Goal: Task Accomplishment & Management: Use online tool/utility

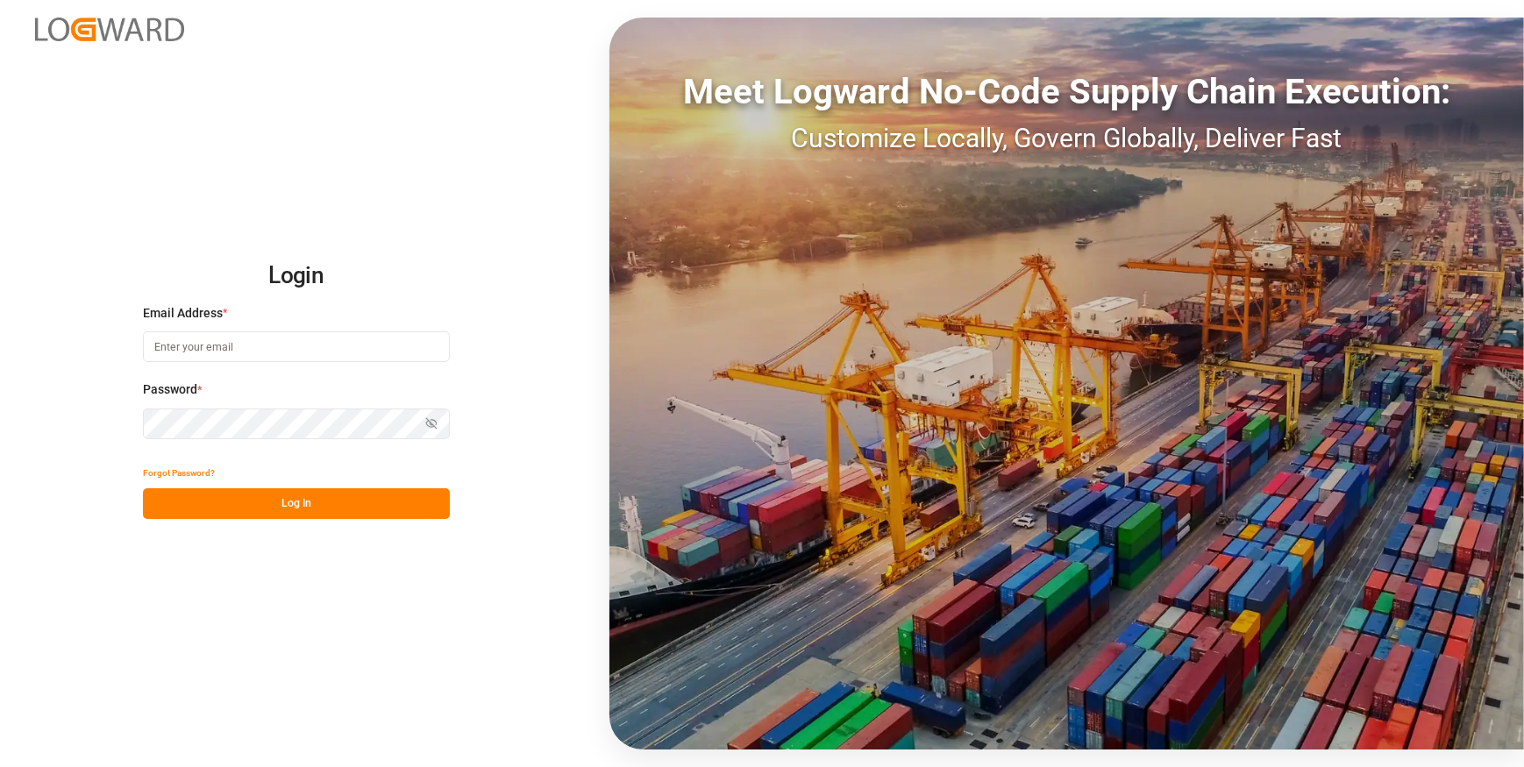
type input "[EMAIL_ADDRESS][DOMAIN_NAME]"
click at [318, 503] on button "Log In" at bounding box center [296, 503] width 307 height 31
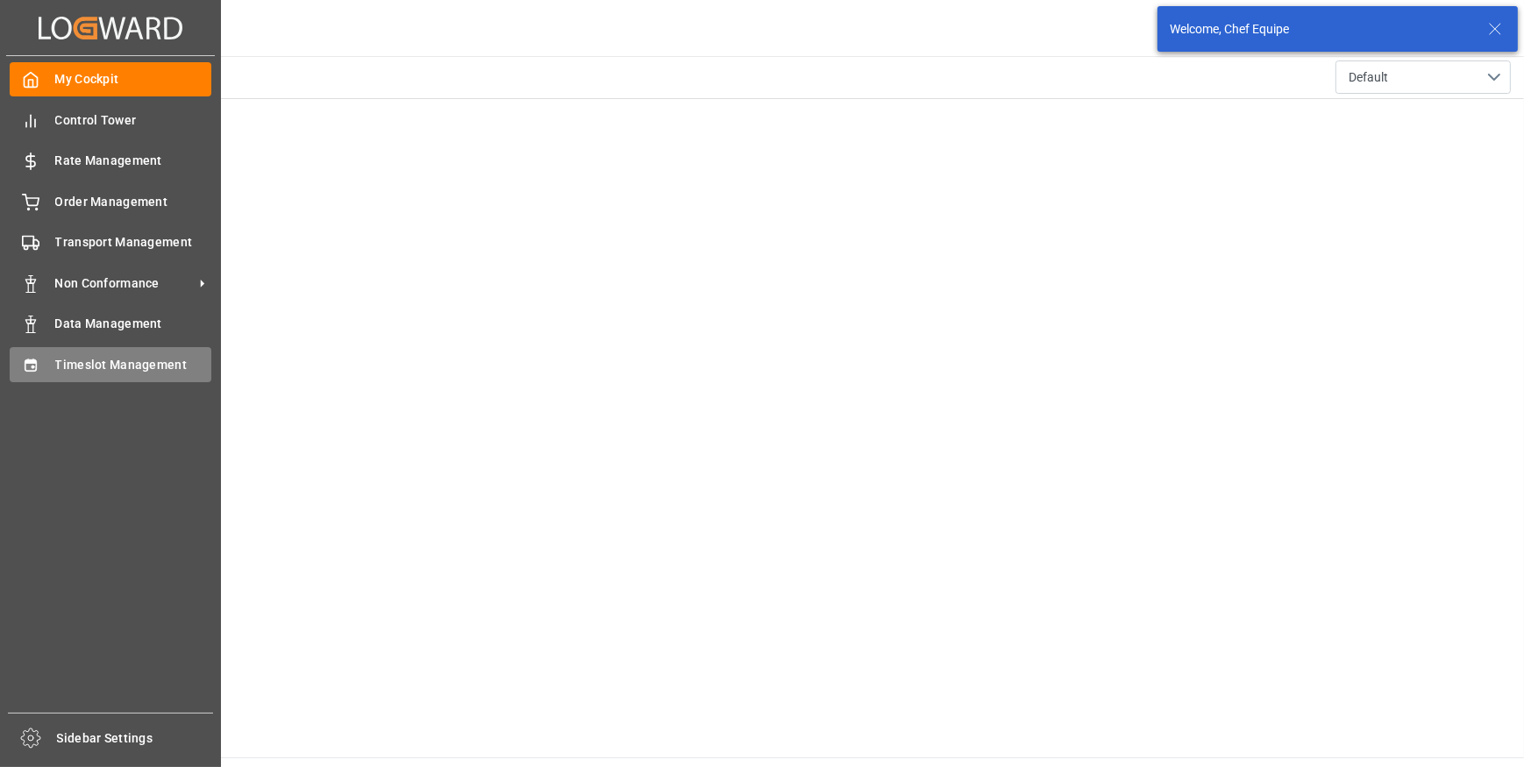
click at [95, 364] on span "Timeslot Management" at bounding box center [133, 365] width 157 height 18
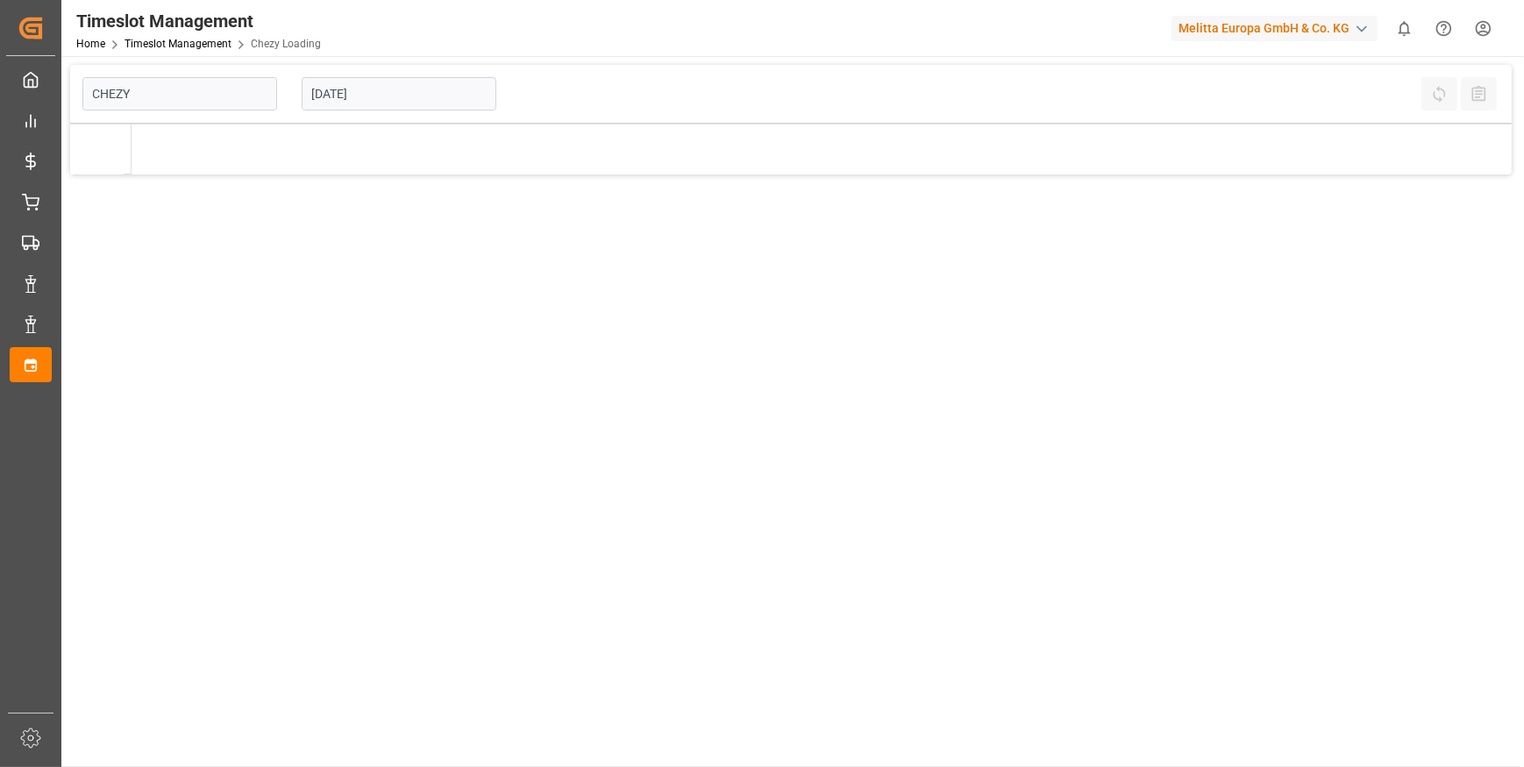
type input "Chezy Loading"
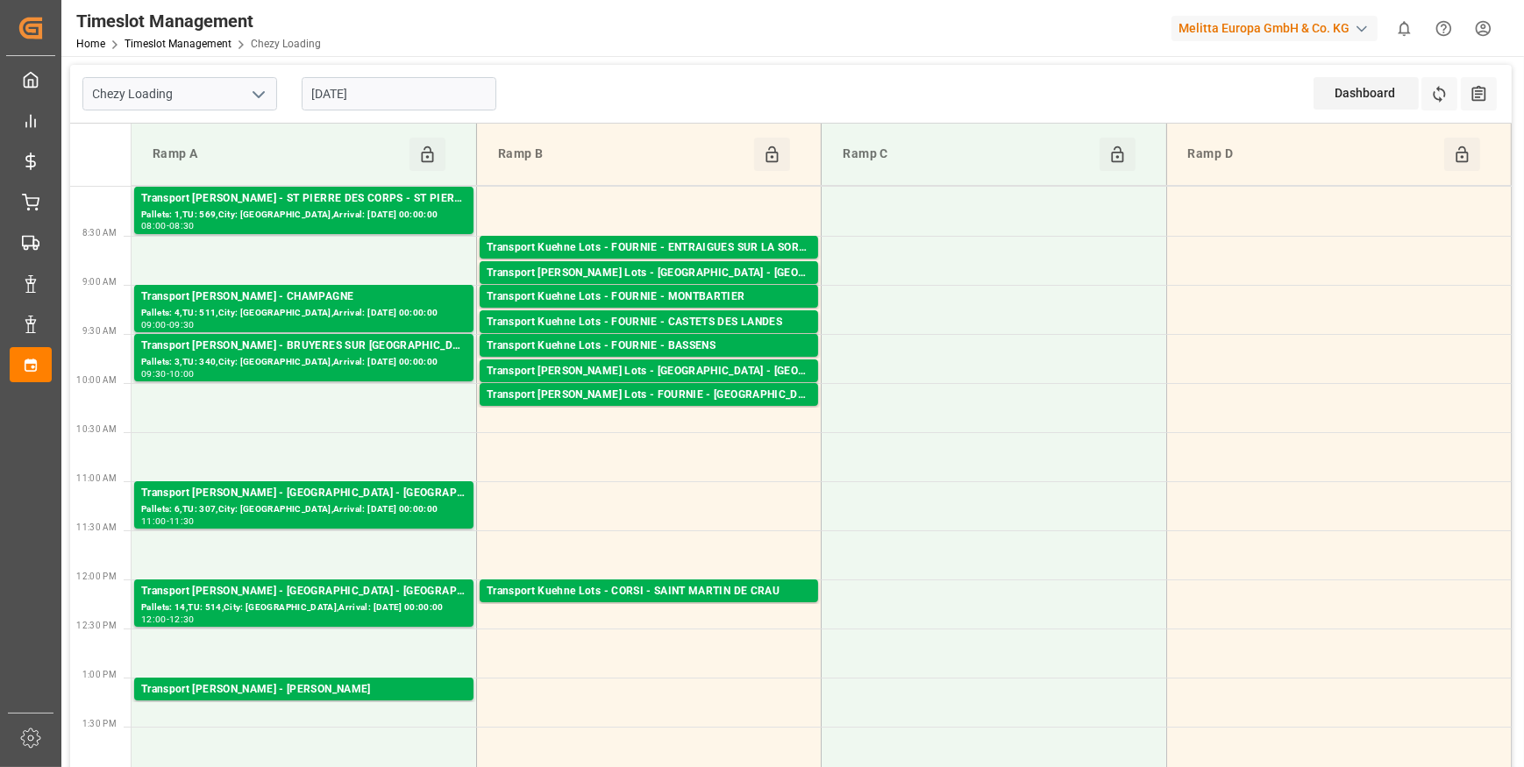
click at [406, 96] on input "[DATE]" at bounding box center [399, 93] width 195 height 33
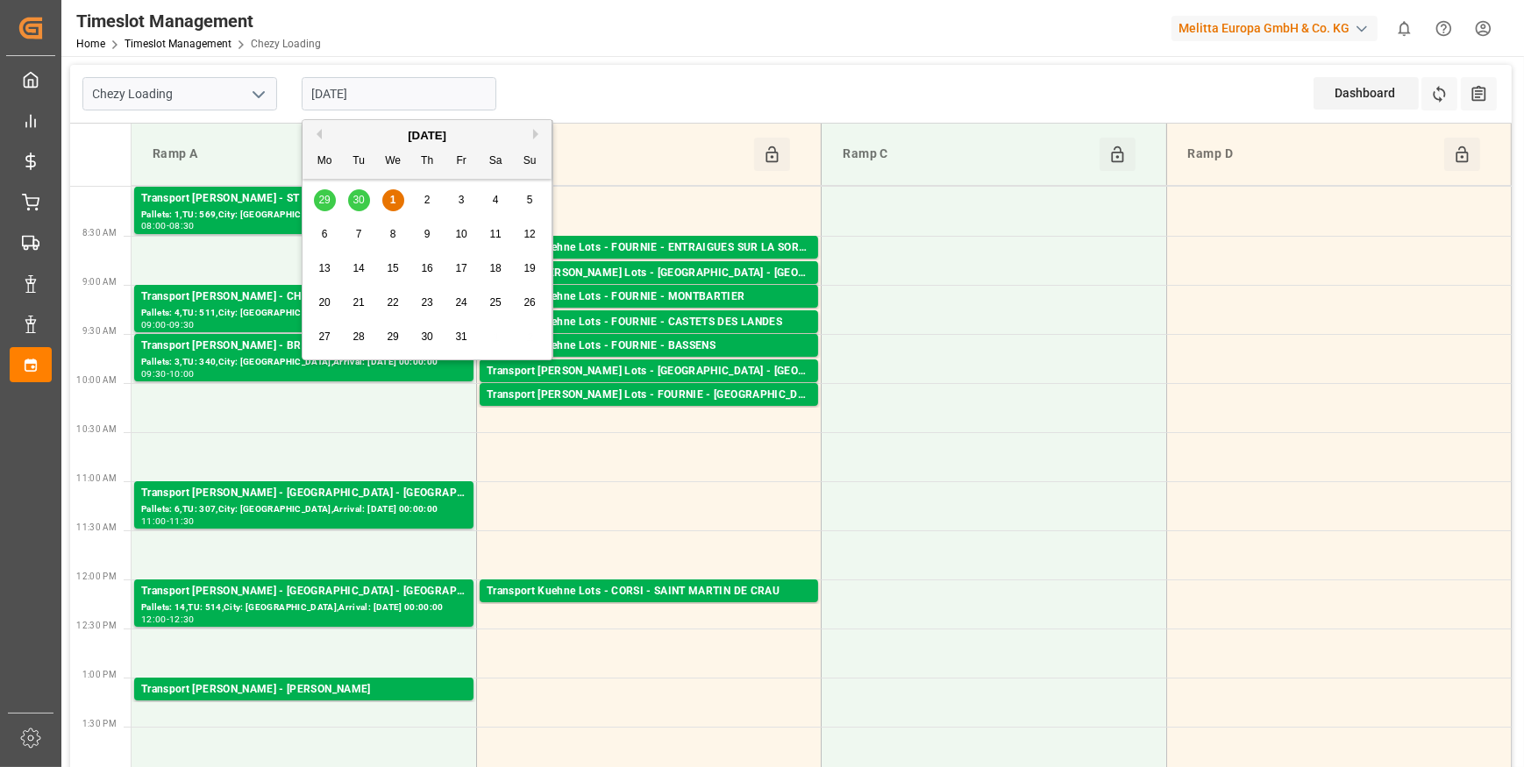
click at [431, 201] on div "2" at bounding box center [427, 200] width 22 height 21
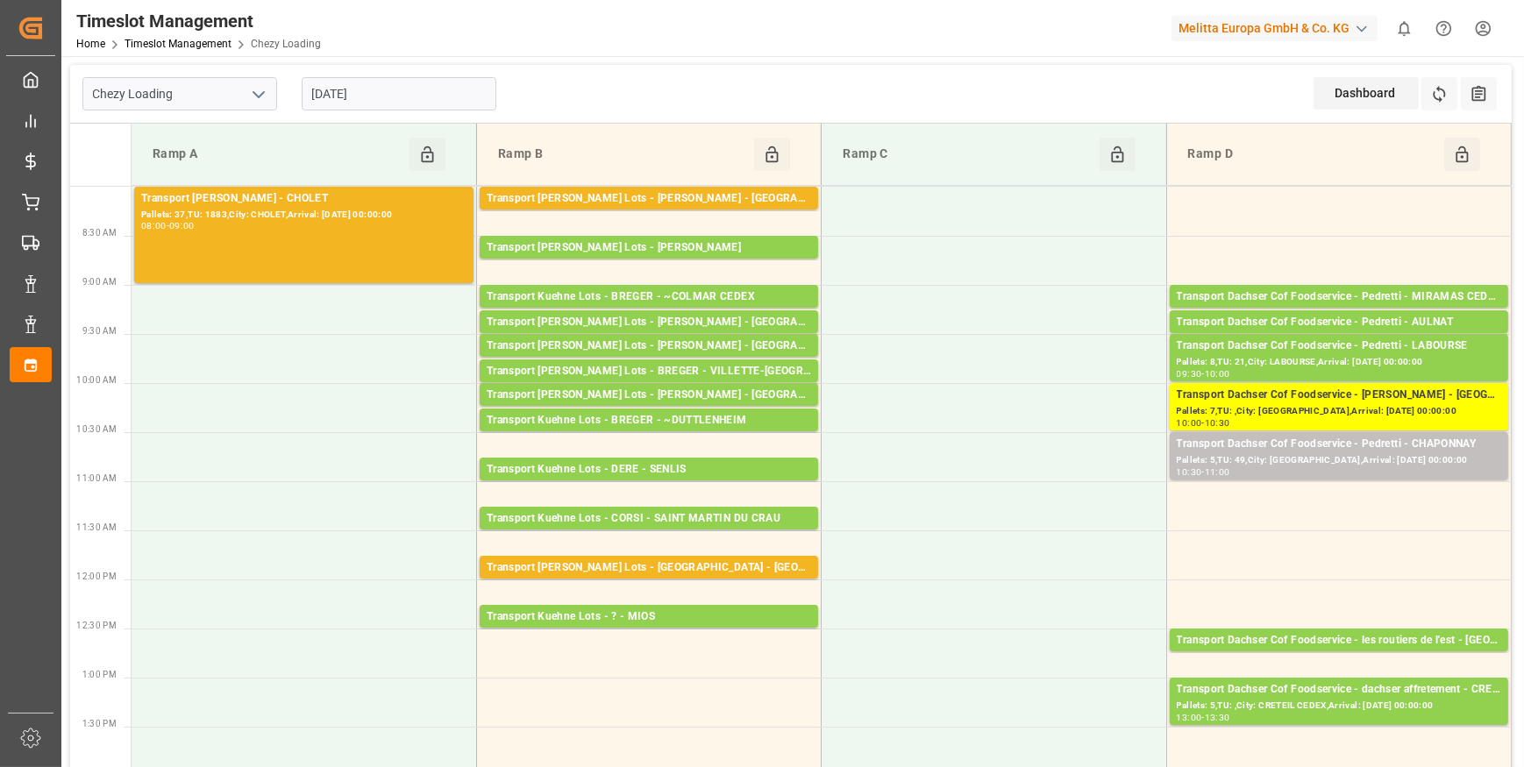
click at [429, 83] on input "[DATE]" at bounding box center [399, 93] width 195 height 33
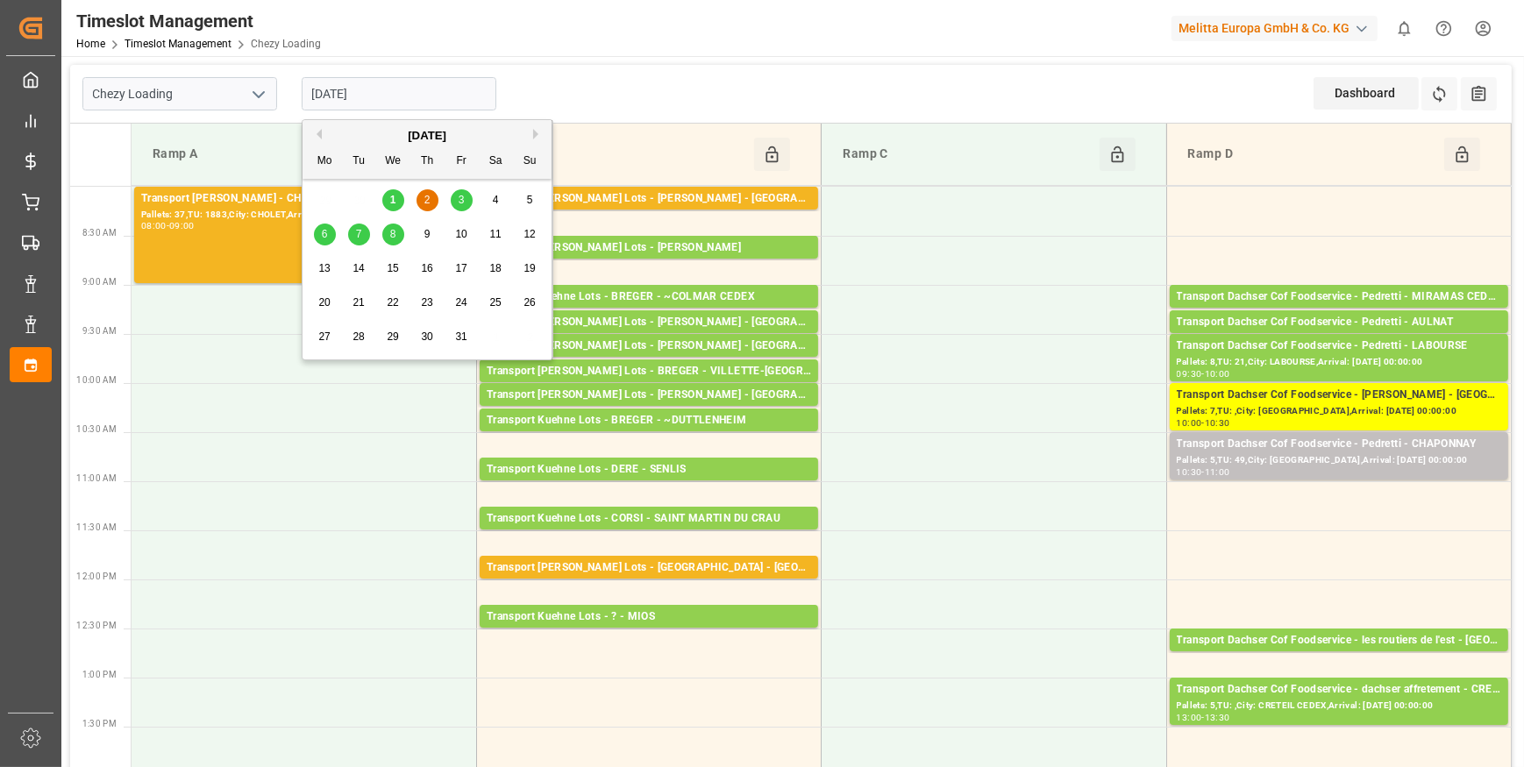
click at [462, 196] on span "3" at bounding box center [462, 200] width 6 height 12
type input "[DATE]"
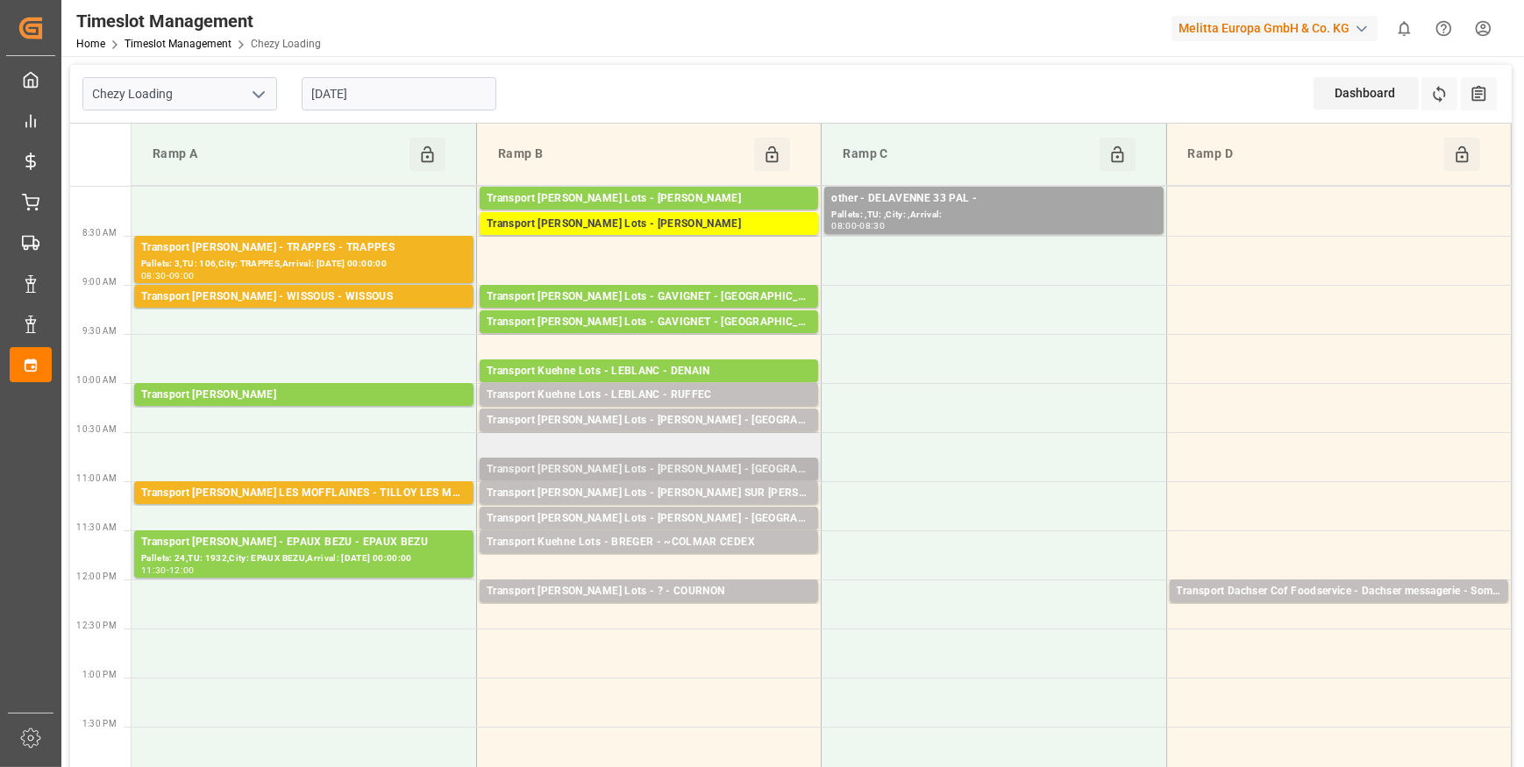
click at [752, 465] on div "Transport [PERSON_NAME] Lots - [PERSON_NAME] - [GEOGRAPHIC_DATA]" at bounding box center [649, 470] width 324 height 18
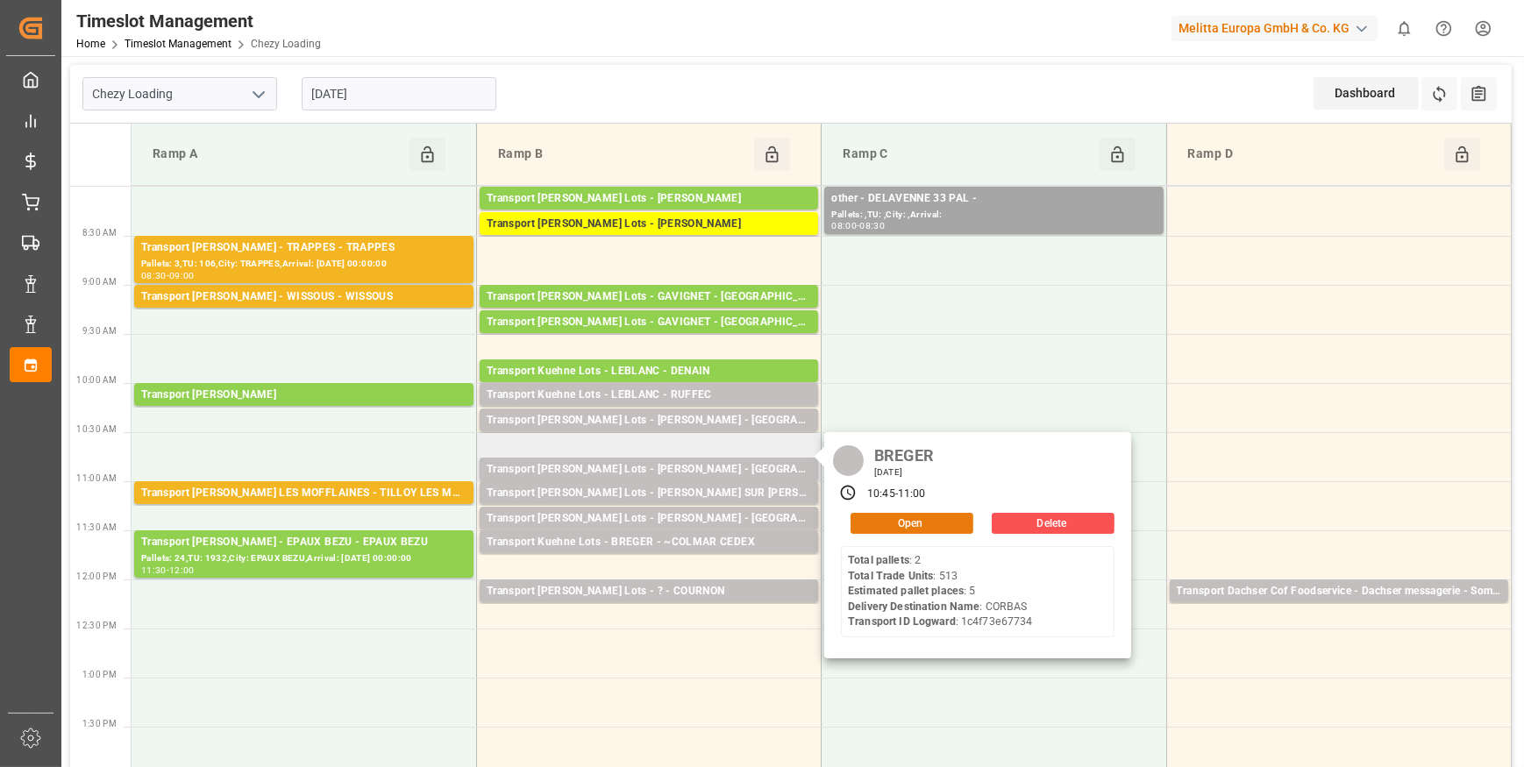
click at [916, 528] on button "Open" at bounding box center [912, 523] width 123 height 21
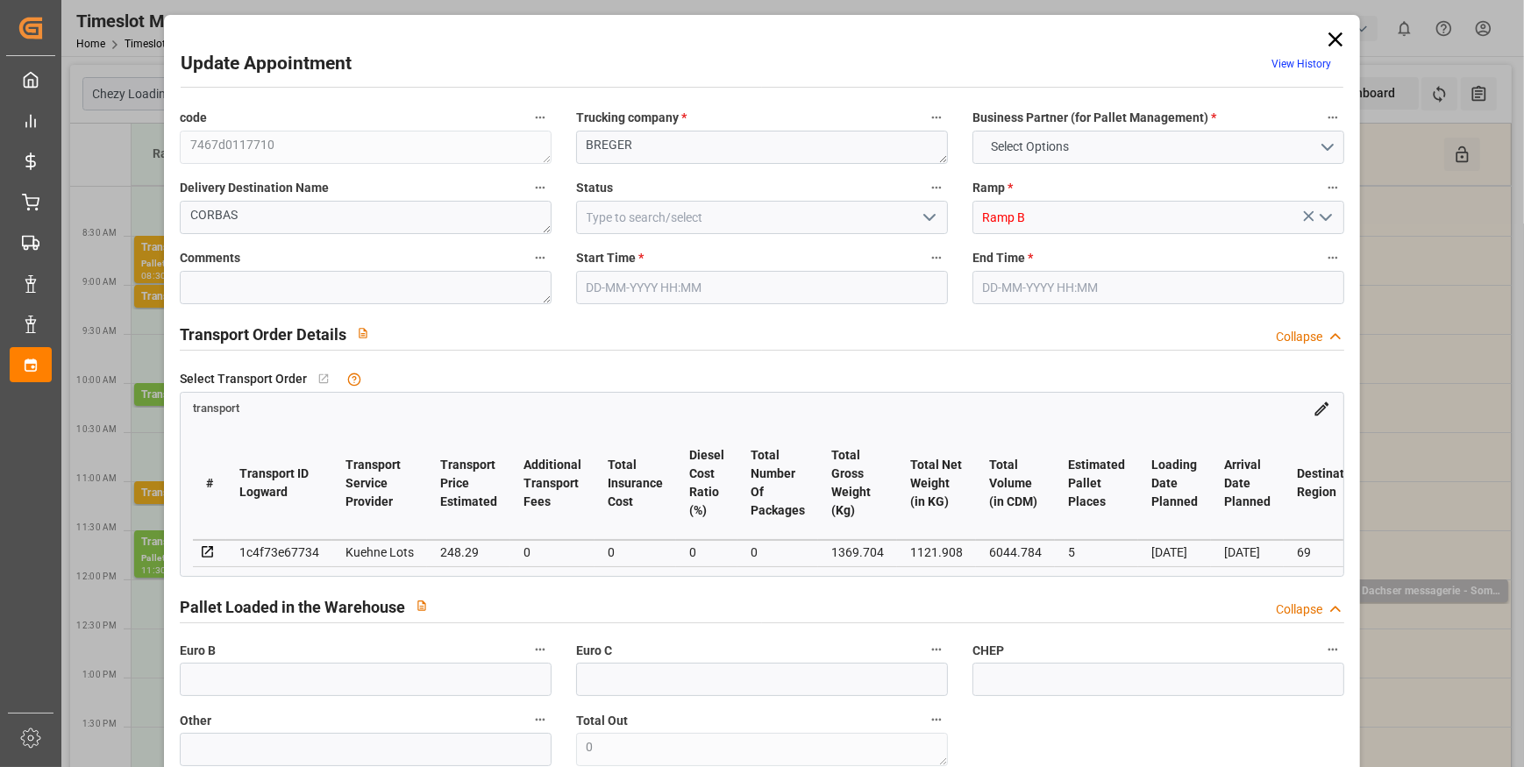
type input "5"
type input "248.29"
type input "0"
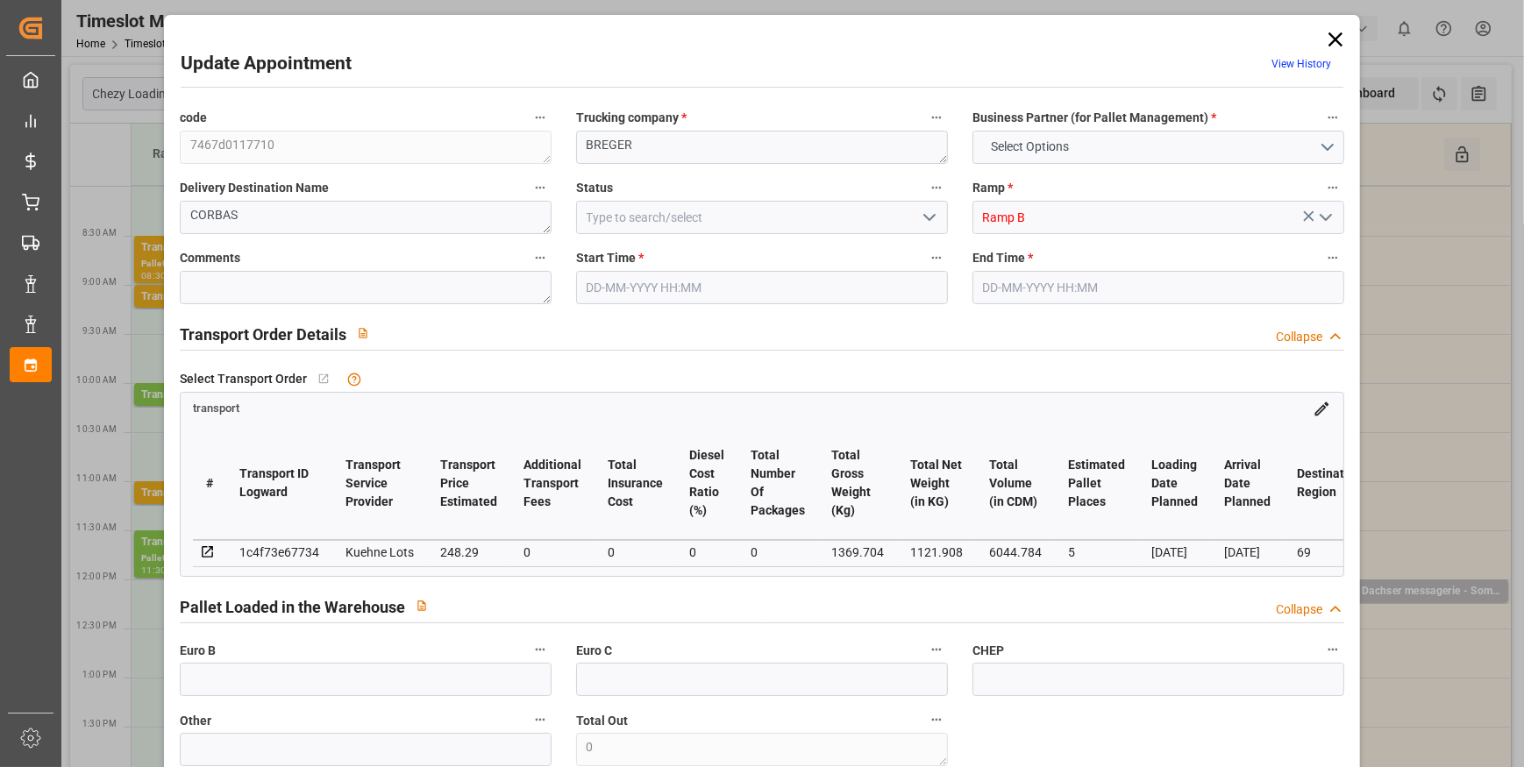
type input "248.29"
type input "0"
type input "1121.908"
type input "1585.144"
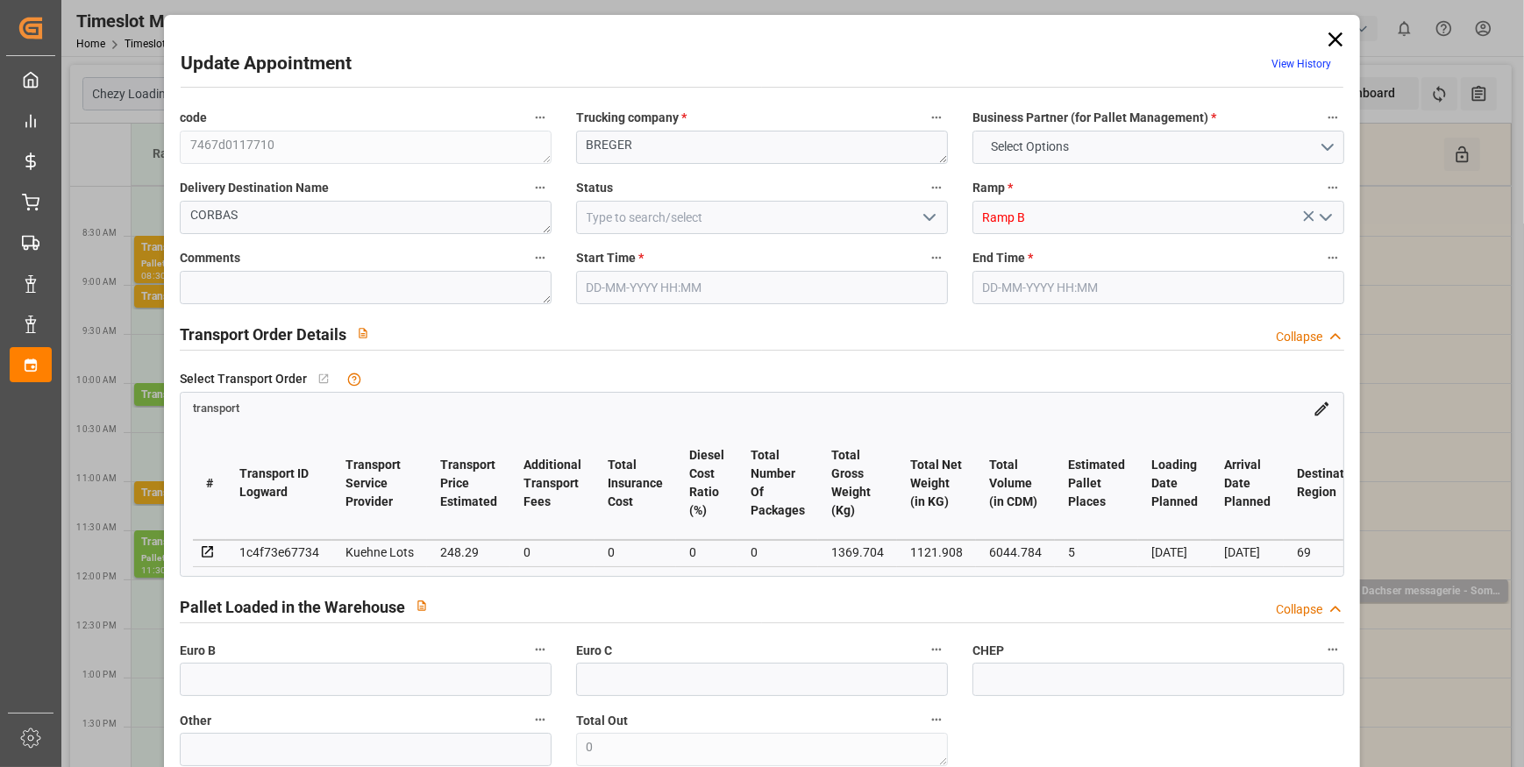
type input "6044.784"
type input "69"
type input "2"
type input "513"
type input "8"
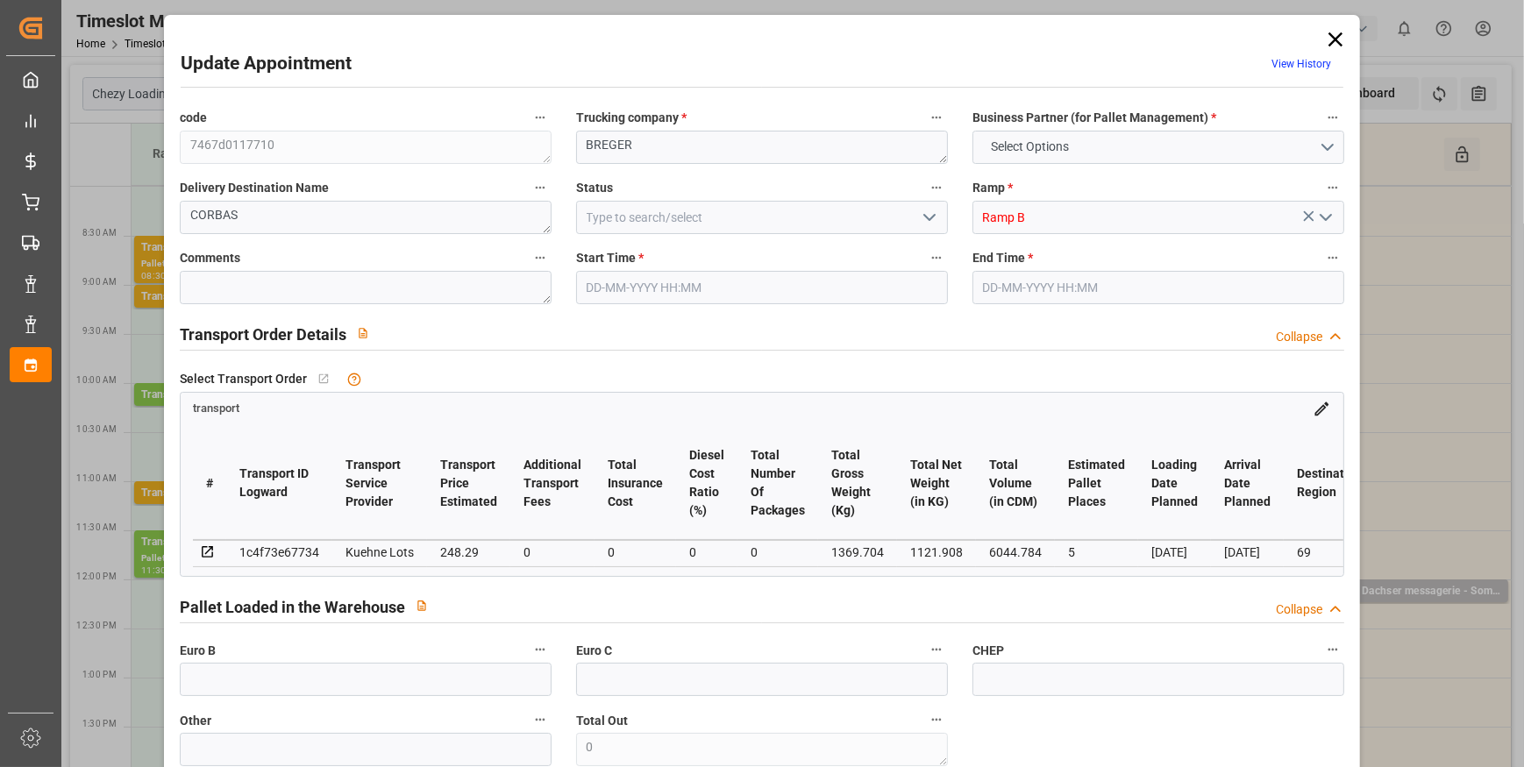
type input "101"
type input "1369.704"
type input "0"
type input "4710.8598"
type input "0"
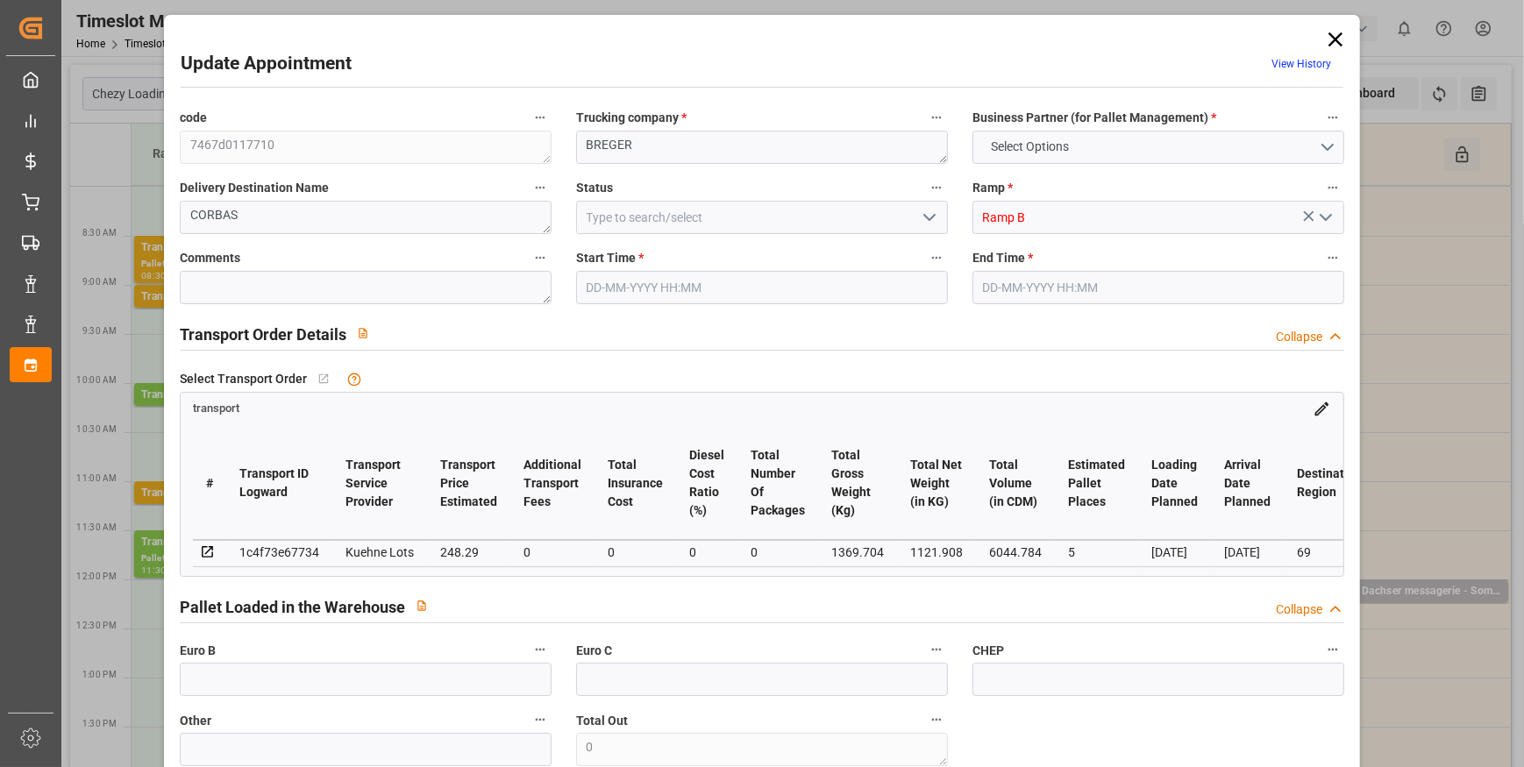
type input "0"
type input "21"
type input "35"
type input "[DATE] 10:45"
type input "[DATE] 11:00"
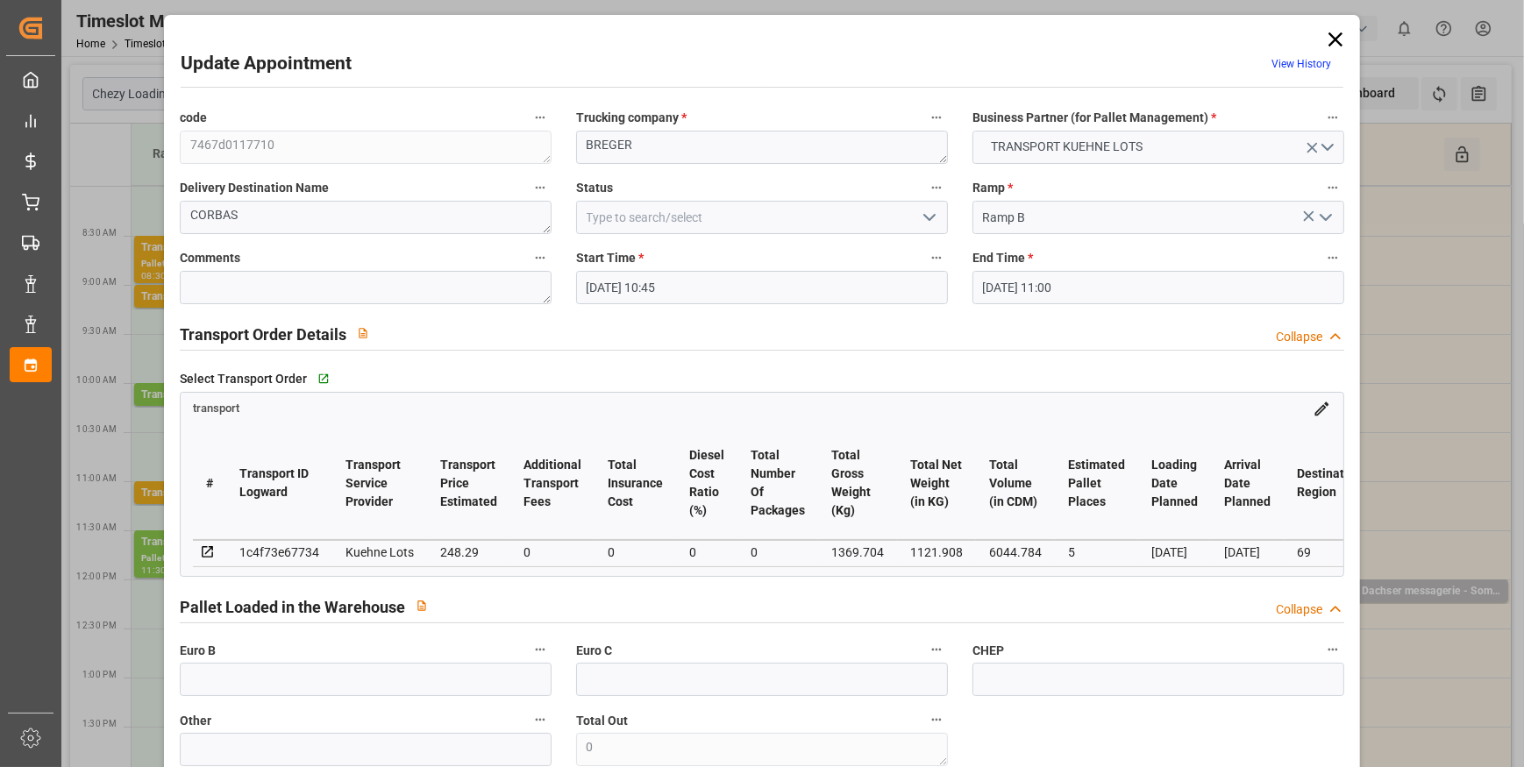
type input "[DATE] 13:04"
type input "[DATE] 11:29"
type input "[DATE]"
click at [935, 218] on icon "open menu" at bounding box center [929, 217] width 21 height 21
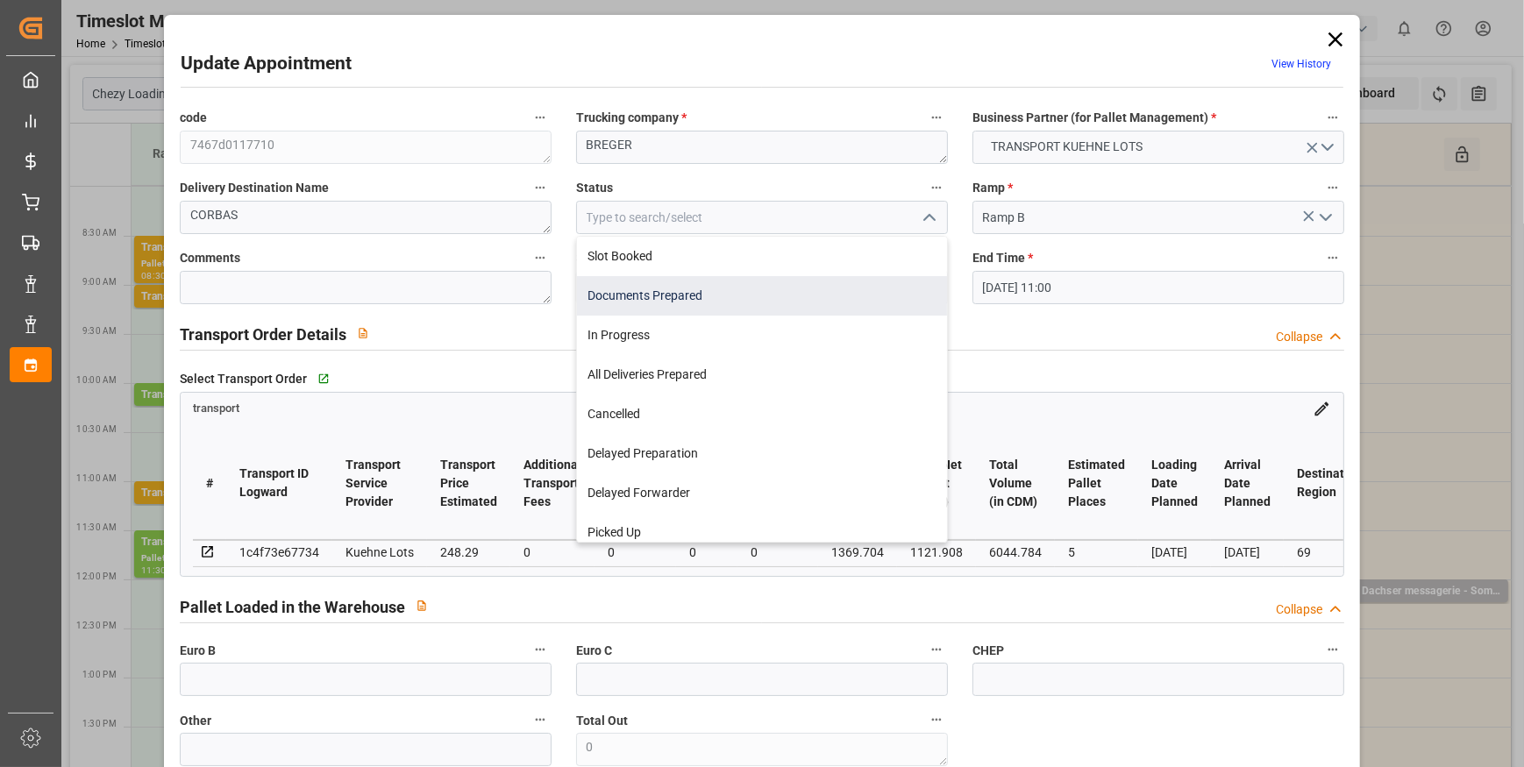
click at [684, 289] on div "Documents Prepared" at bounding box center [762, 295] width 370 height 39
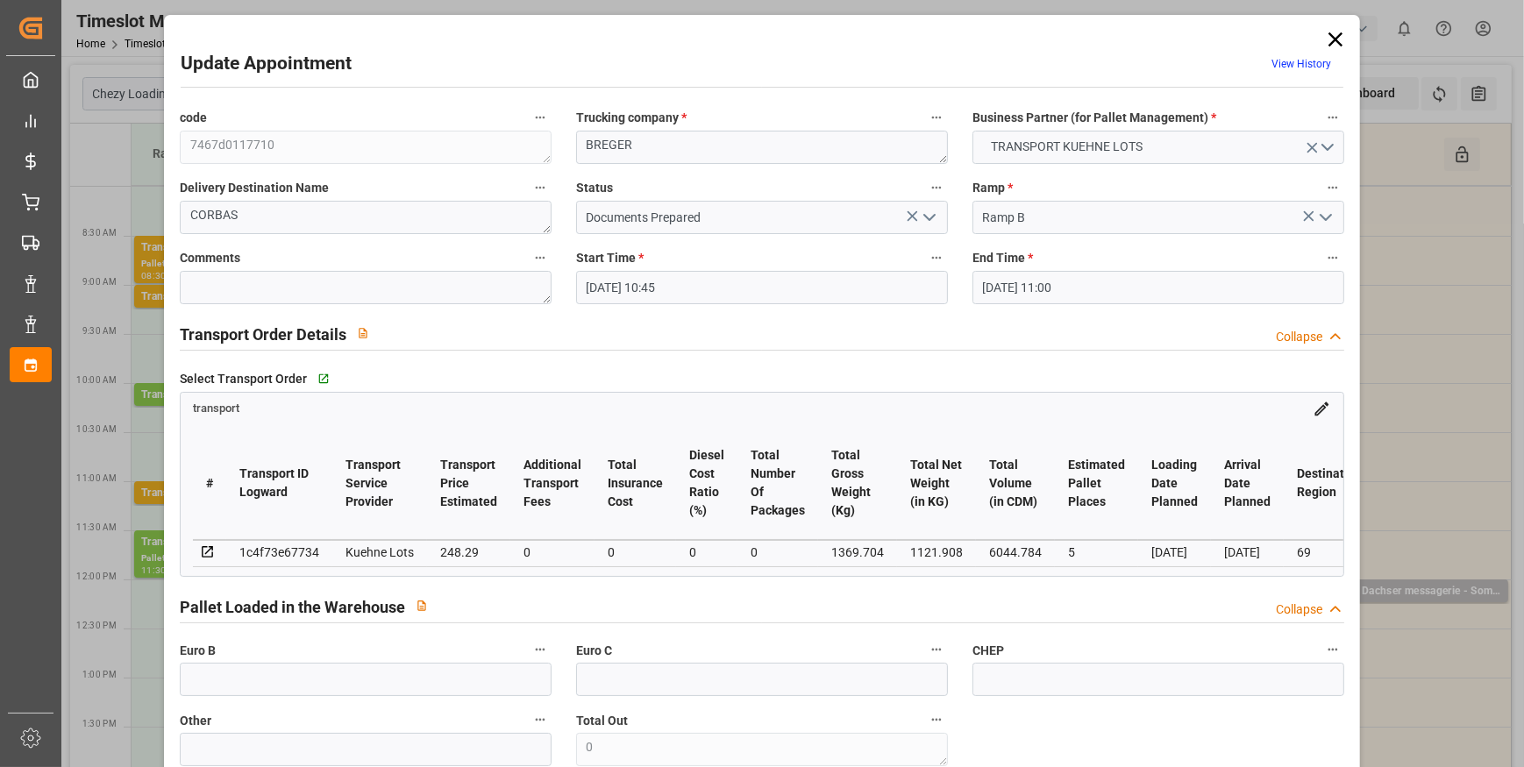
click at [927, 218] on polyline "open menu" at bounding box center [929, 217] width 11 height 5
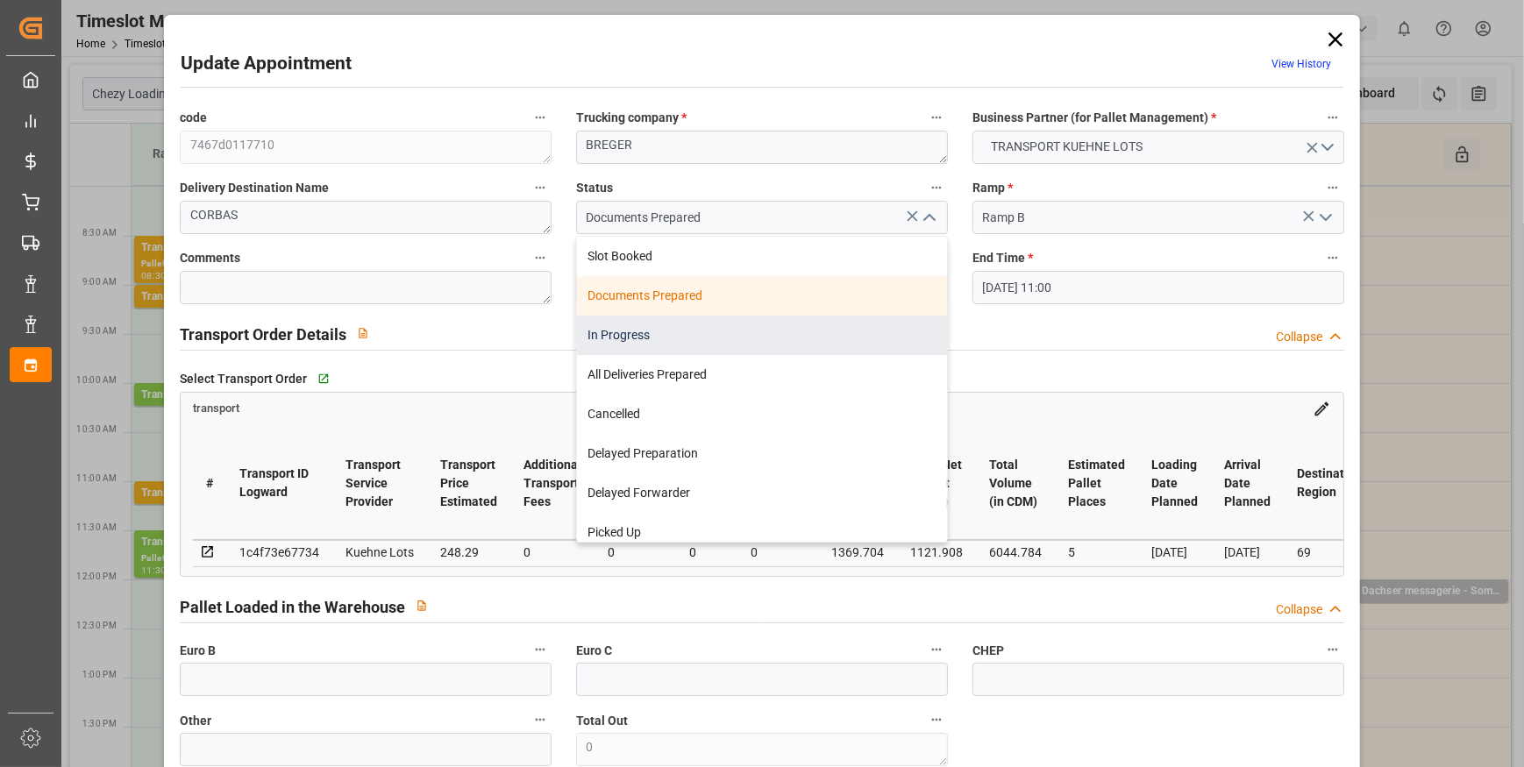
click at [664, 332] on div "In Progress" at bounding box center [762, 335] width 370 height 39
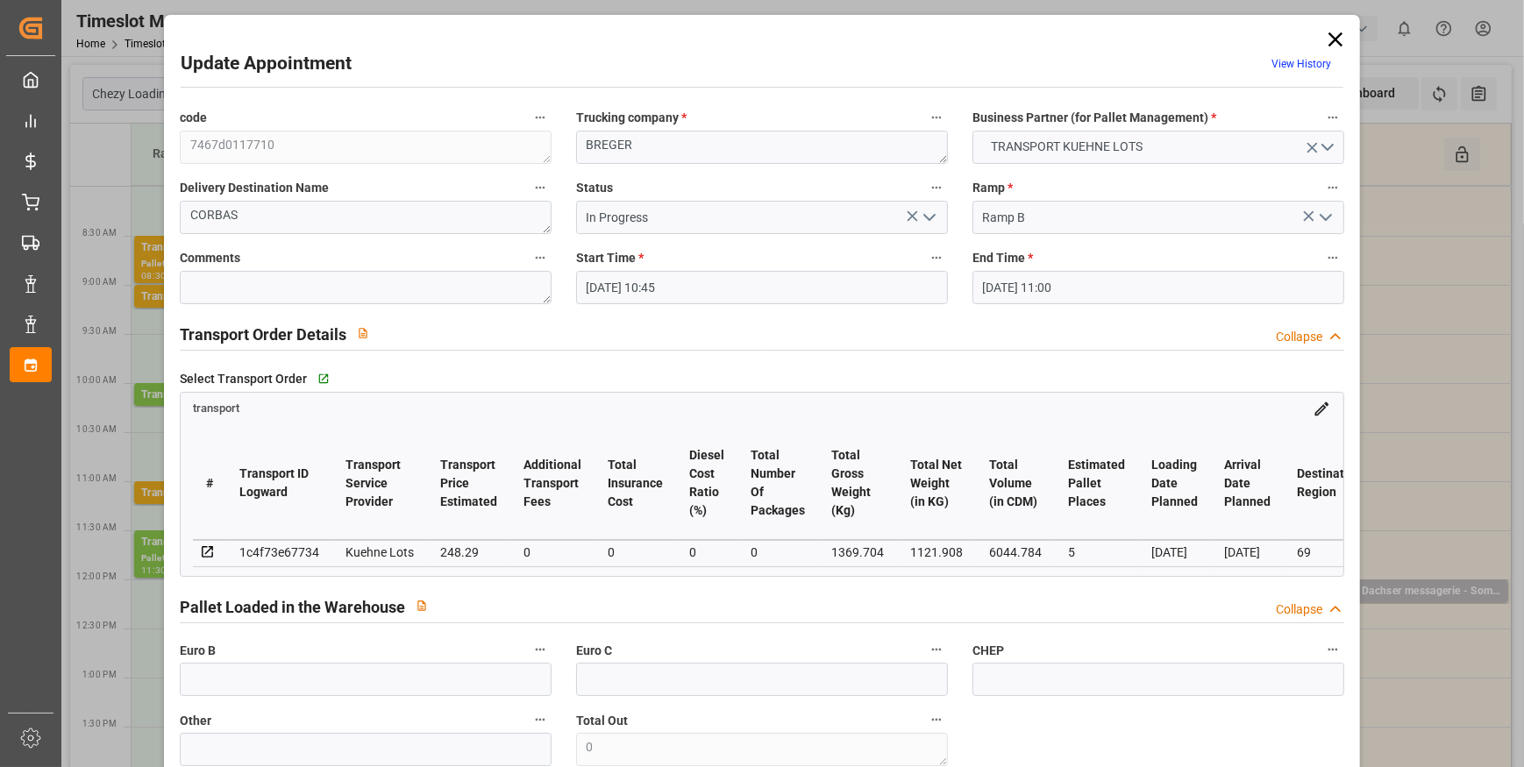
click at [929, 215] on icon "open menu" at bounding box center [929, 217] width 21 height 21
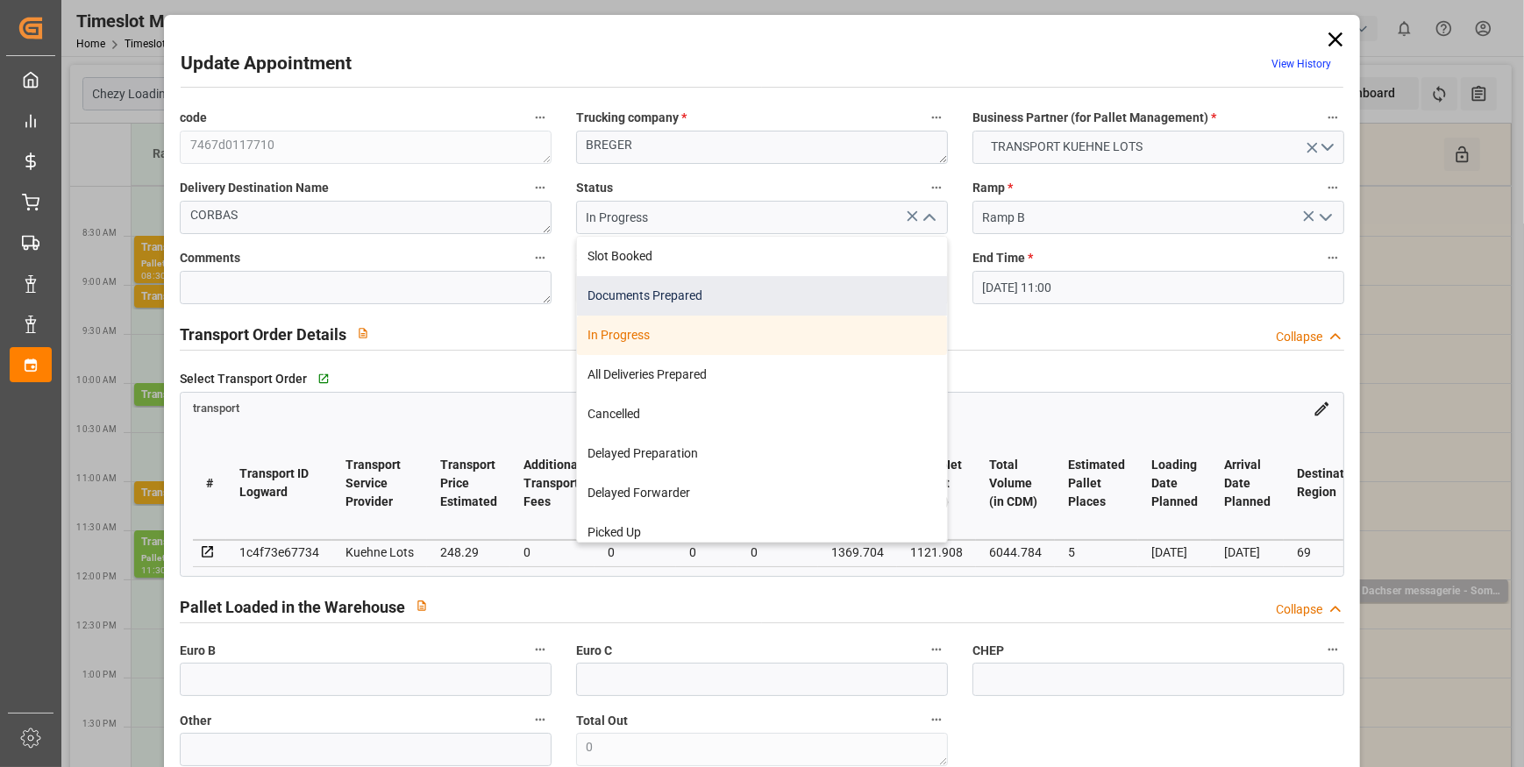
click at [680, 304] on div "Documents Prepared" at bounding box center [762, 295] width 370 height 39
type input "Documents Prepared"
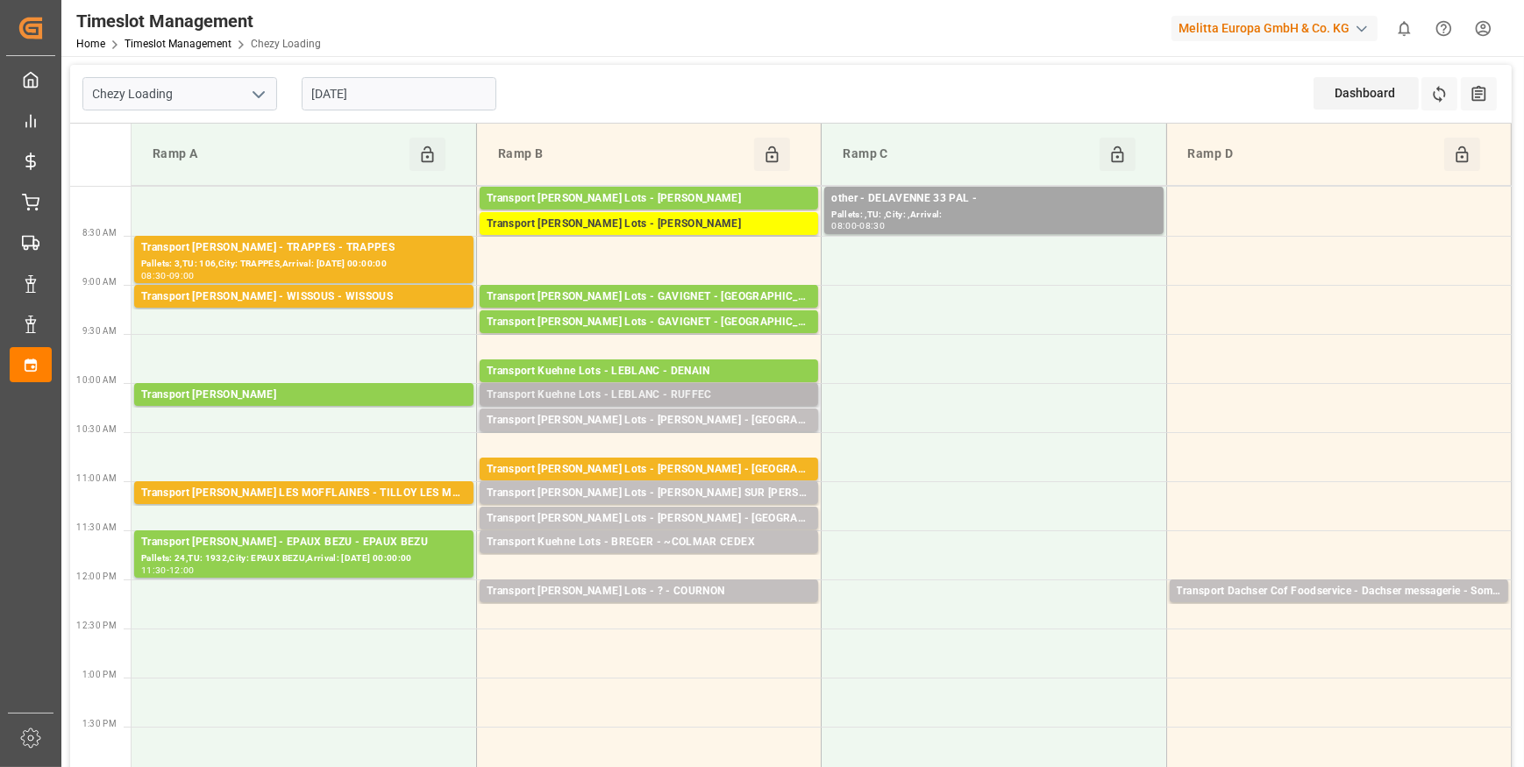
click at [735, 388] on div "Transport Kuehne Lots - LEBLANC - RUFFEC" at bounding box center [649, 396] width 324 height 18
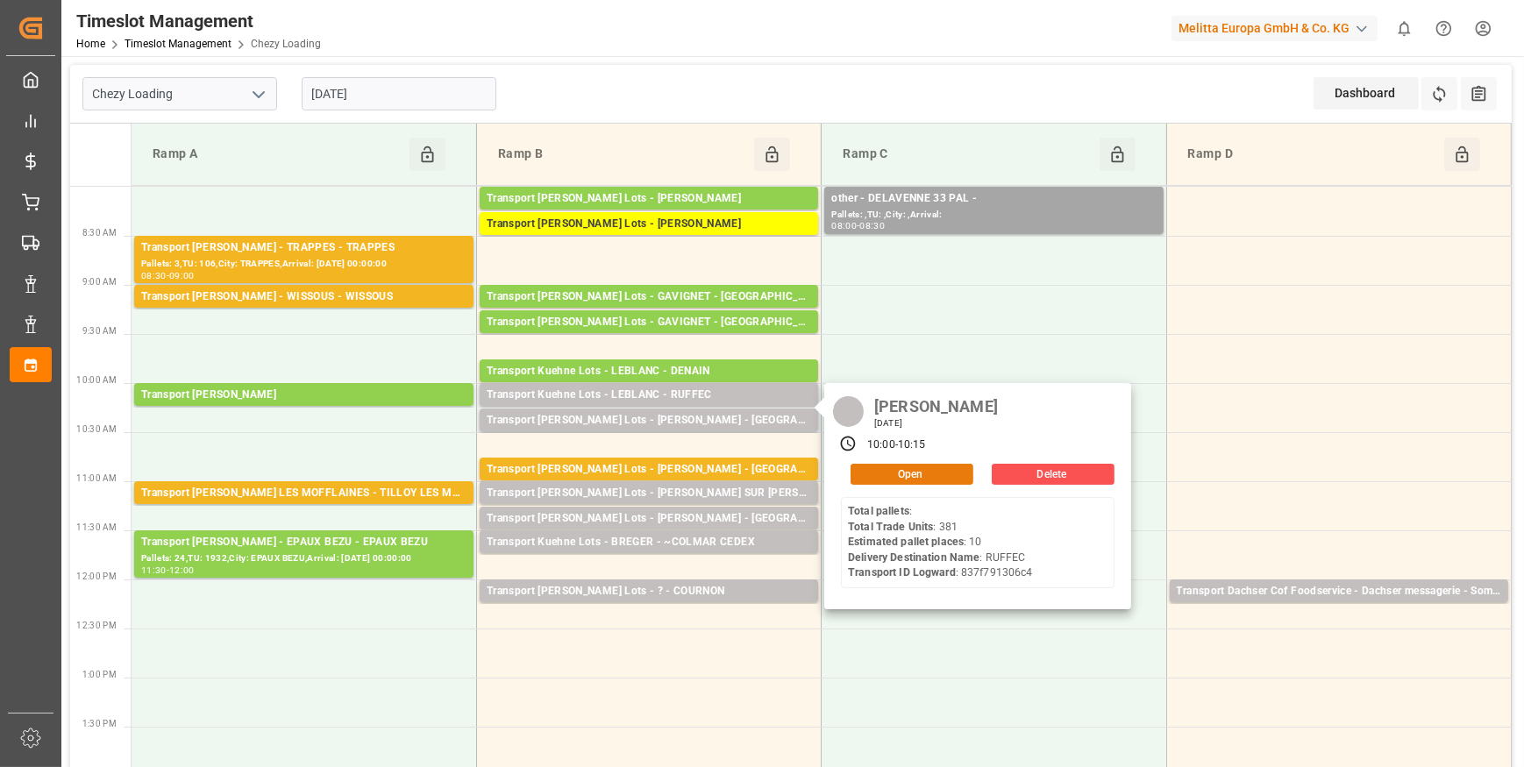
click at [903, 473] on button "Open" at bounding box center [912, 474] width 123 height 21
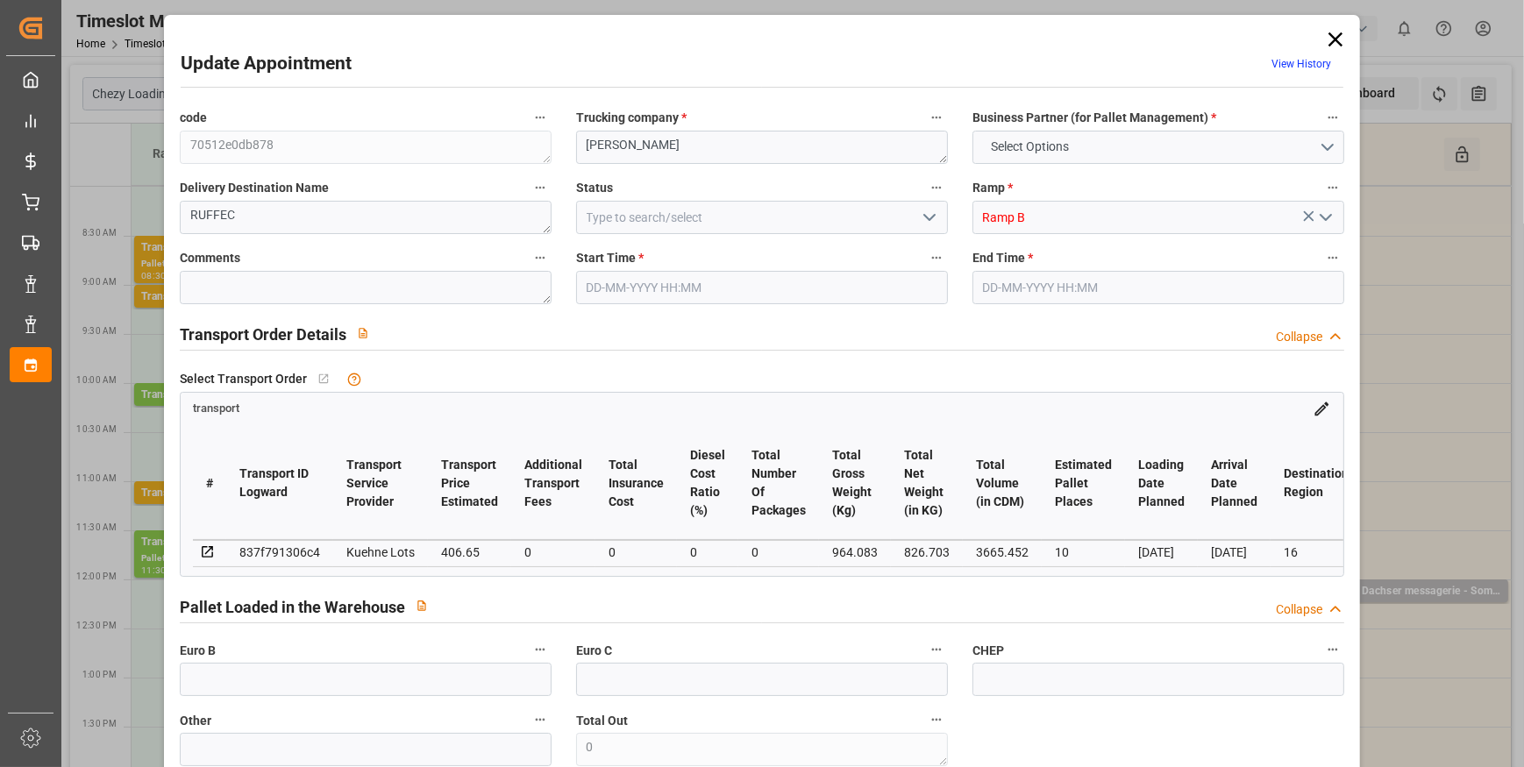
type input "10"
type input "406.65"
type input "0"
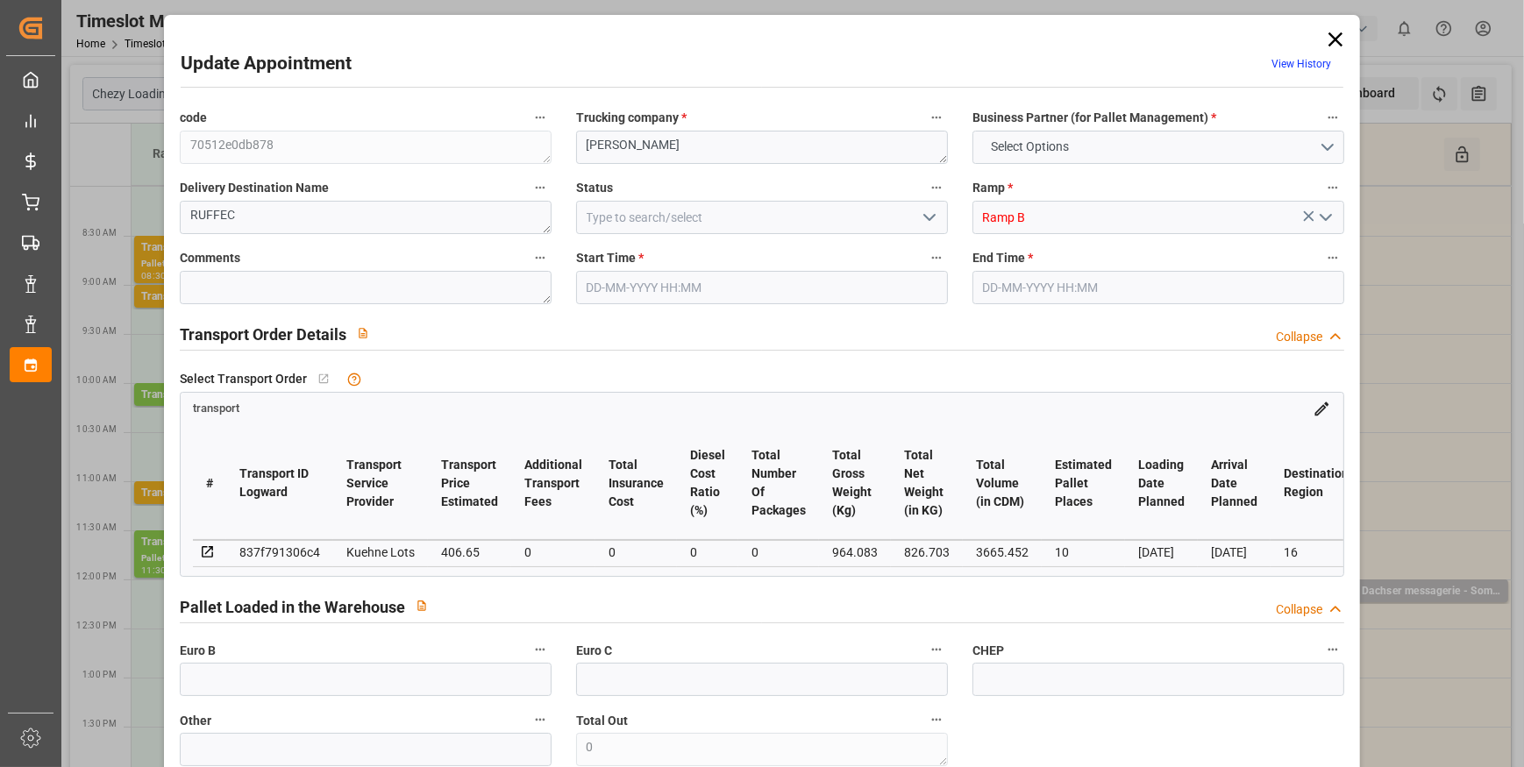
type input "406.65"
type input "0"
type input "826.703"
type input "2183.083"
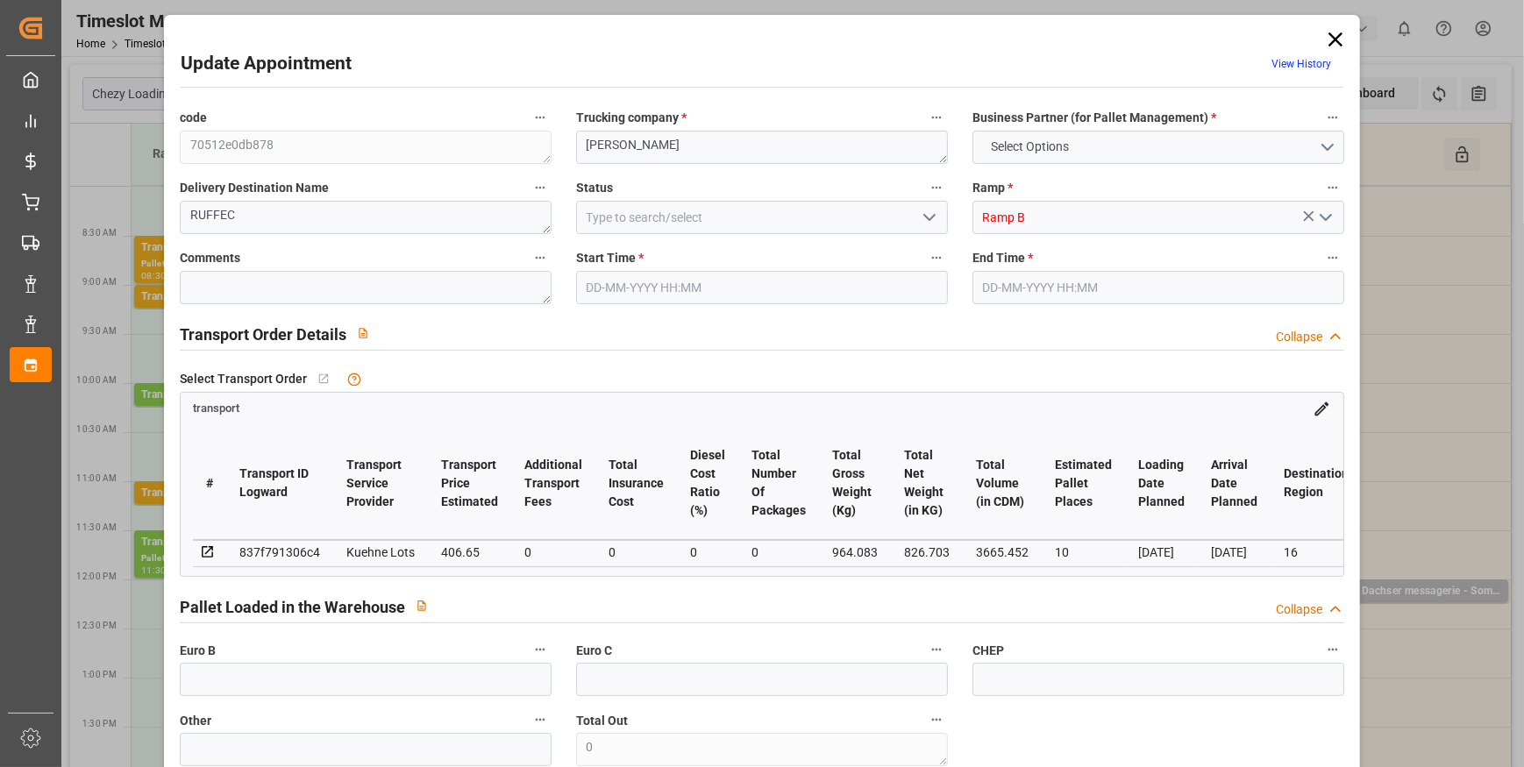
type input "3665.452"
type input "16"
type input "0"
type input "381"
type input "53"
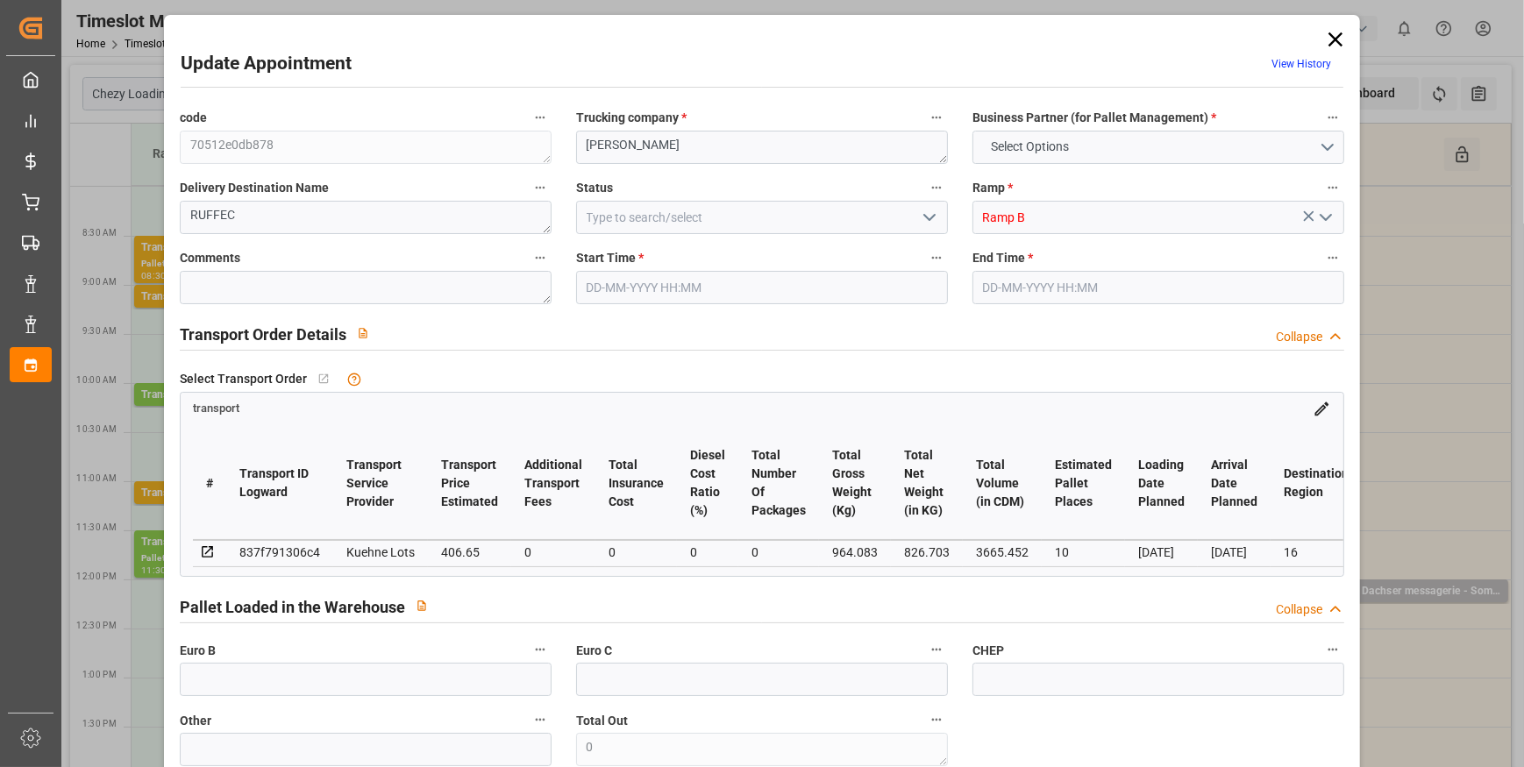
type input "101"
type input "964.083"
type input "0"
type input "4710.8598"
type input "0"
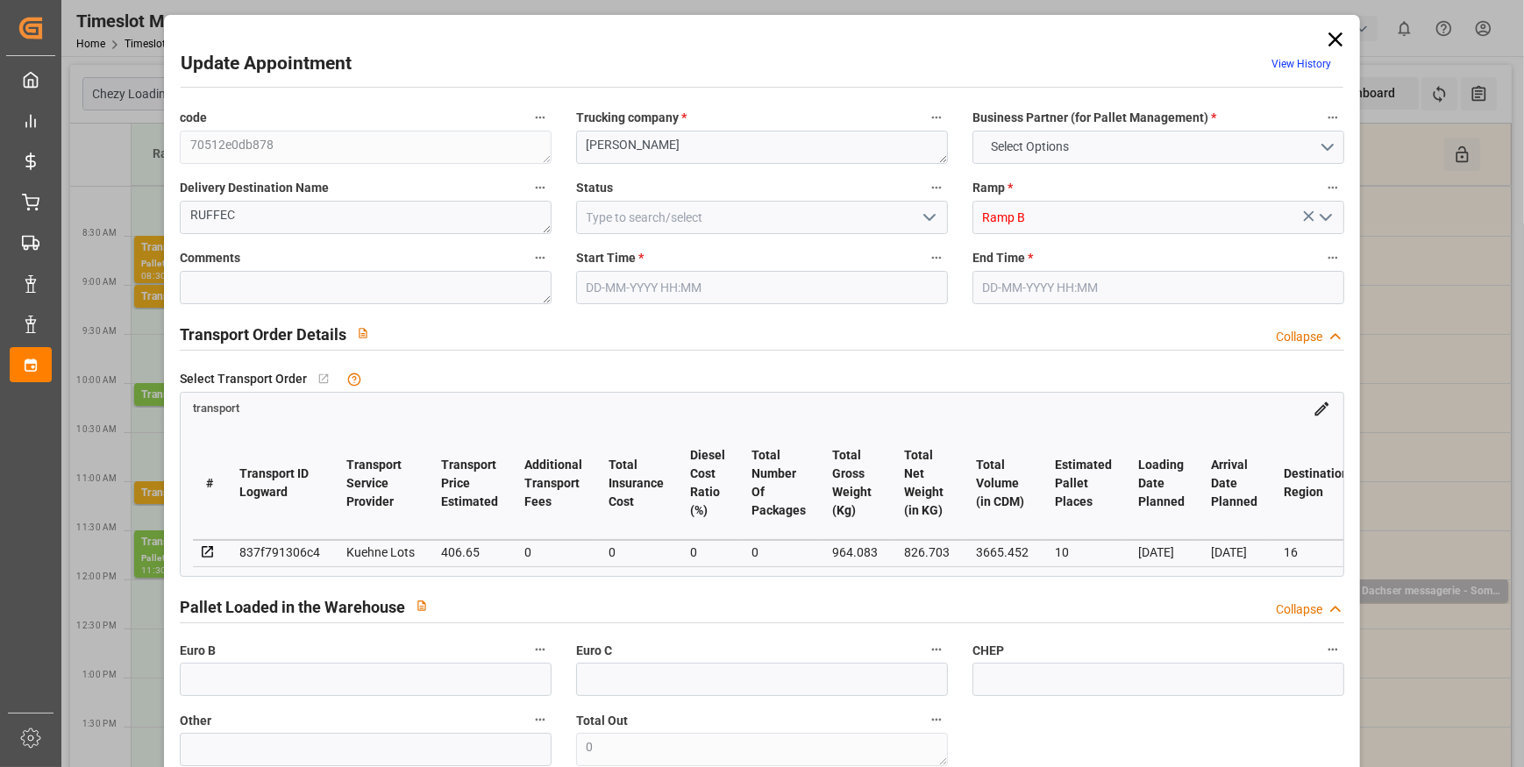
type input "0"
type input "21"
type input "35"
type input "[DATE] 10:00"
type input "[DATE] 10:15"
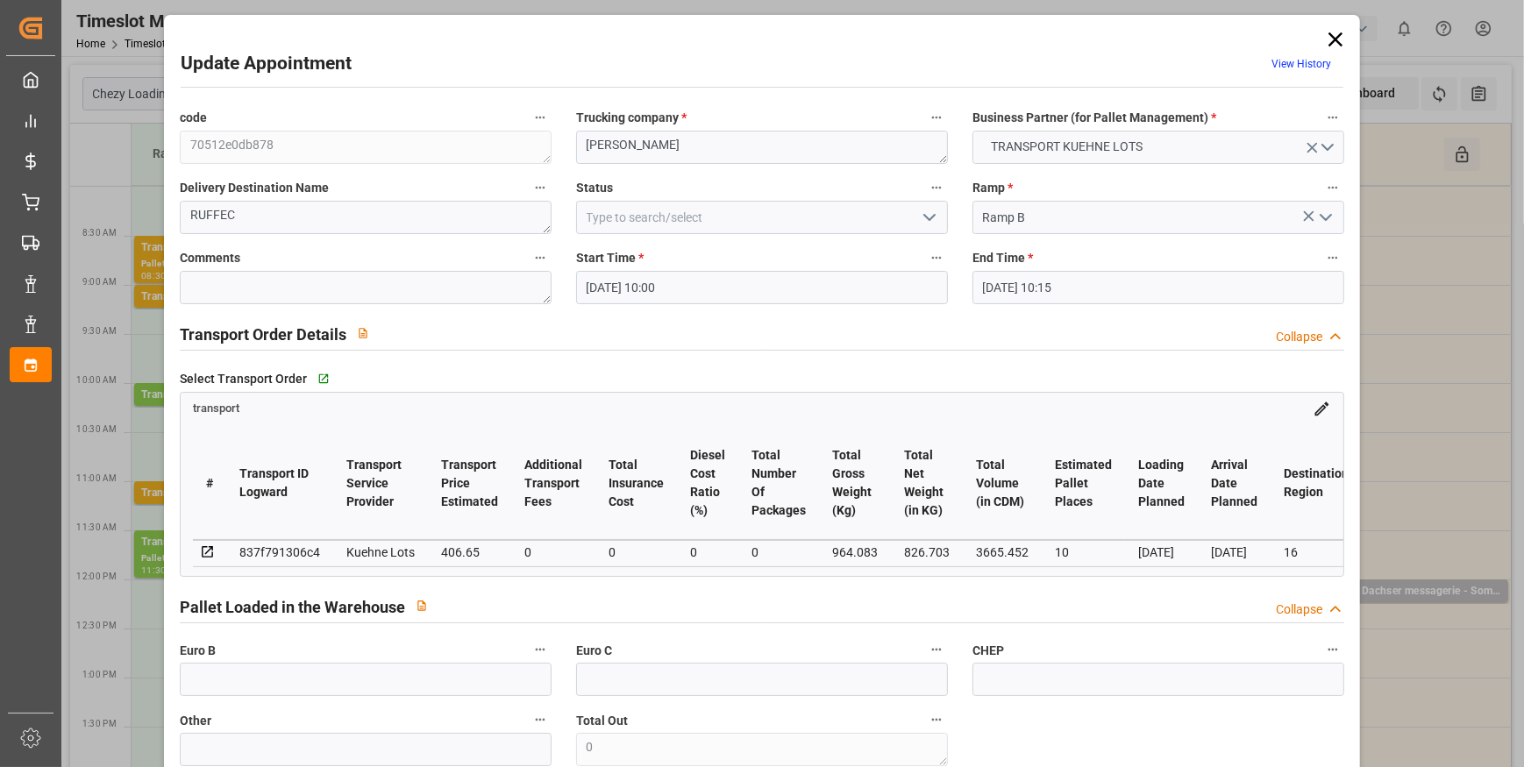
type input "[DATE] 12:50"
type input "[DATE] 11:28"
type input "[DATE]"
click at [929, 210] on icon "open menu" at bounding box center [929, 217] width 21 height 21
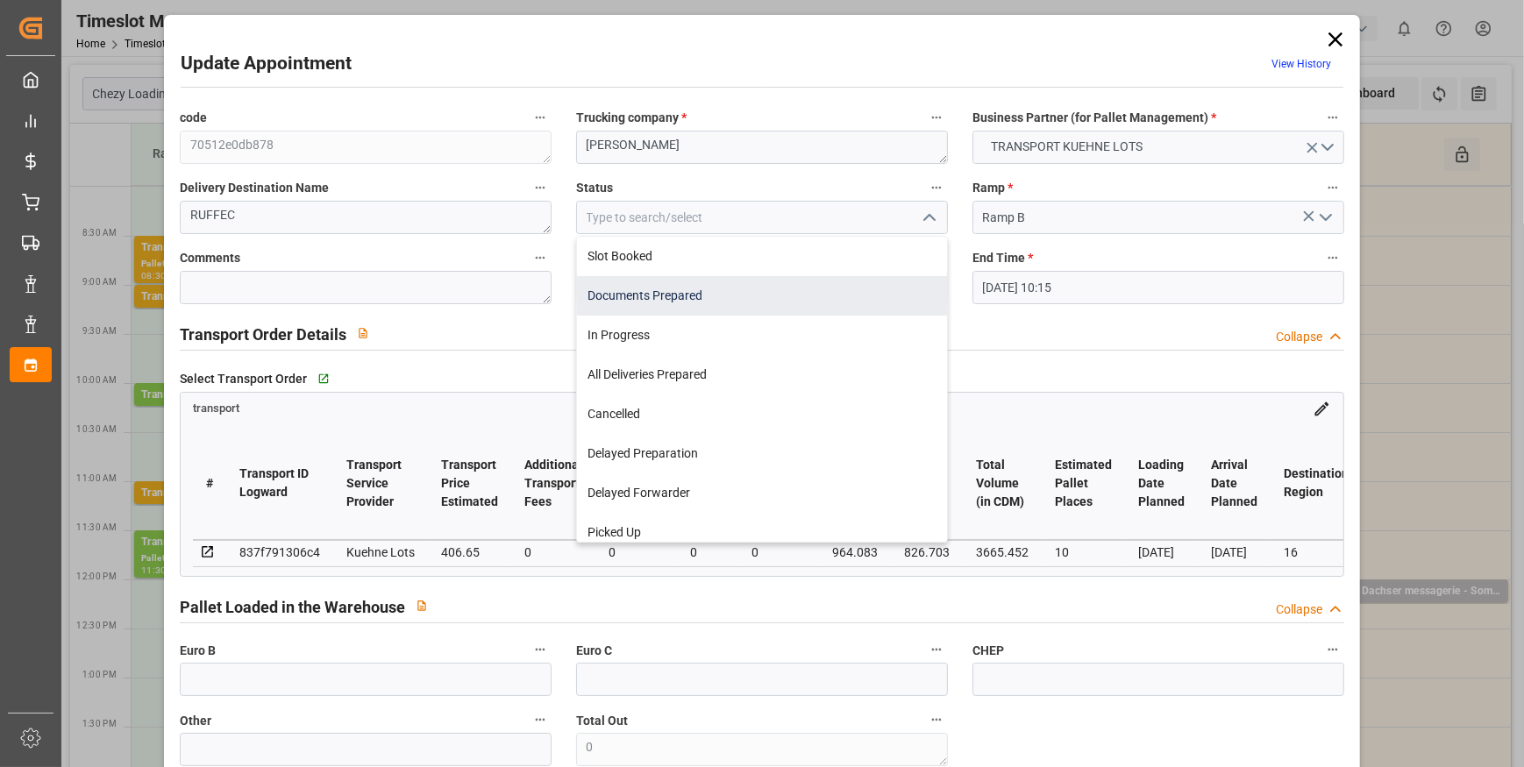
click at [736, 289] on div "Documents Prepared" at bounding box center [762, 295] width 370 height 39
type input "Documents Prepared"
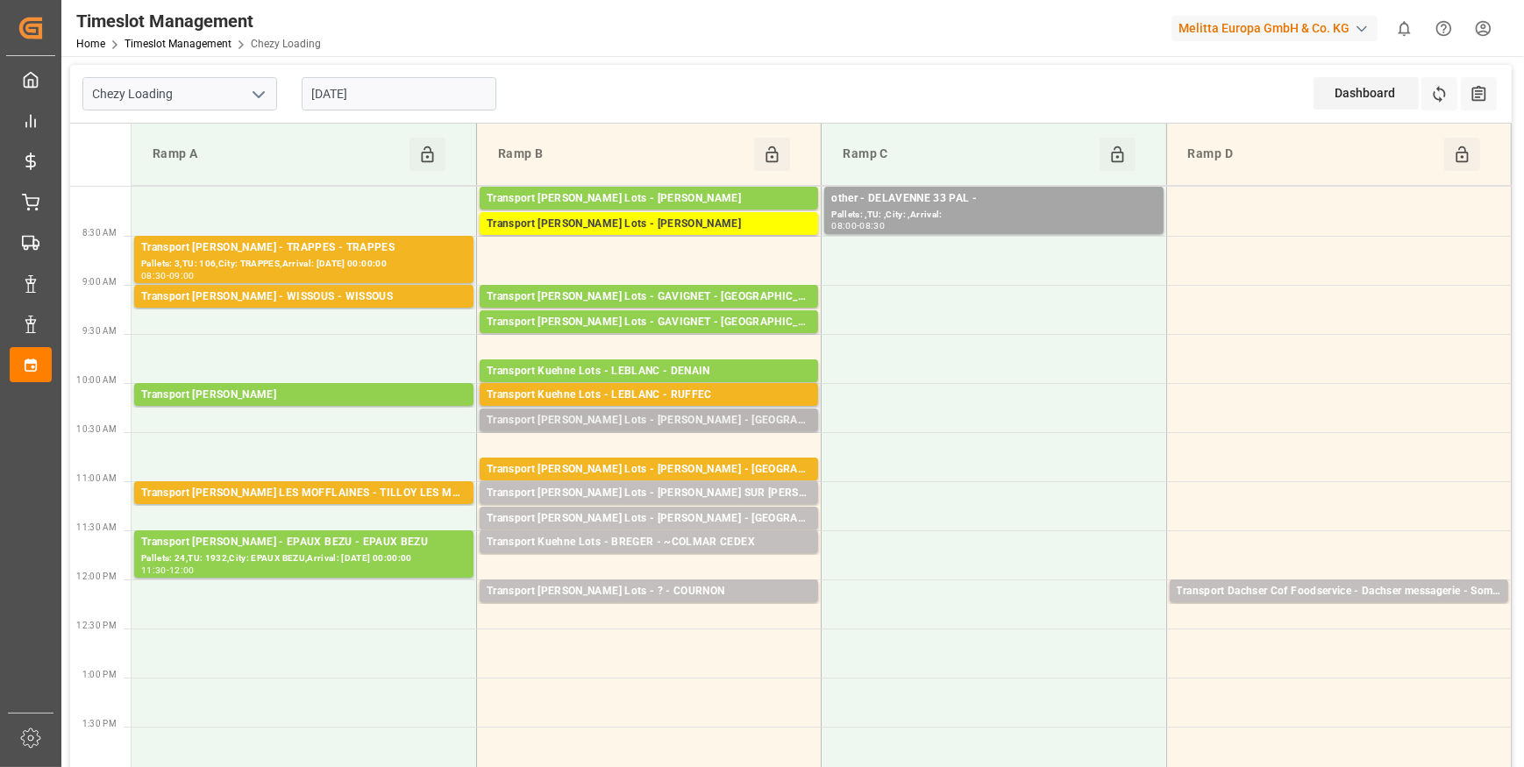
click at [718, 430] on div "Pallets: ,TU: 396,City: [GEOGRAPHIC_DATA],Arrival: [DATE] 00:00:00" at bounding box center [649, 437] width 324 height 15
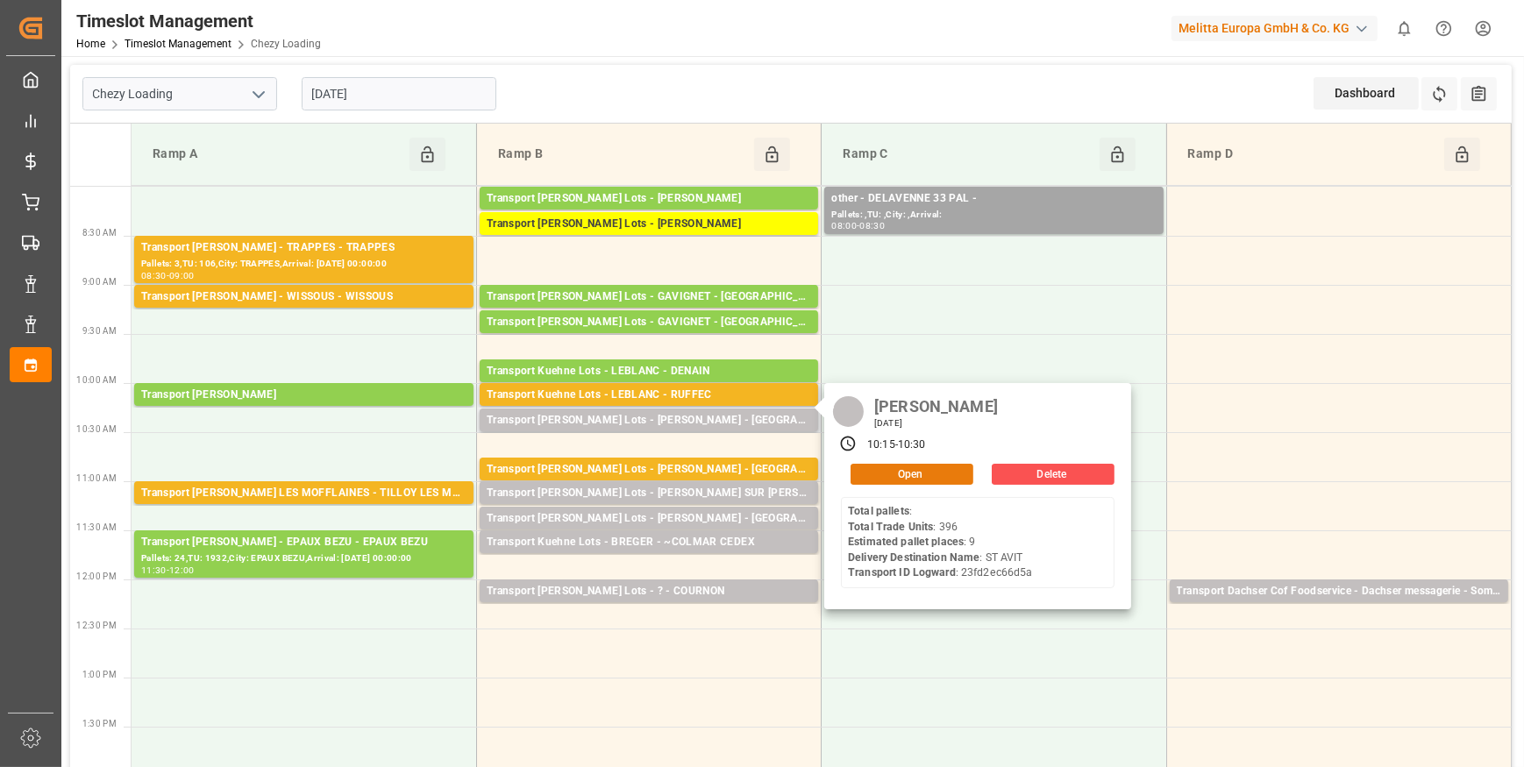
click at [896, 472] on button "Open" at bounding box center [912, 474] width 123 height 21
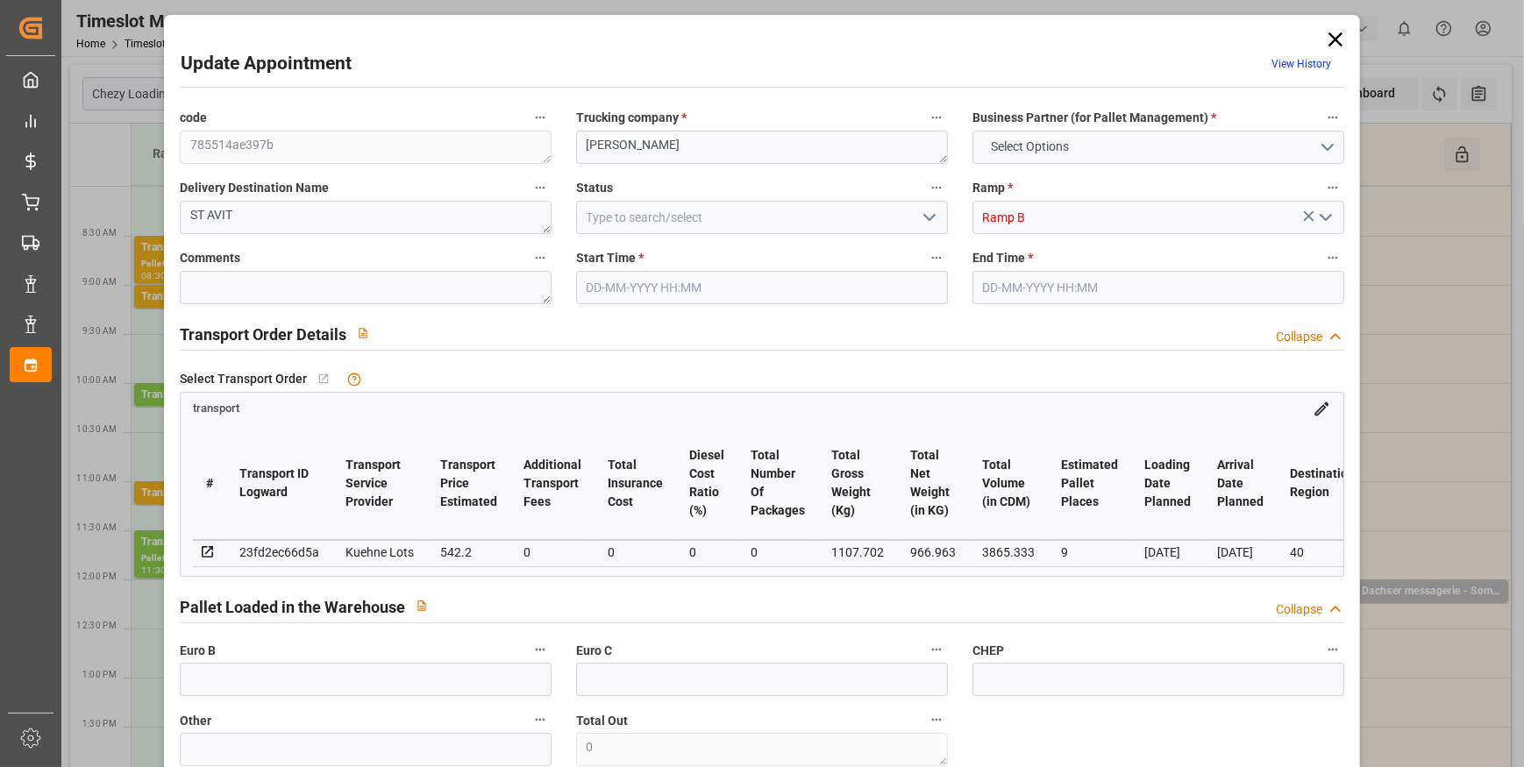
type input "9"
type input "542.2"
type input "0"
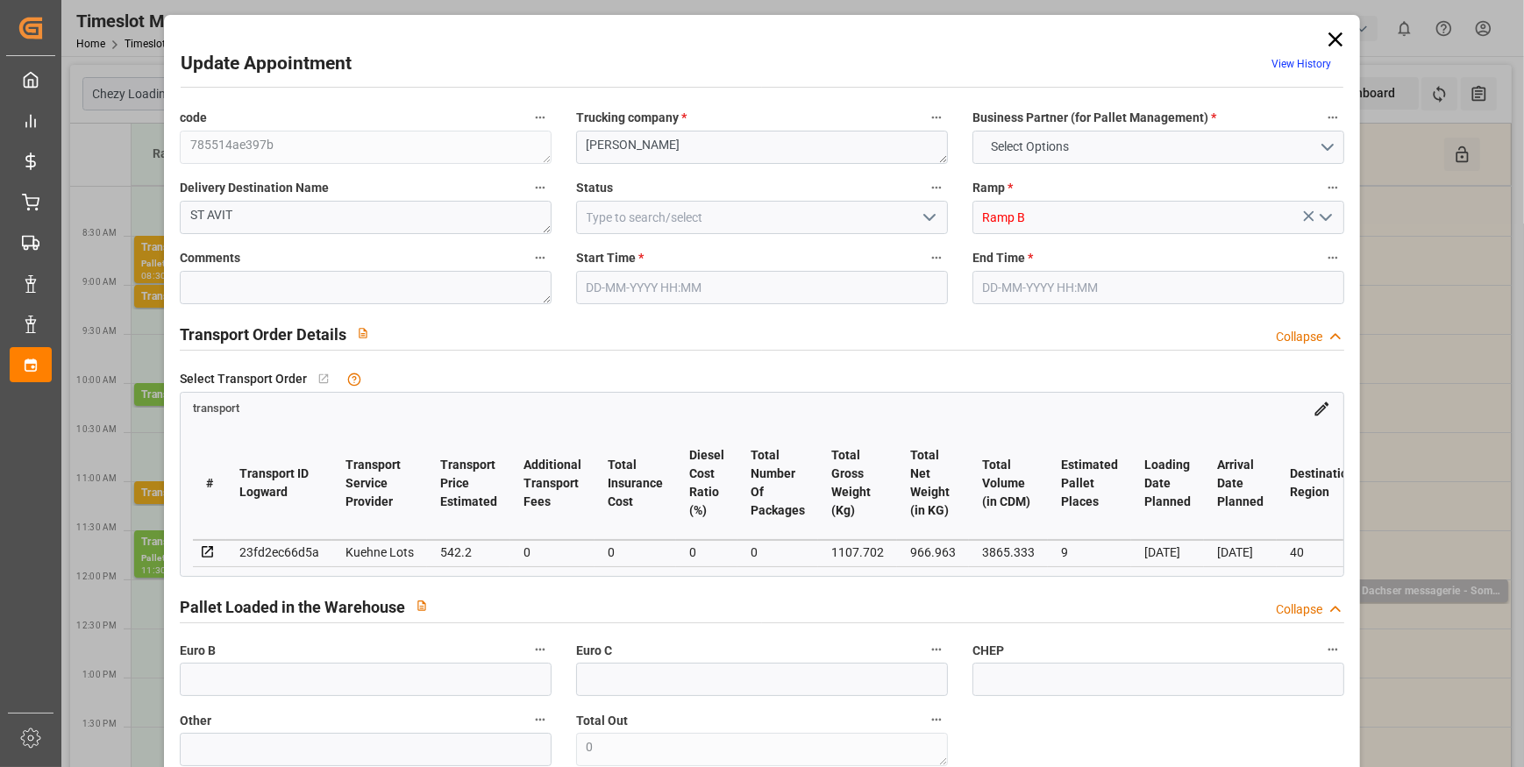
type input "542.2"
type input "0"
type input "966.963"
type input "2234.702"
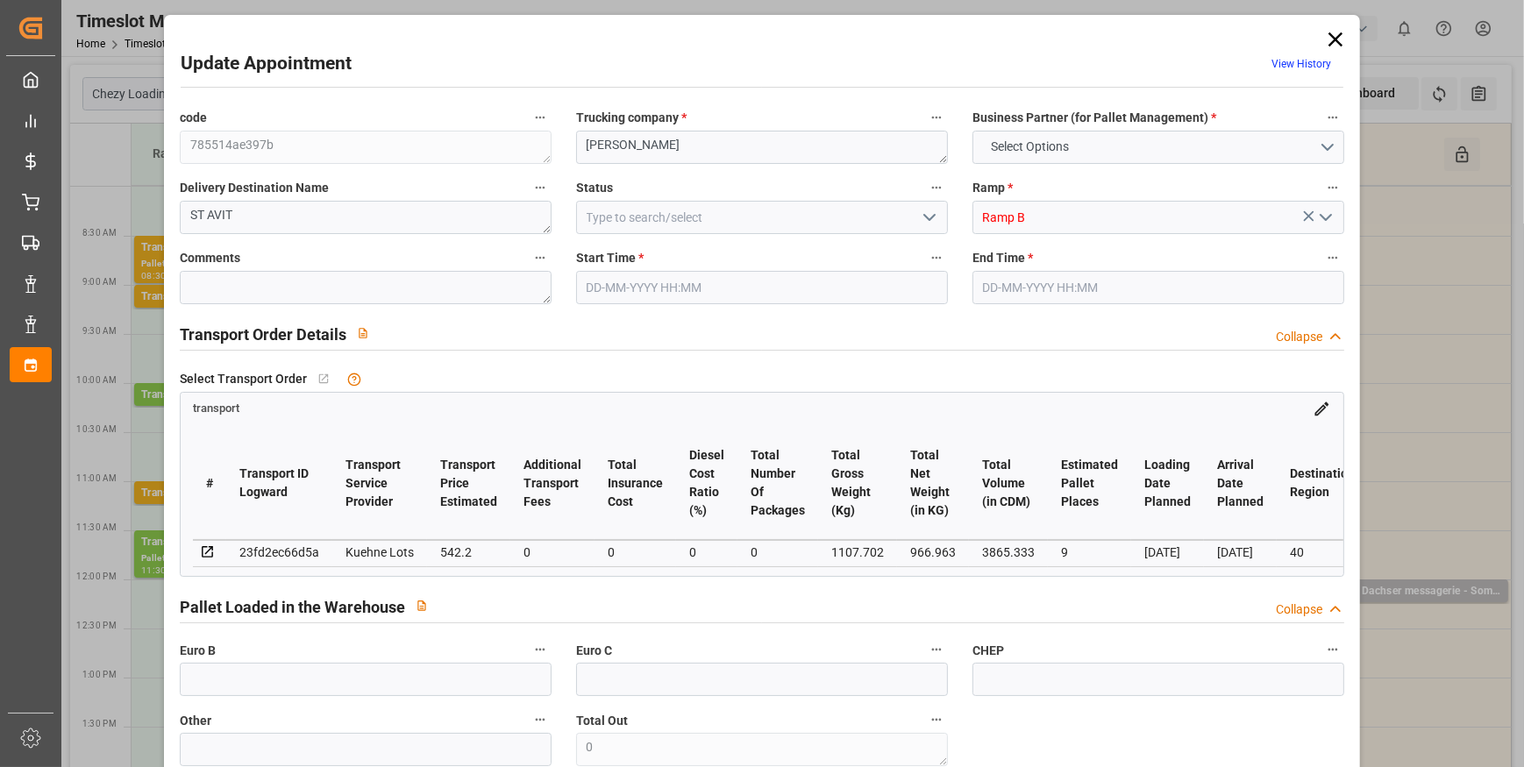
type input "3865.333"
type input "40"
type input "0"
type input "396"
type input "49"
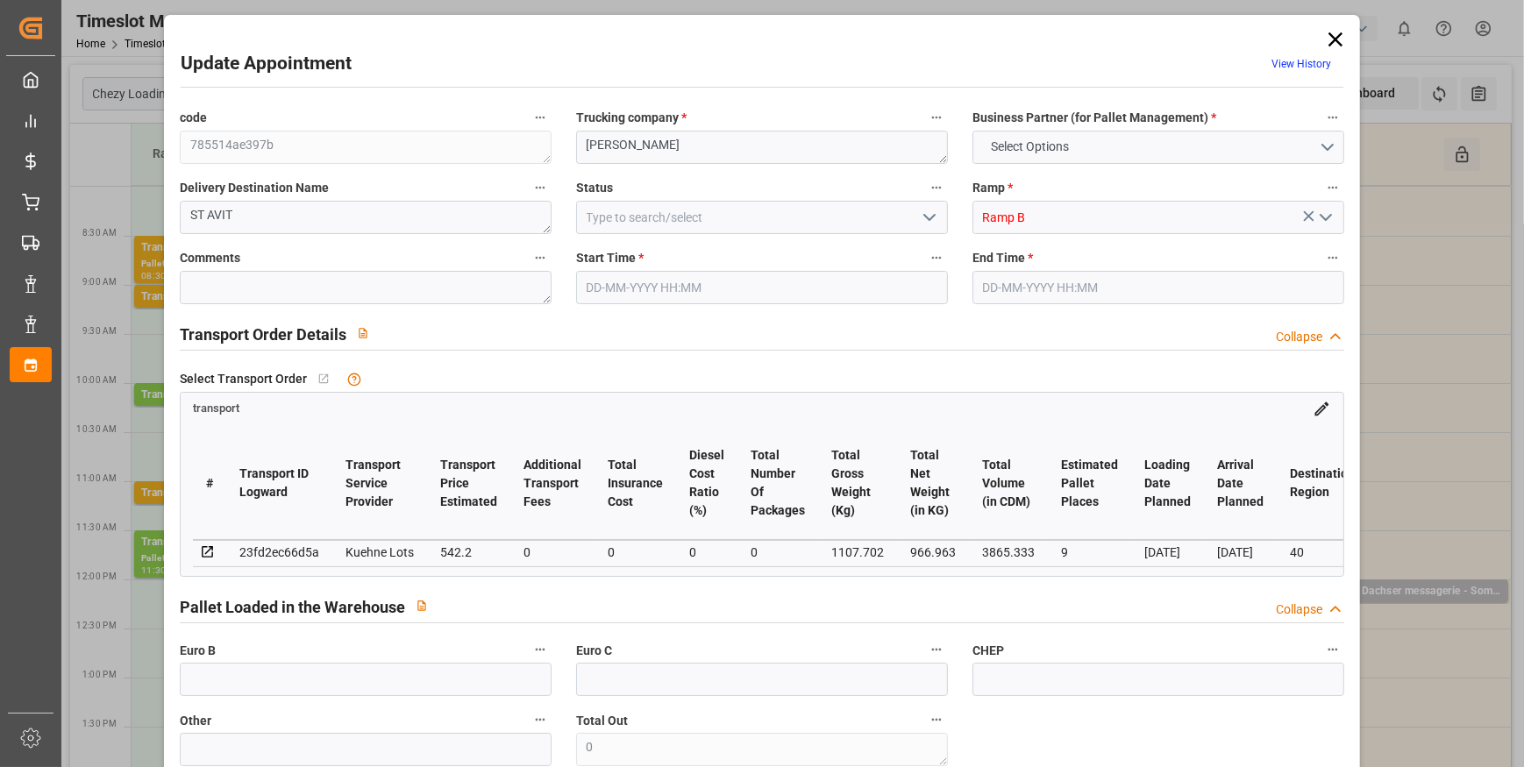
type input "101"
type input "1107.702"
type input "0"
type input "4710.8598"
type input "0"
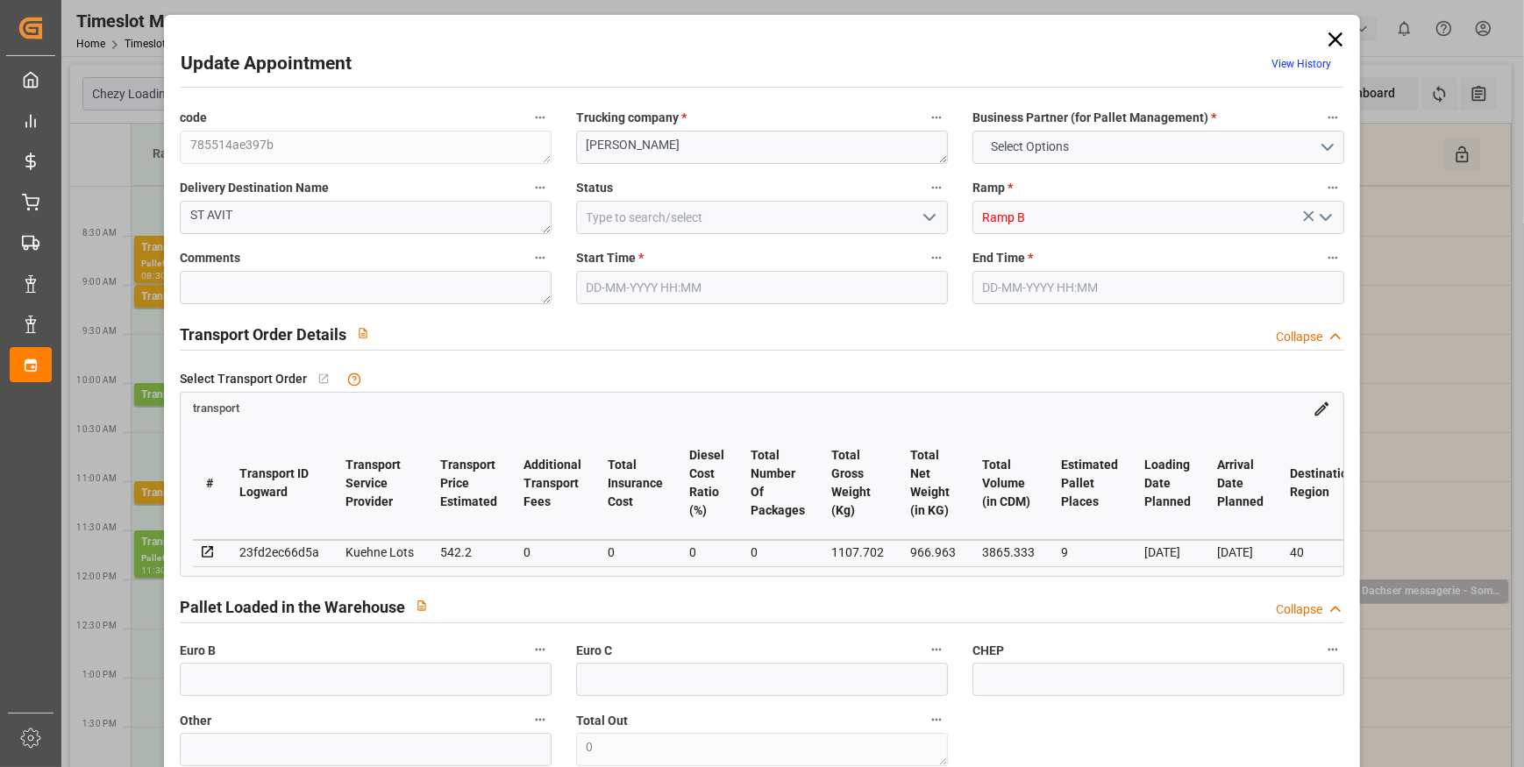
type input "0"
type input "21"
type input "35"
type input "[DATE] 10:15"
type input "[DATE] 10:30"
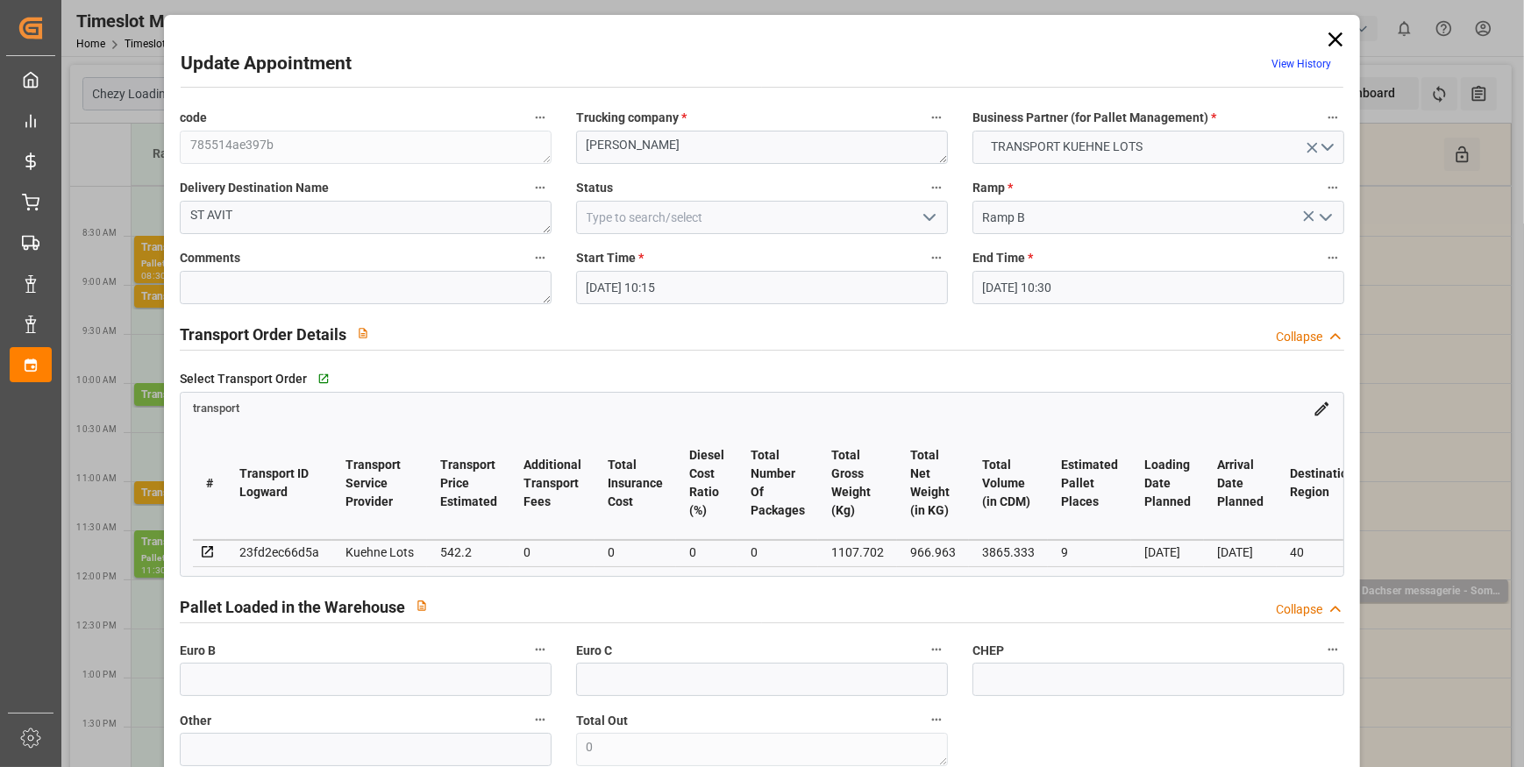
type input "[DATE] 12:51"
type input "[DATE] 11:29"
type input "[DATE]"
click at [927, 218] on polyline "open menu" at bounding box center [929, 217] width 11 height 5
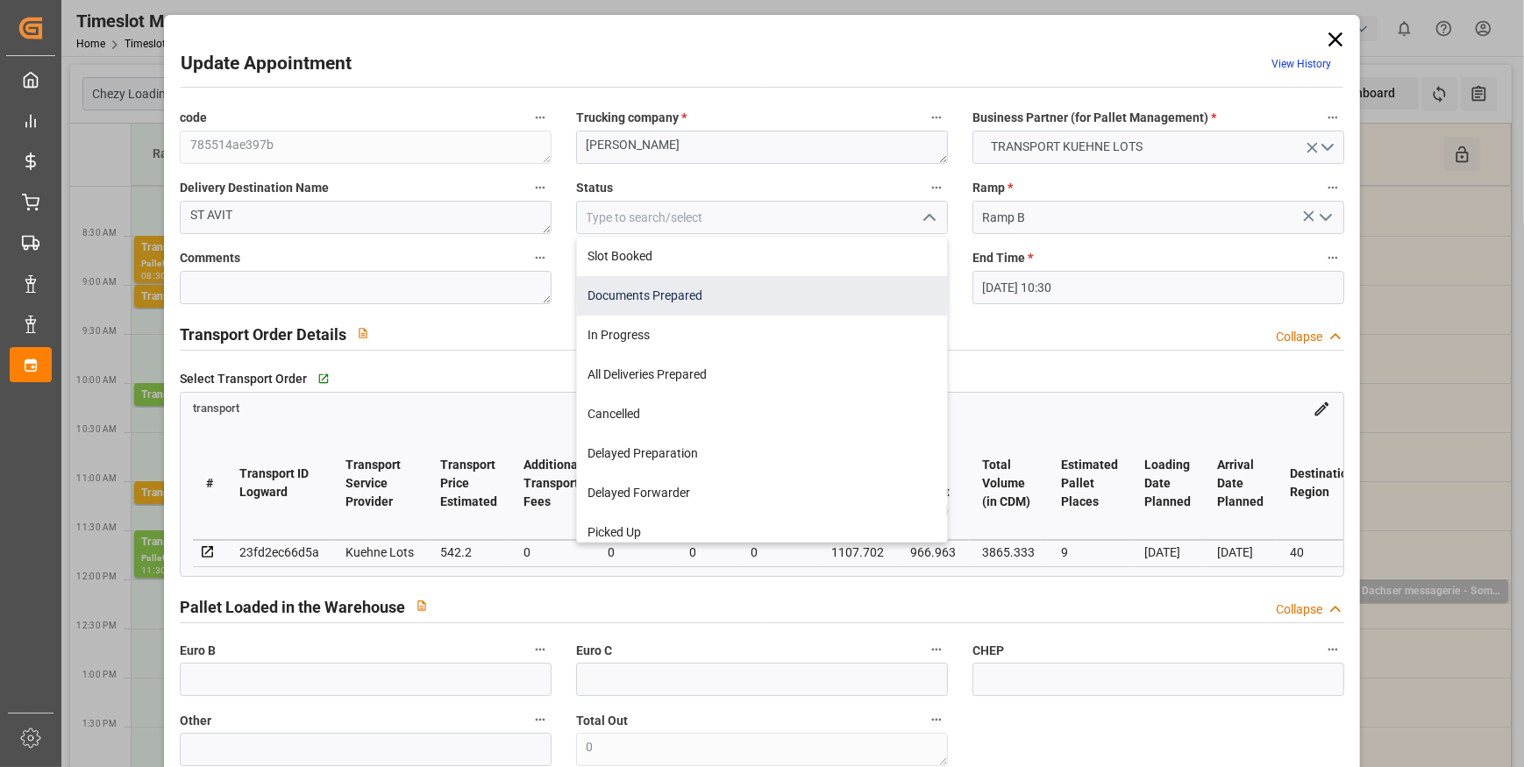
click at [716, 305] on div "Documents Prepared" at bounding box center [762, 295] width 370 height 39
type input "Documents Prepared"
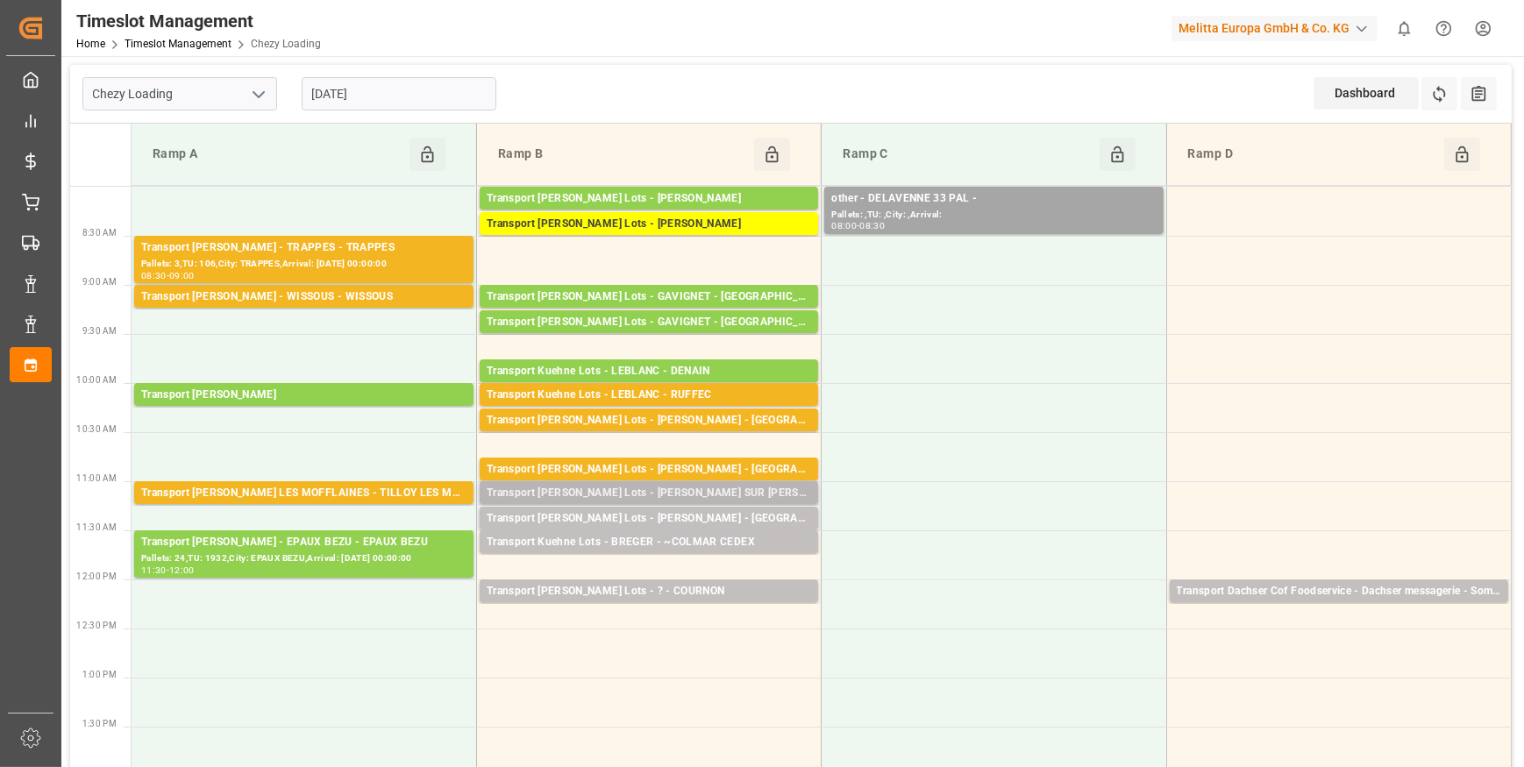
click at [723, 496] on div "Transport [PERSON_NAME] Lots - [PERSON_NAME] SUR [PERSON_NAME]" at bounding box center [649, 494] width 324 height 18
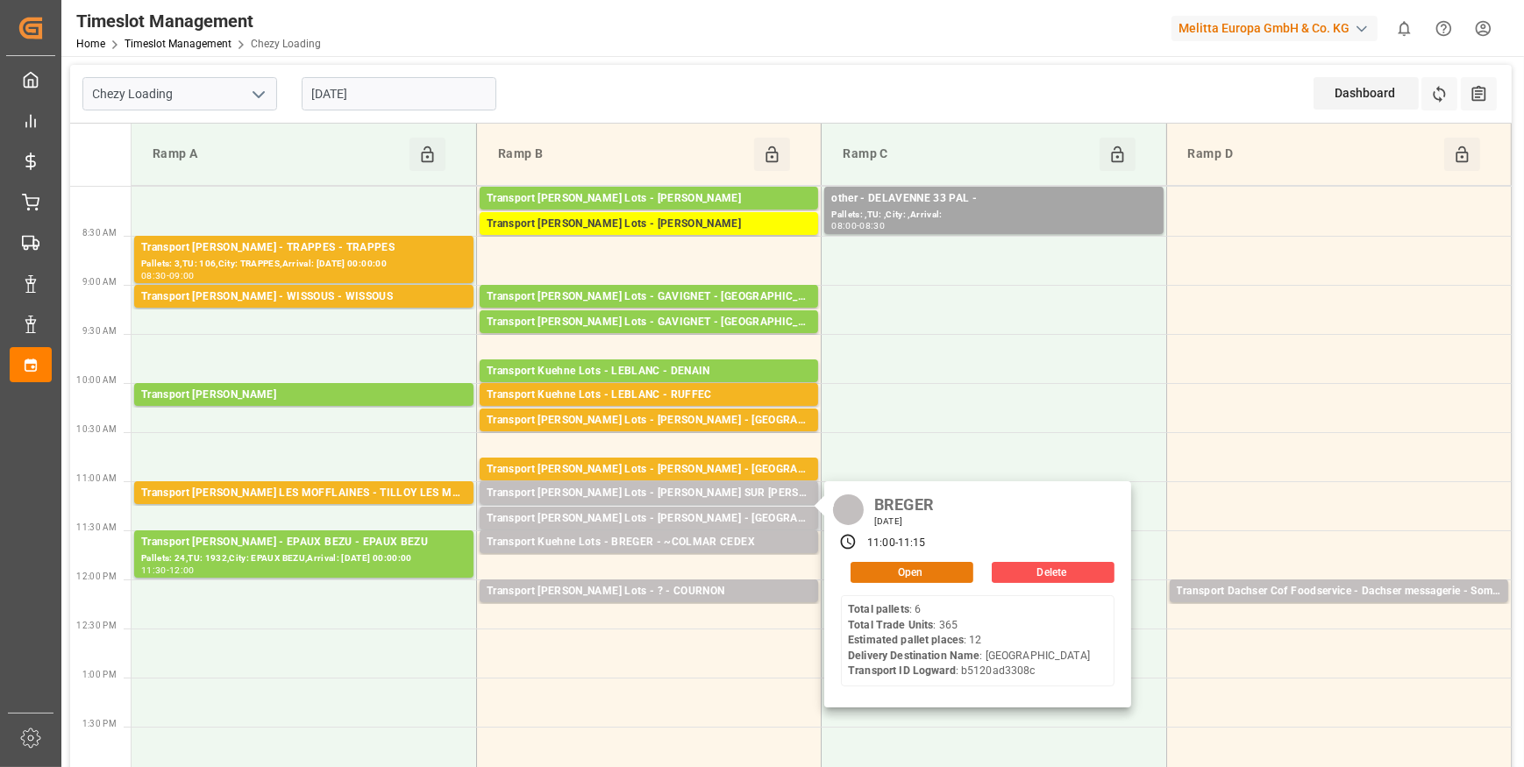
click at [900, 580] on button "Open" at bounding box center [912, 572] width 123 height 21
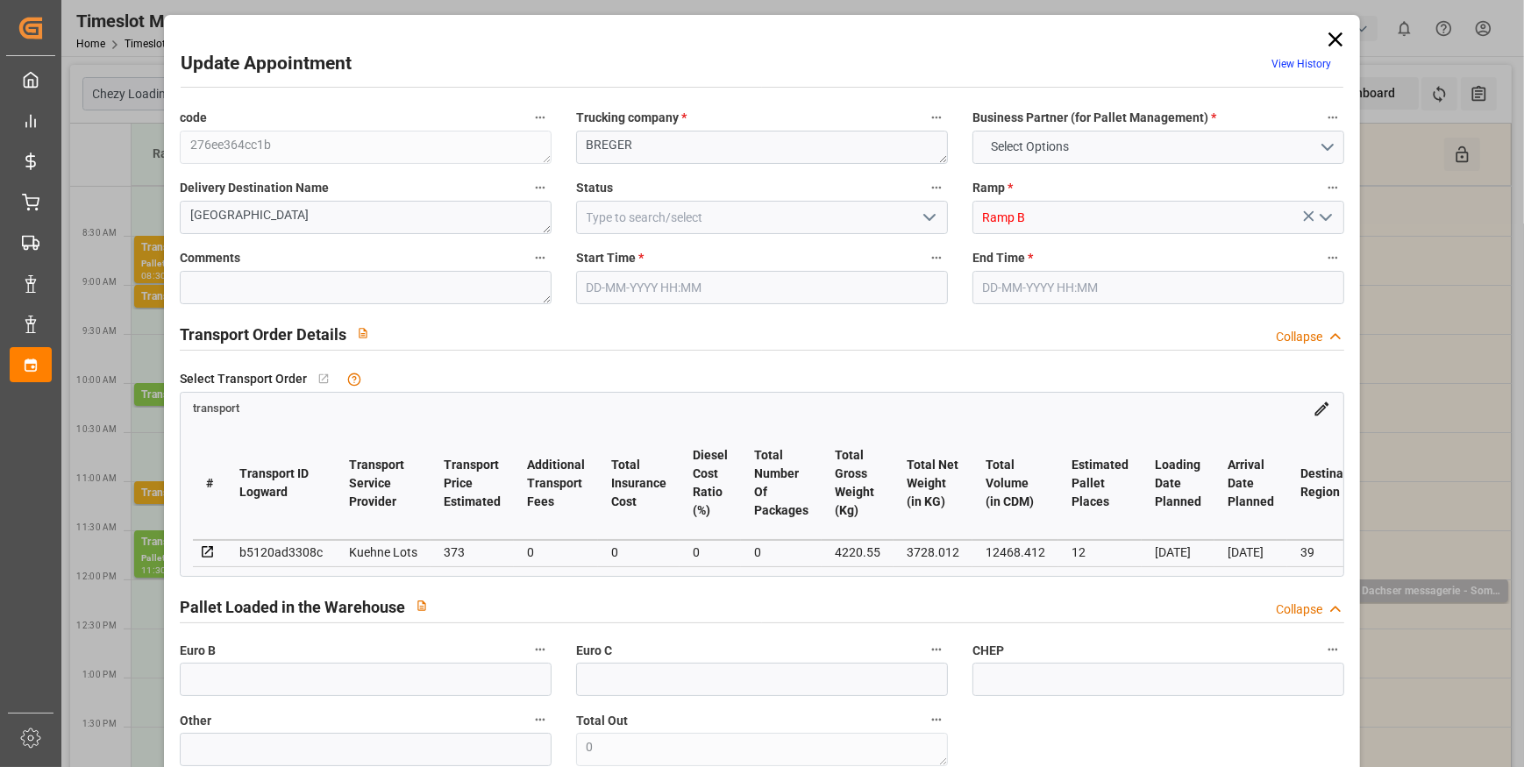
type input "12"
type input "373"
type input "0"
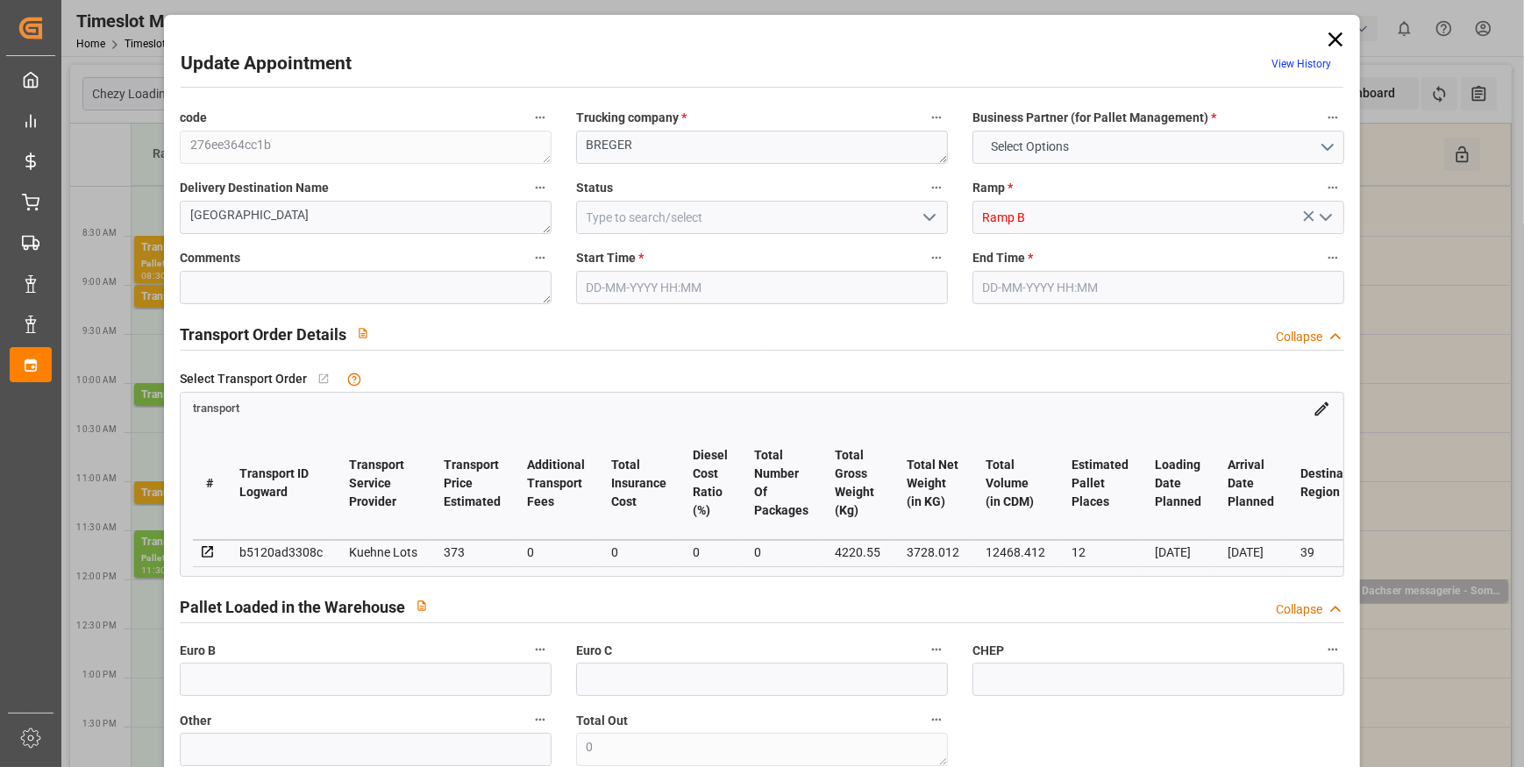
type input "373"
type input "0"
type input "3728.012"
type input "4738.246"
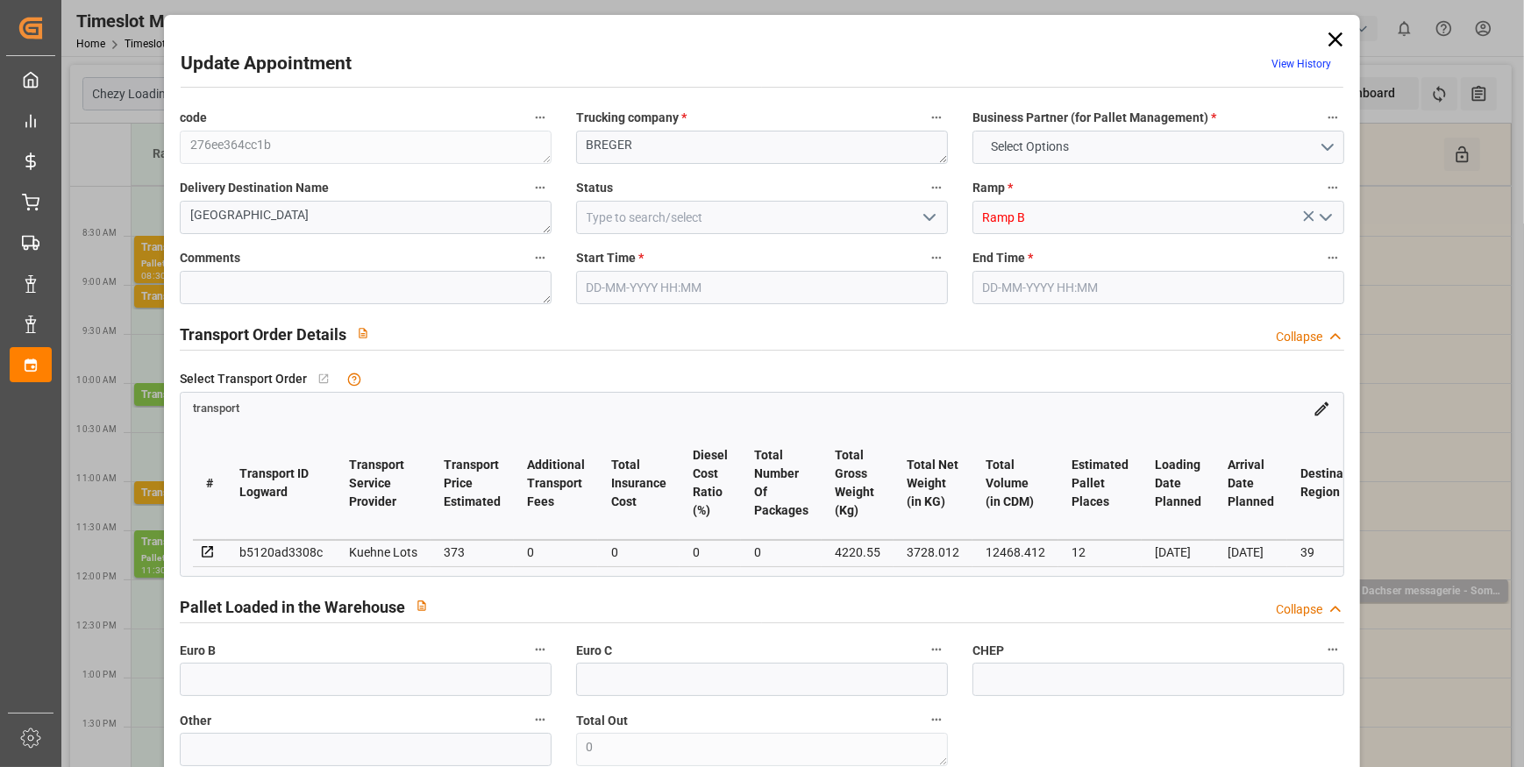
type input "12468.412"
type input "39"
type input "6"
type input "365"
type input "14"
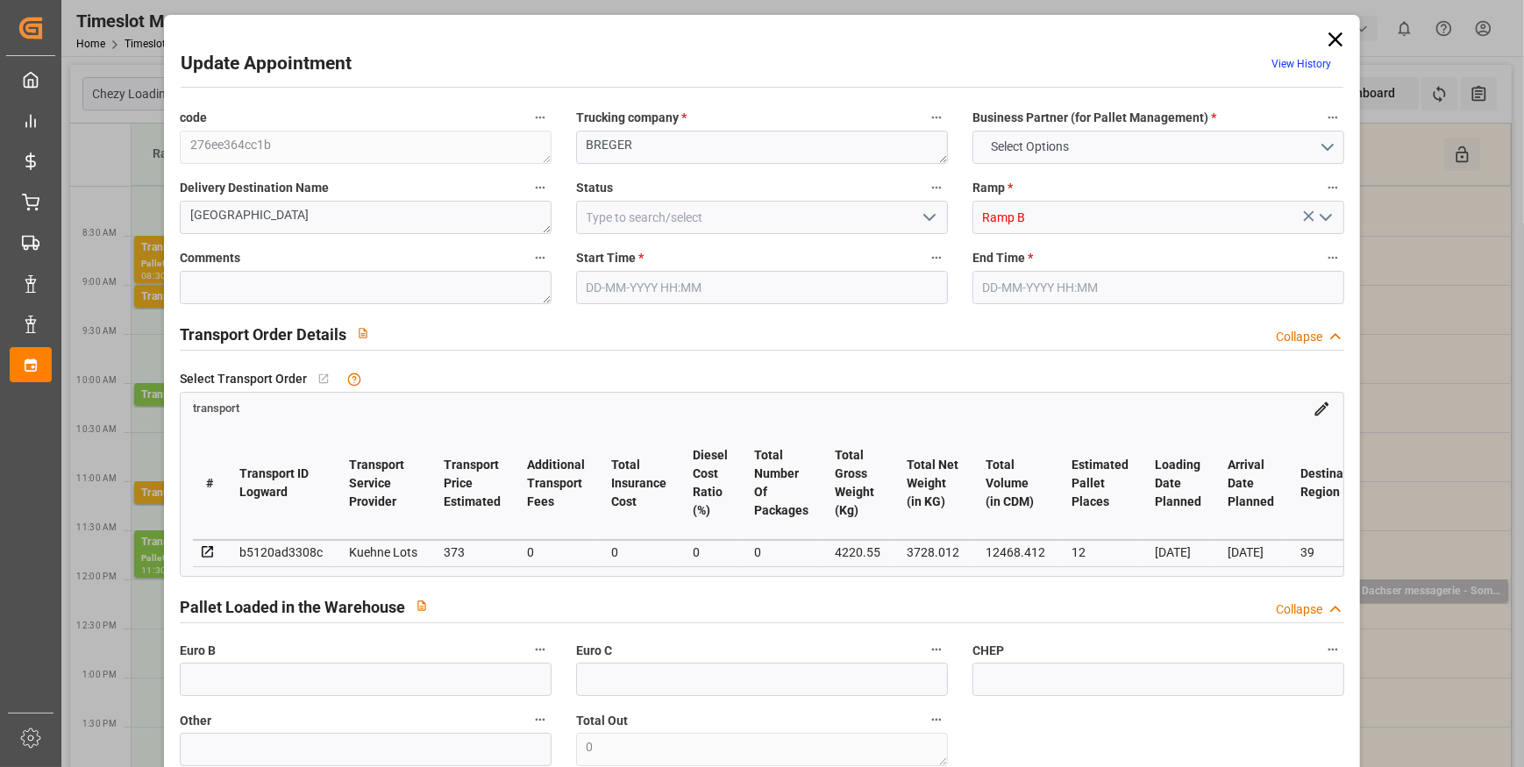
type input "101"
type input "4220.55"
type input "0"
type input "4710.8598"
type input "0"
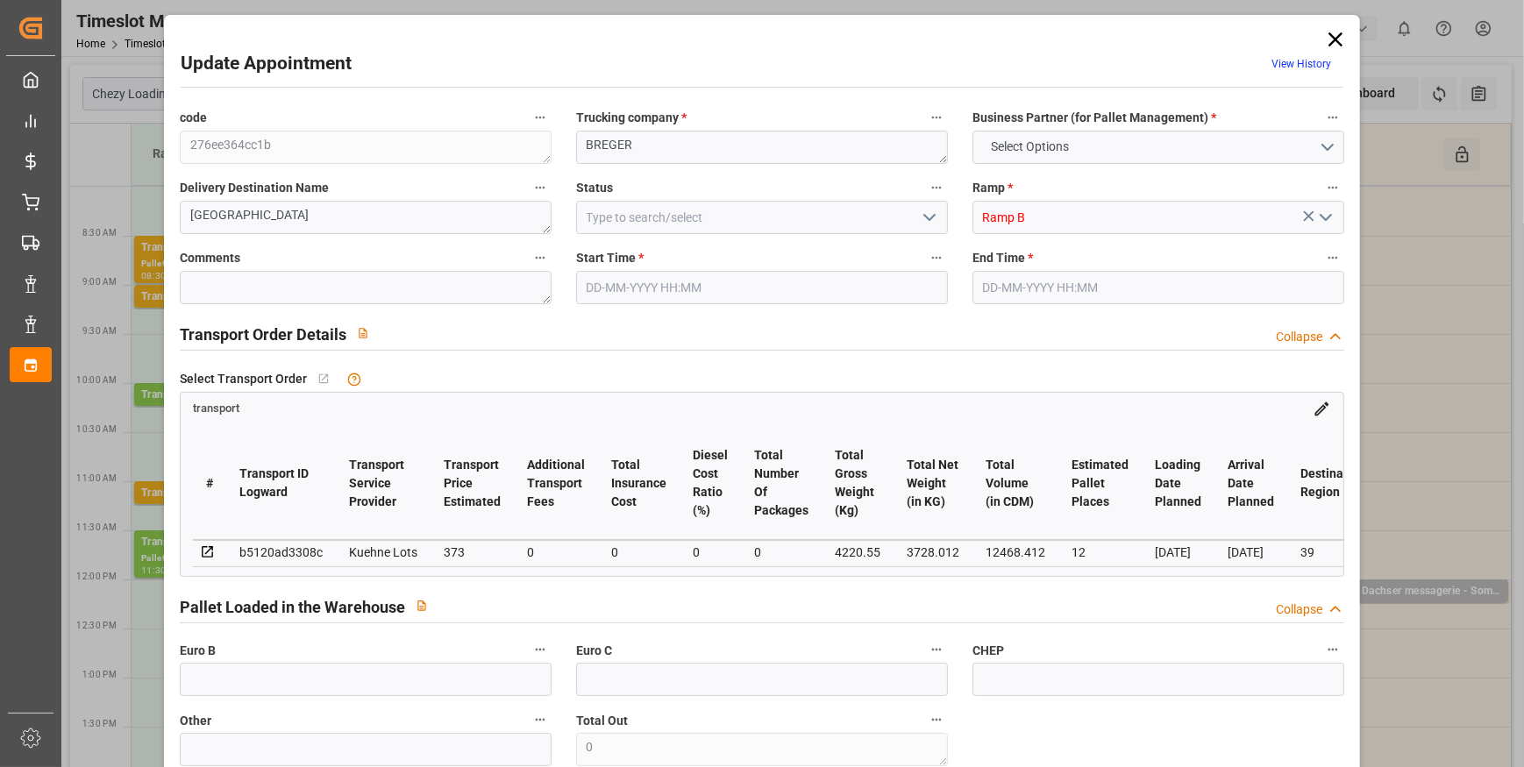
type input "0"
type input "21"
type input "35"
type input "[DATE] 11:00"
type input "[DATE] 11:15"
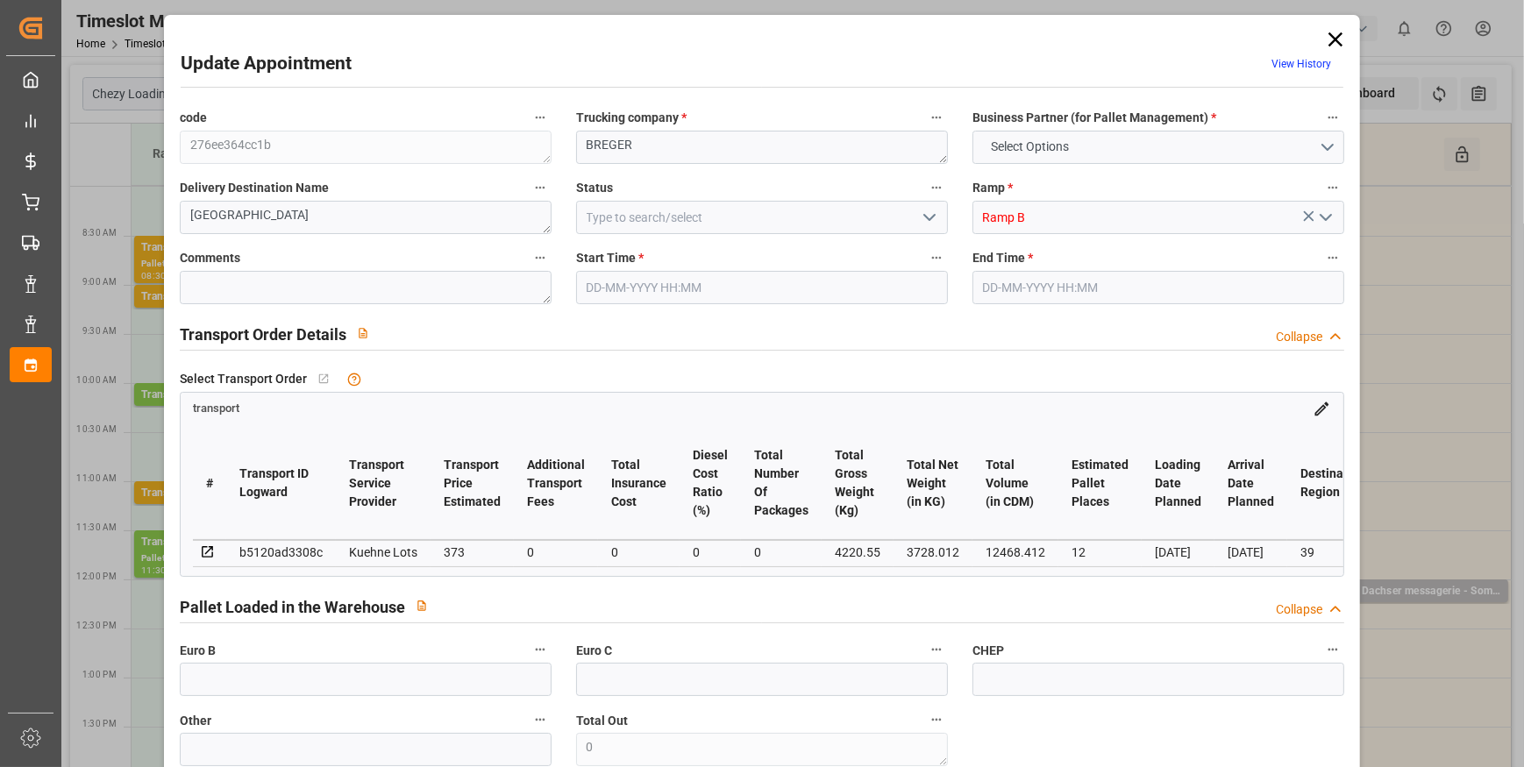
type input "[DATE] 13:04"
type input "[DATE] 11:28"
type input "[DATE]"
click at [929, 213] on icon "open menu" at bounding box center [929, 217] width 21 height 21
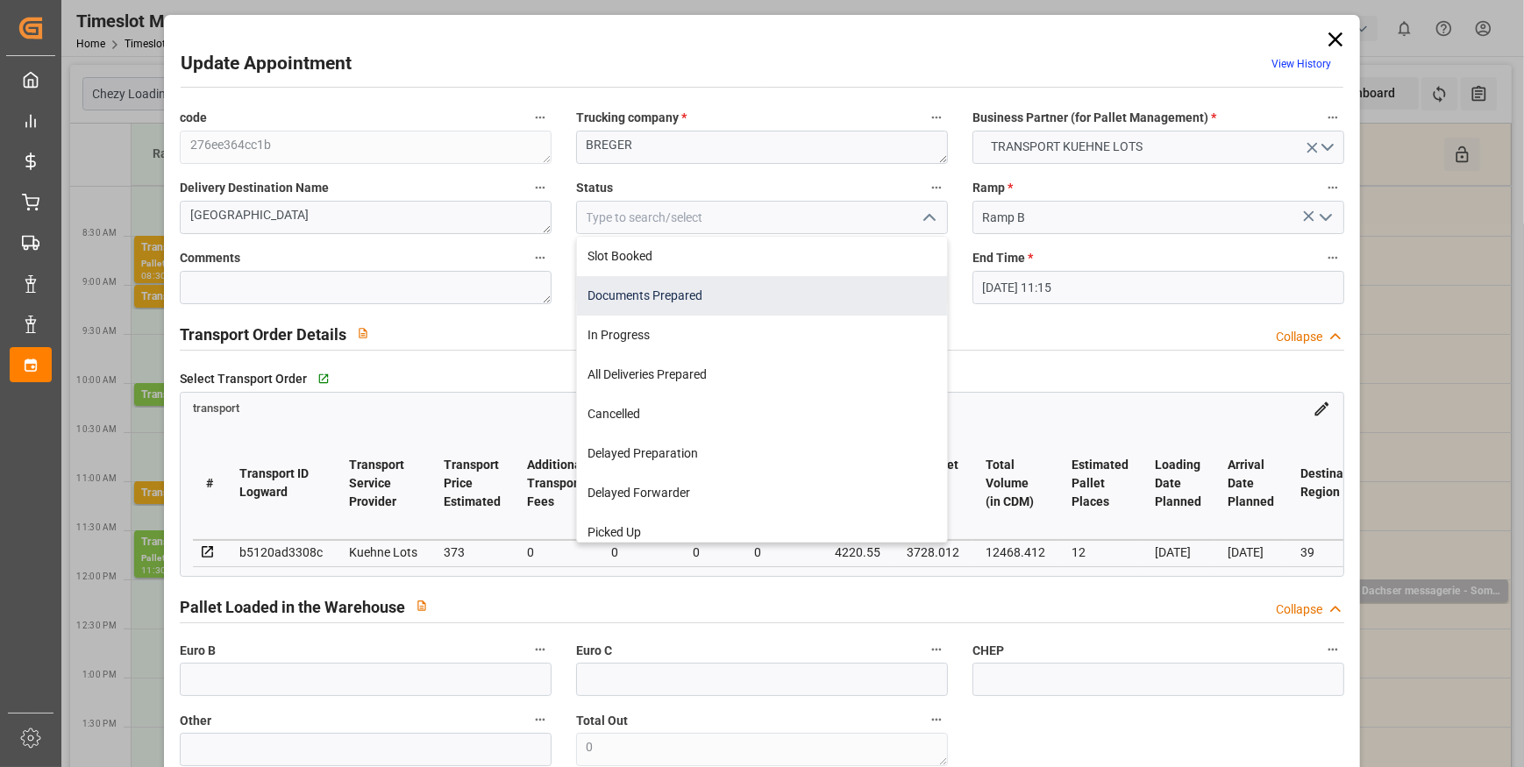
click at [684, 293] on div "Documents Prepared" at bounding box center [762, 295] width 370 height 39
type input "Documents Prepared"
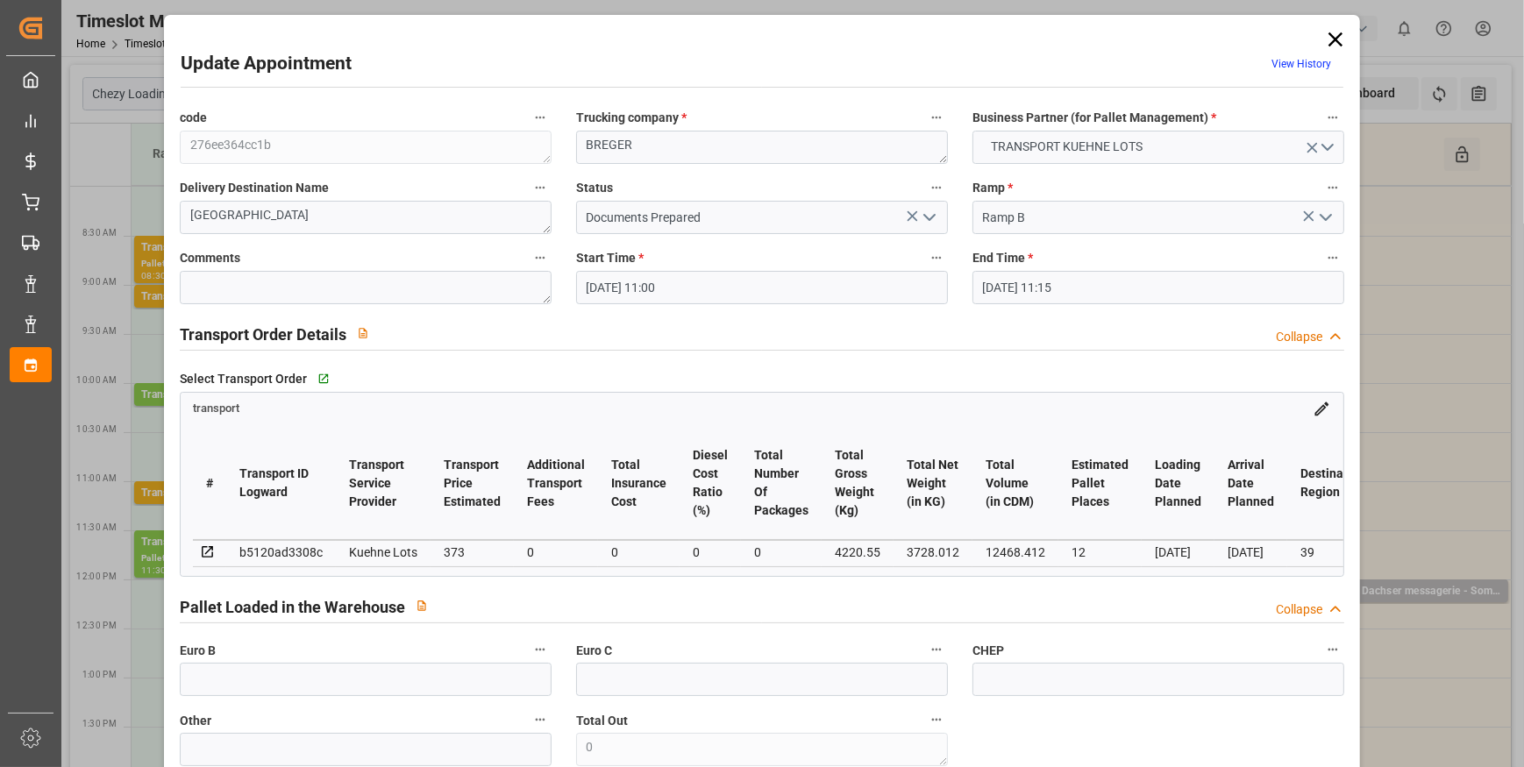
click at [927, 219] on polyline "open menu" at bounding box center [929, 217] width 11 height 5
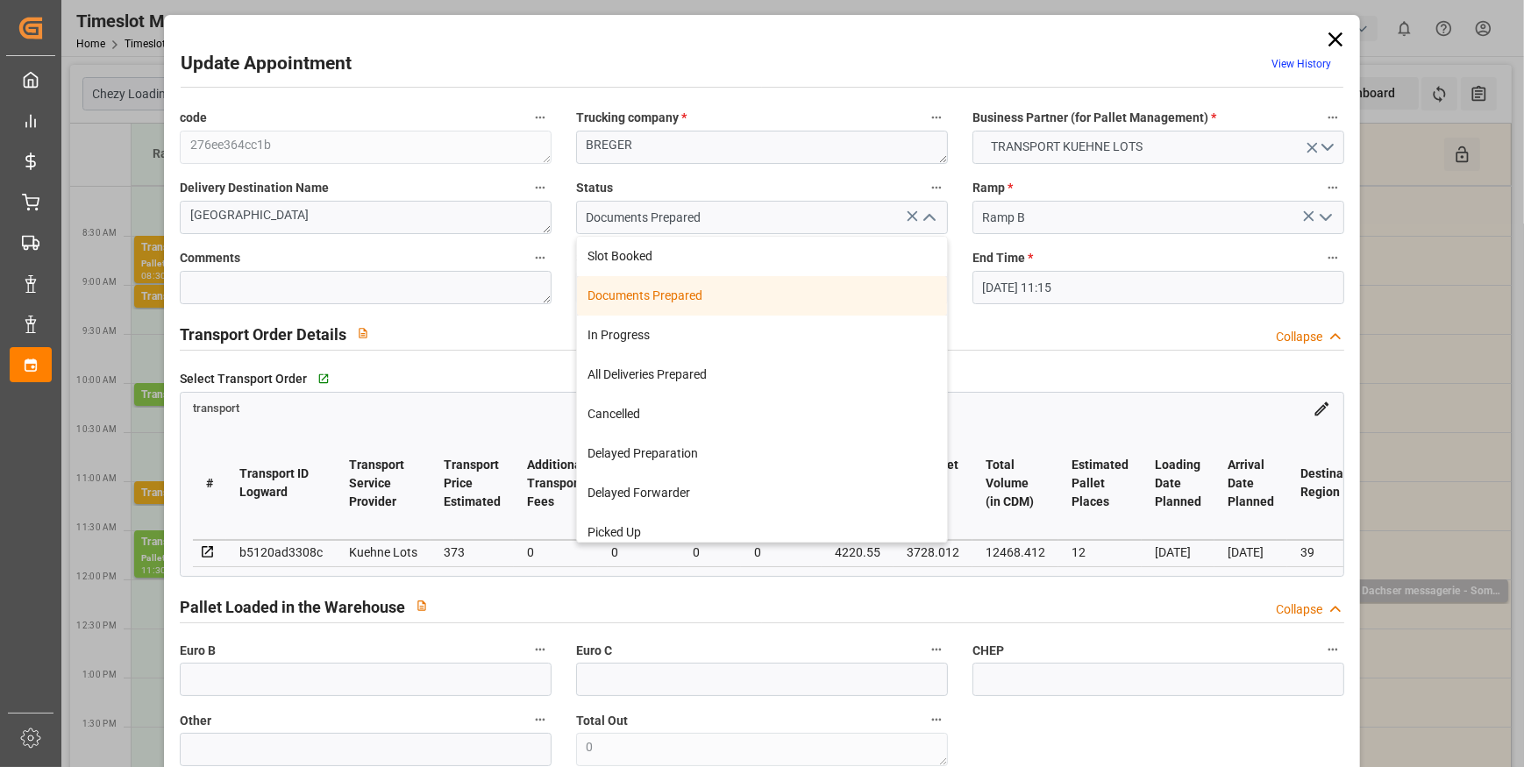
click at [666, 298] on div "Documents Prepared" at bounding box center [762, 295] width 370 height 39
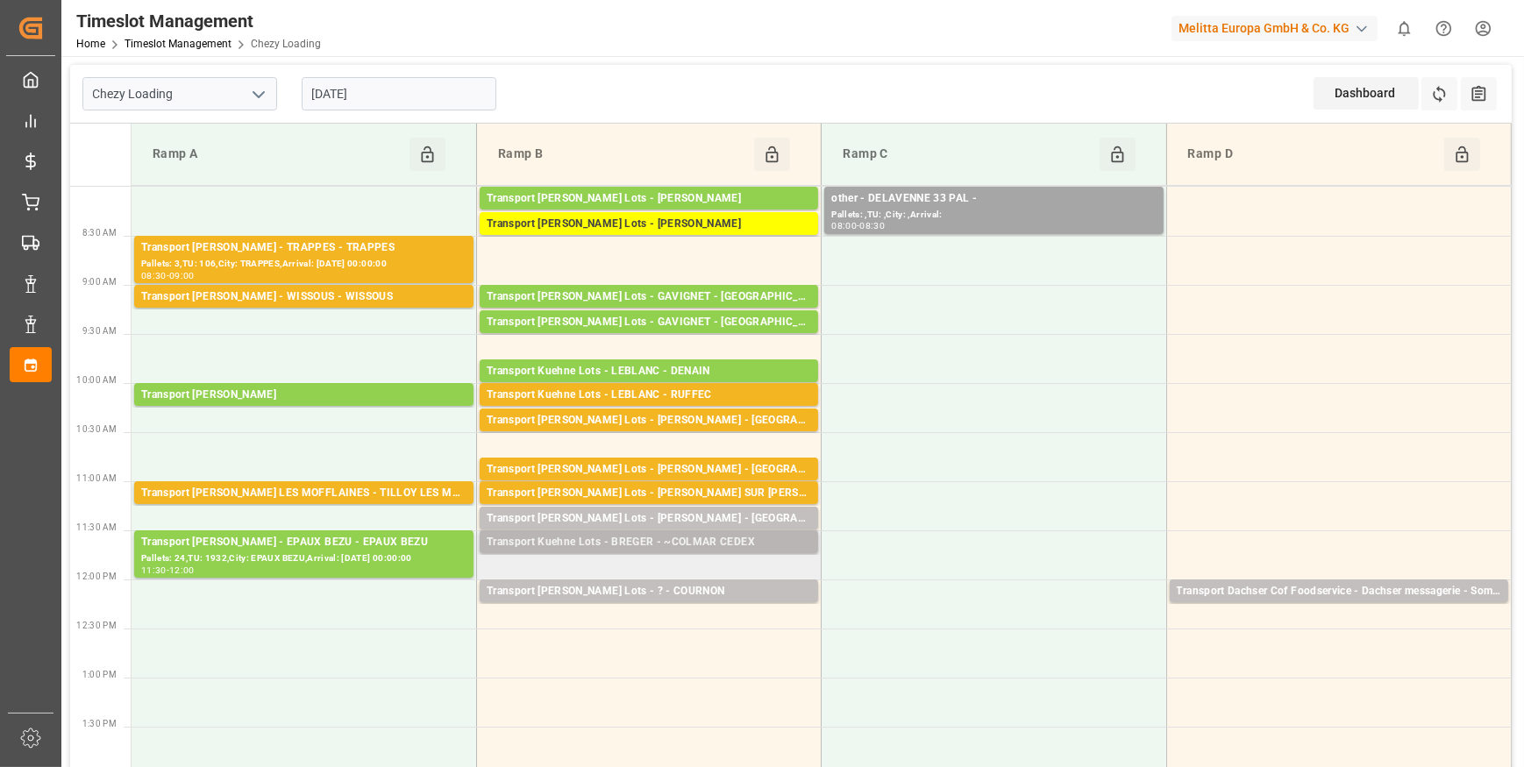
click at [762, 537] on div "Transport Kuehne Lots - BREGER - ~COLMAR CEDEX" at bounding box center [649, 543] width 324 height 18
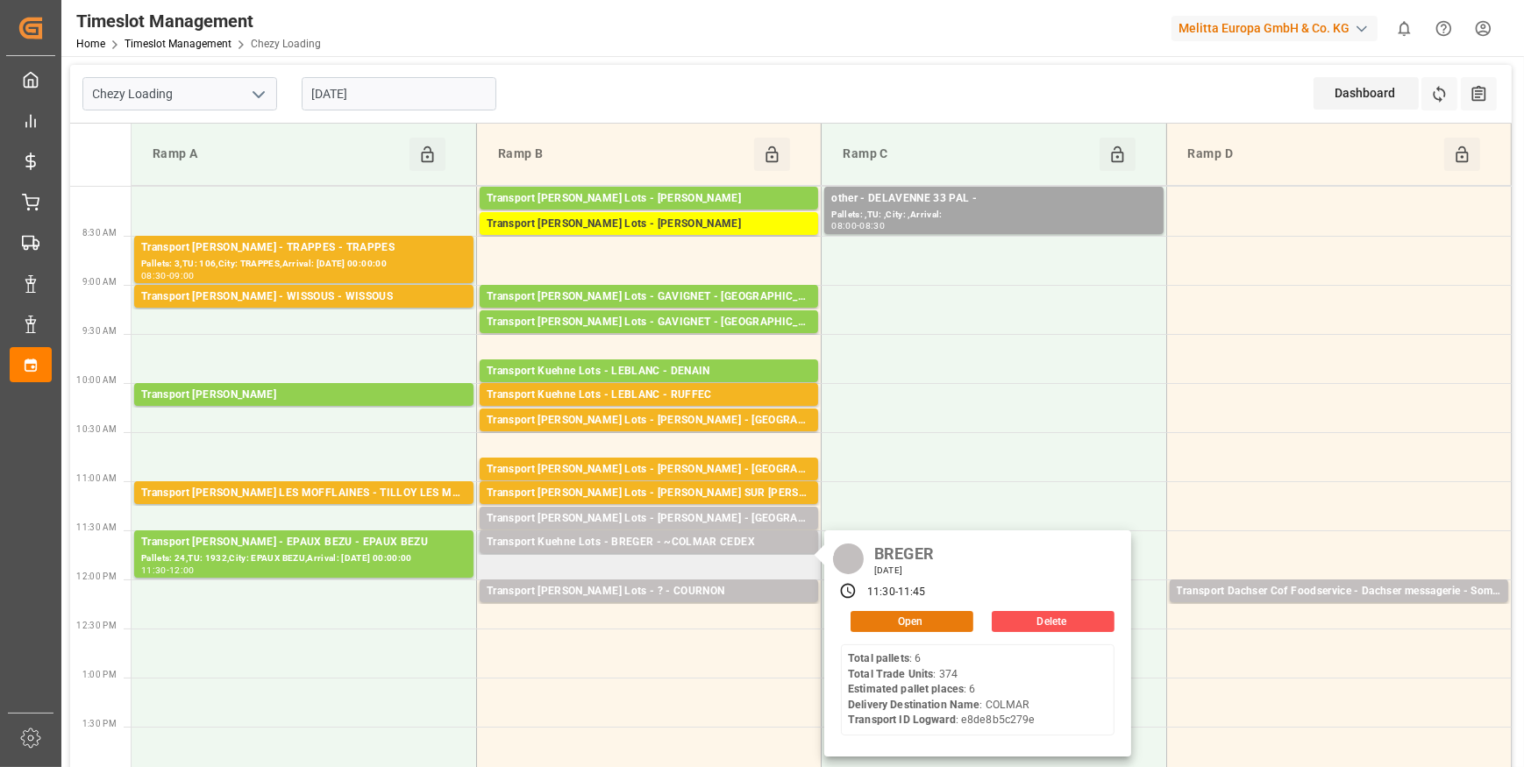
click at [927, 623] on button "Open" at bounding box center [912, 621] width 123 height 21
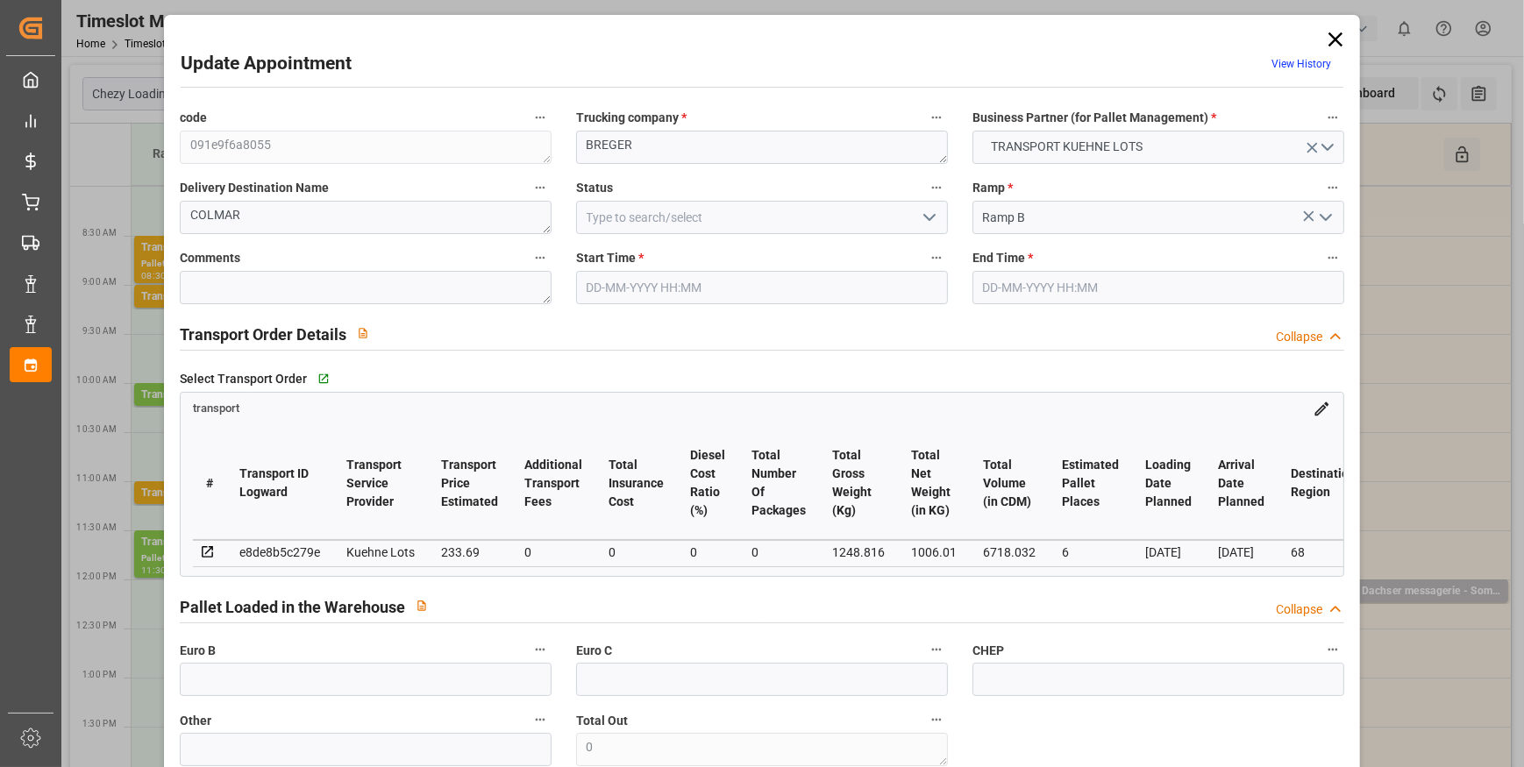
type input "6"
type input "233.69"
type input "0"
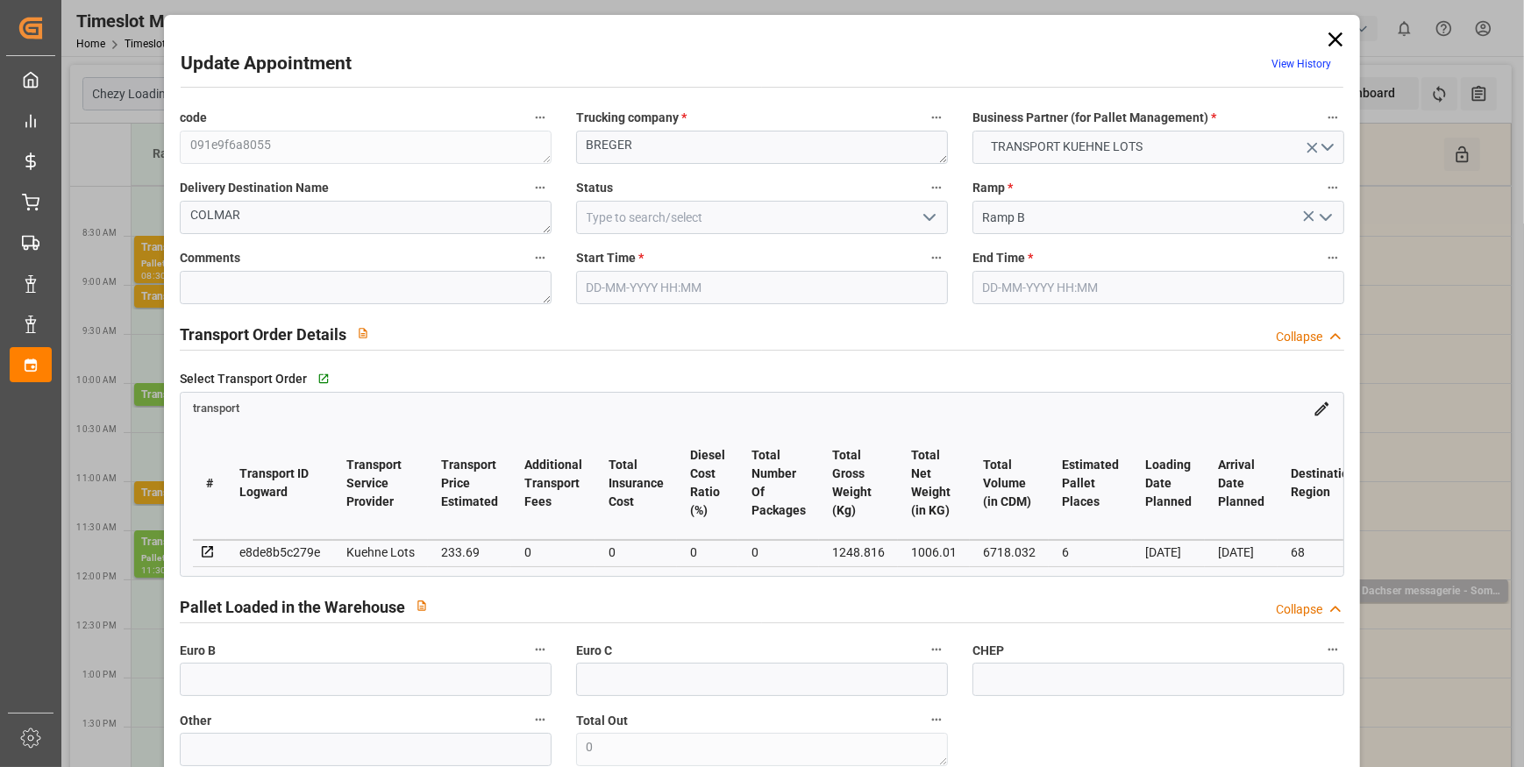
type input "233.69"
type input "0"
type input "1006.01"
type input "1574.328"
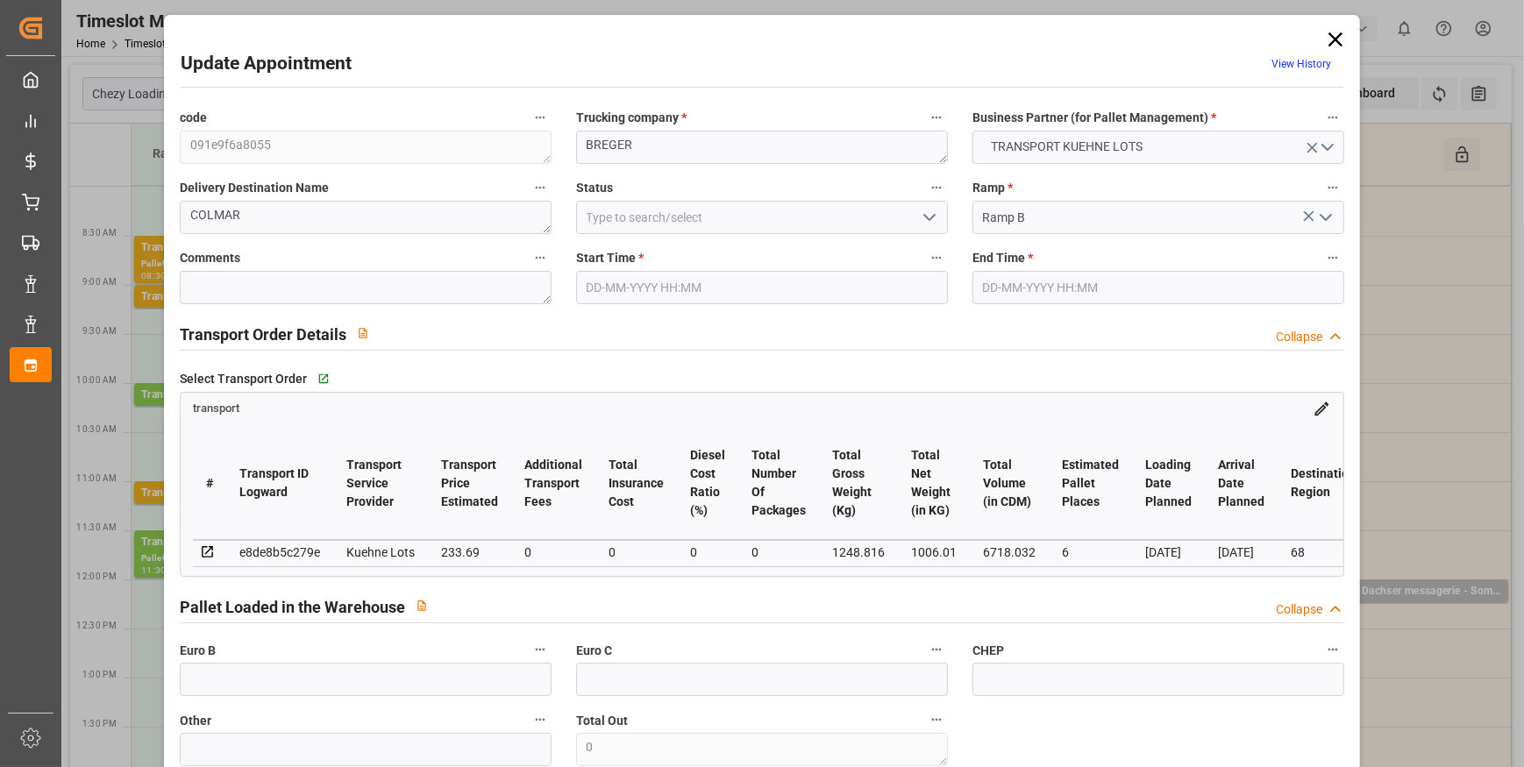
type input "6718.032"
type input "68"
type input "6"
type input "374"
type input "12"
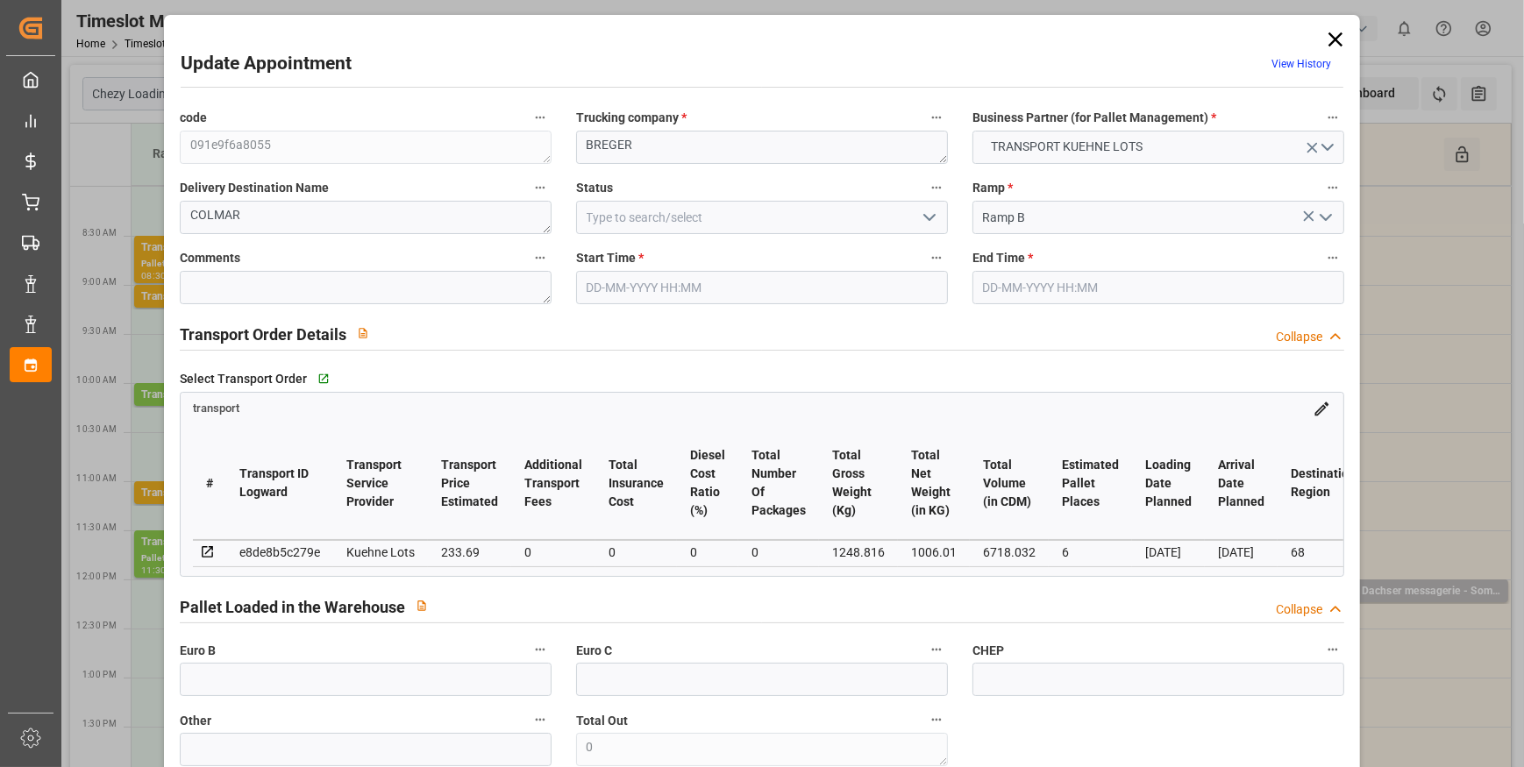
type input "101"
type input "1248.816"
type input "0"
type input "4710.8598"
type input "0"
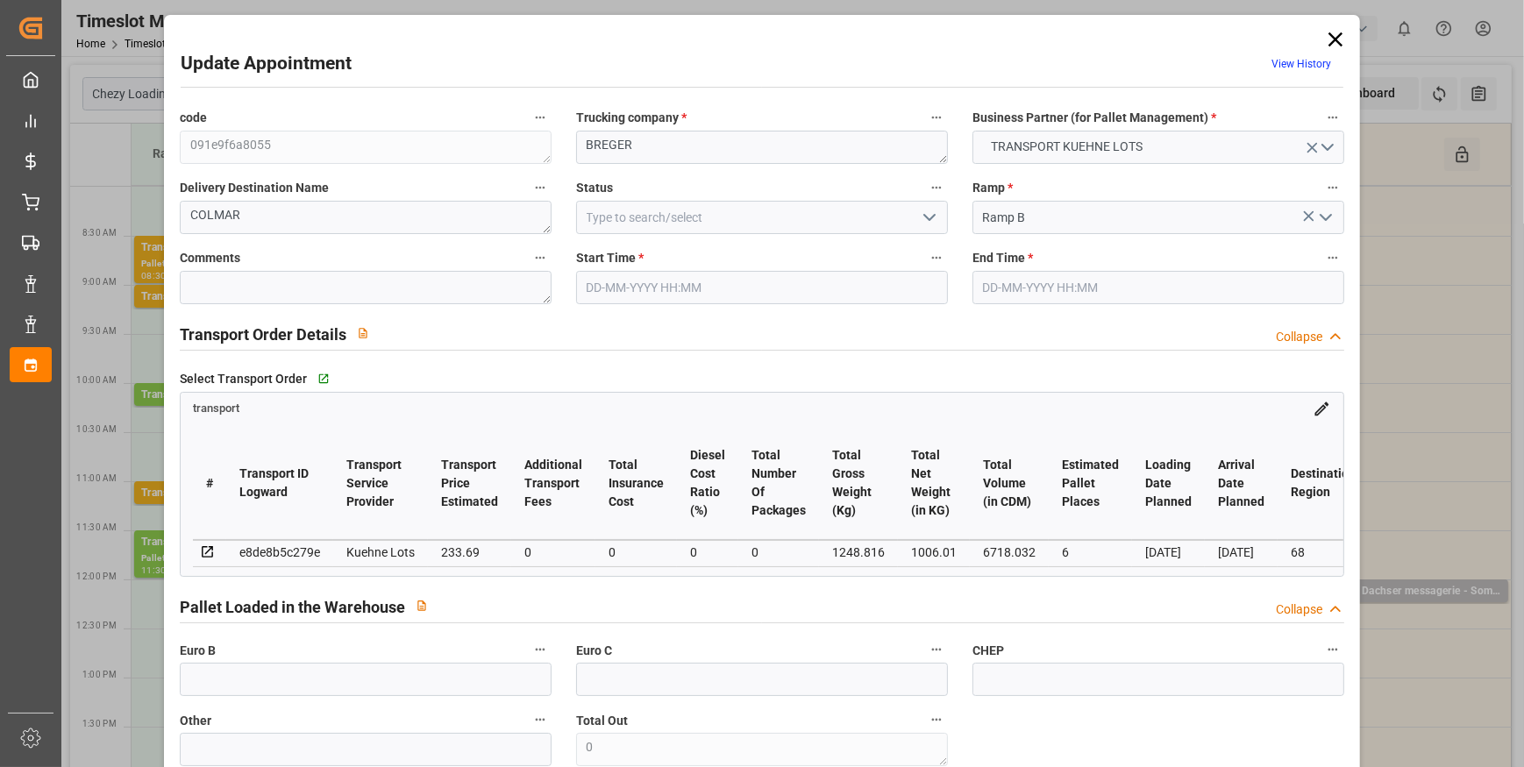
type input "0"
type input "21"
type input "35"
type input "[DATE] 11:30"
type input "[DATE] 11:45"
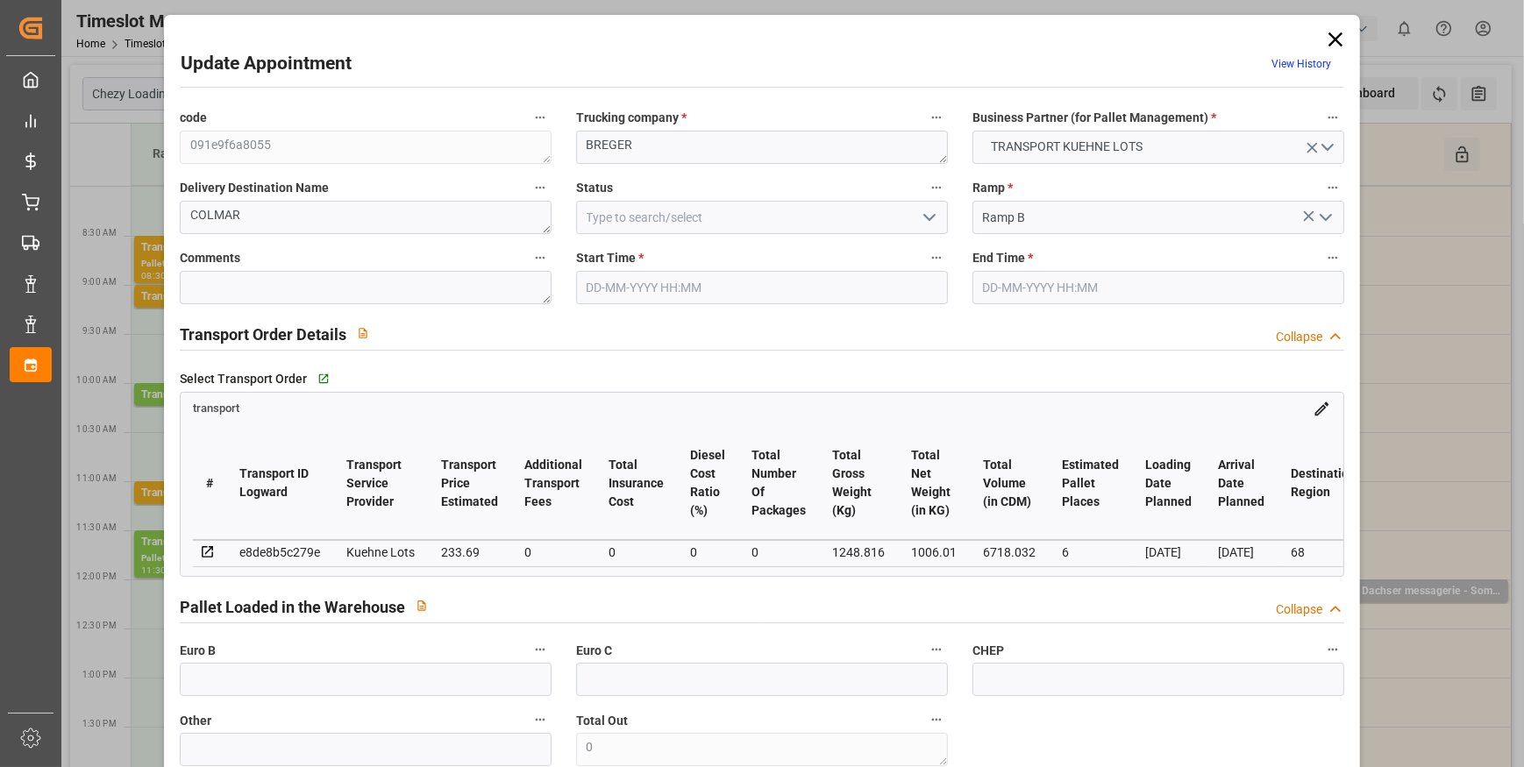
type input "[DATE] 13:06"
type input "[DATE] 11:29"
type input "[DATE]"
click at [929, 210] on icon "open menu" at bounding box center [929, 217] width 21 height 21
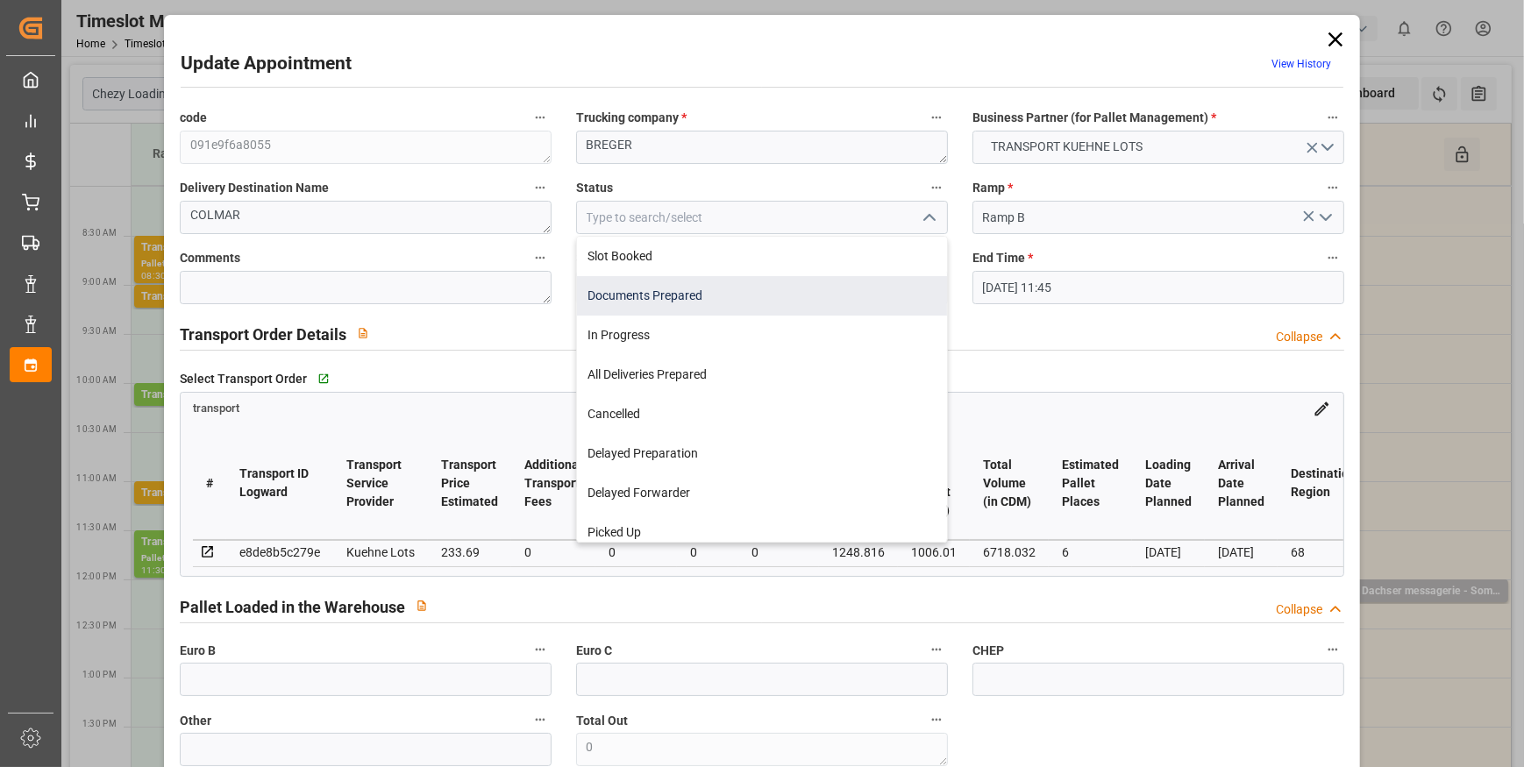
click at [695, 295] on div "Documents Prepared" at bounding box center [762, 295] width 370 height 39
type input "Documents Prepared"
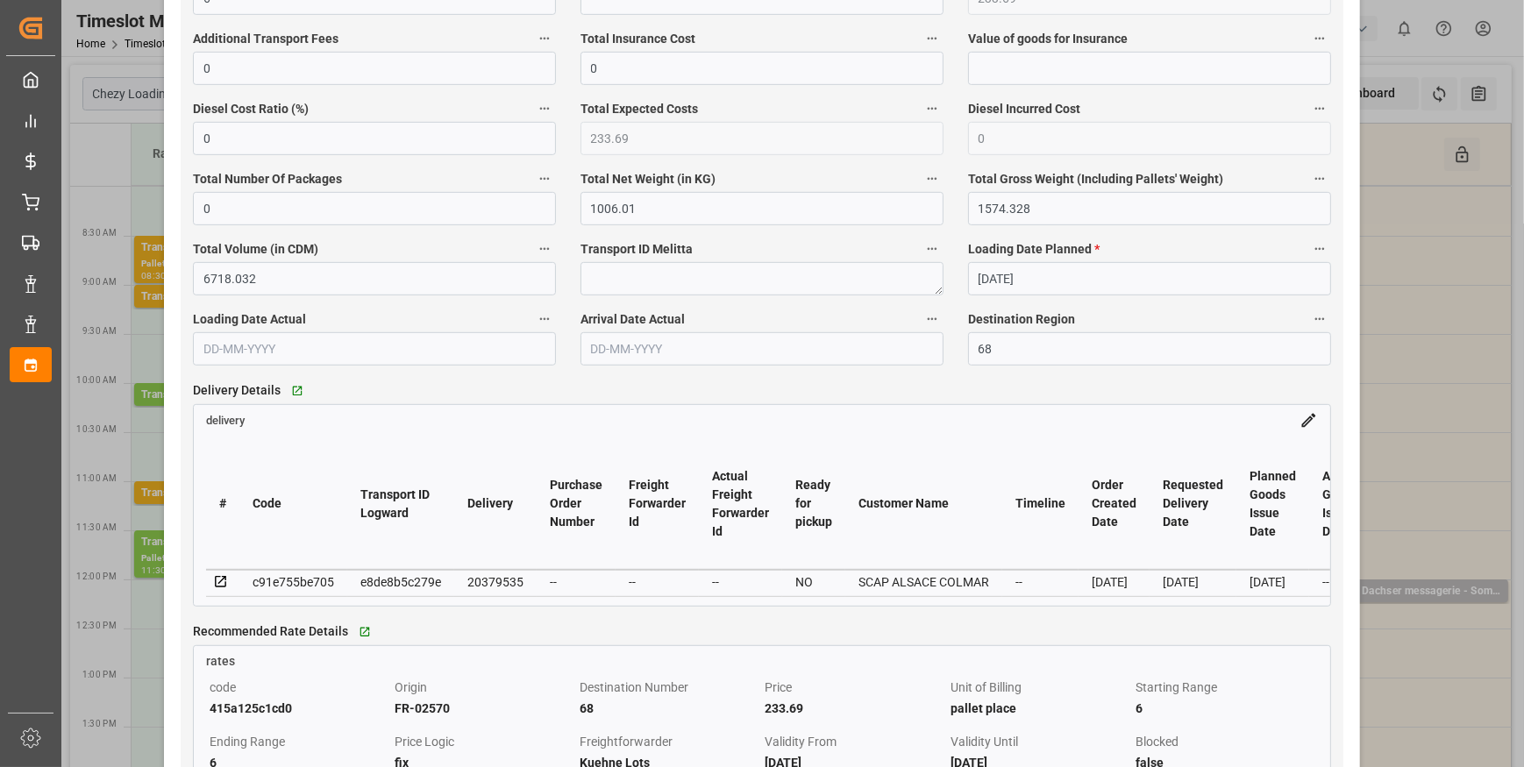
scroll to position [1195, 0]
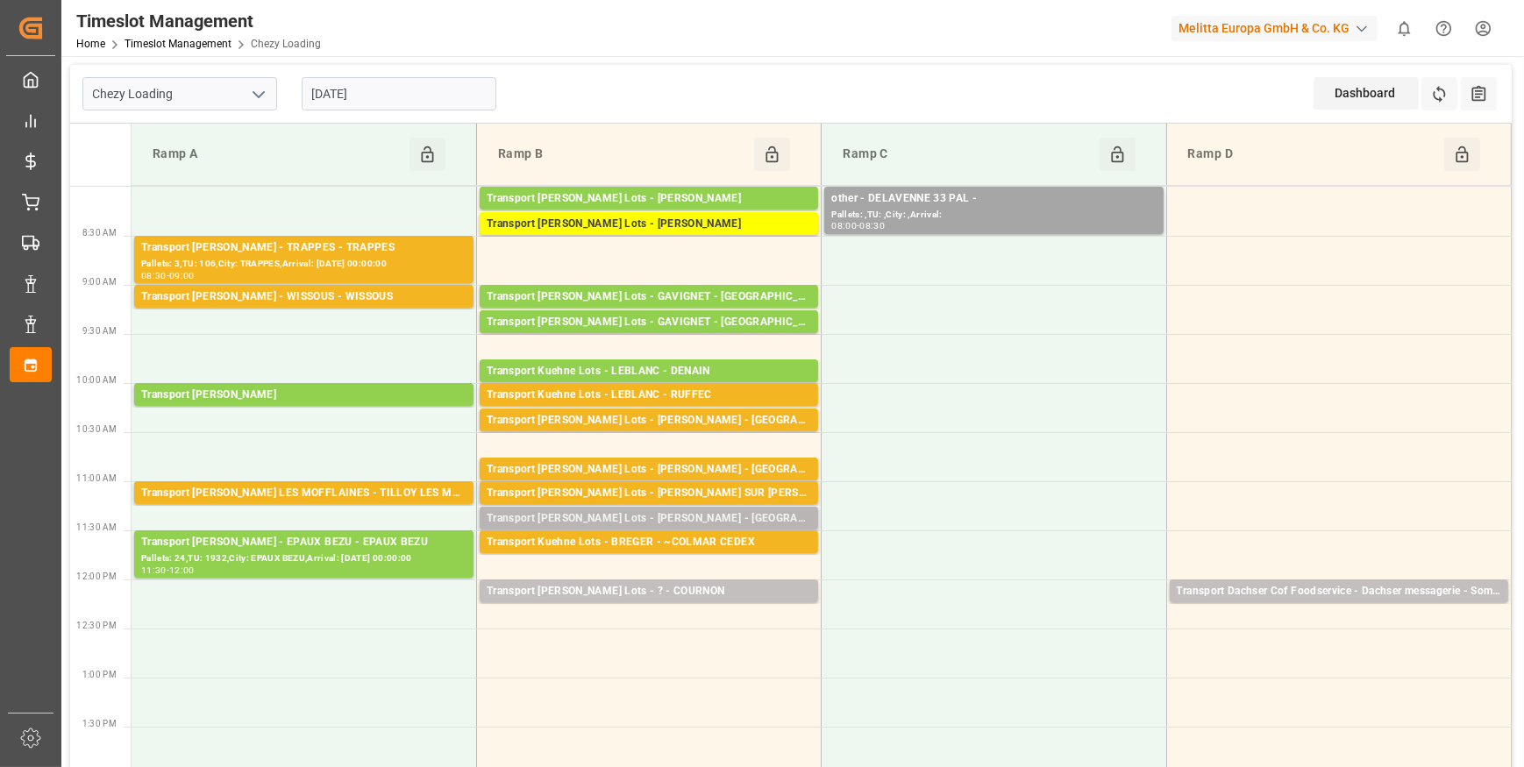
click at [732, 522] on div "Transport [PERSON_NAME] Lots - [PERSON_NAME] - [GEOGRAPHIC_DATA]" at bounding box center [649, 519] width 324 height 18
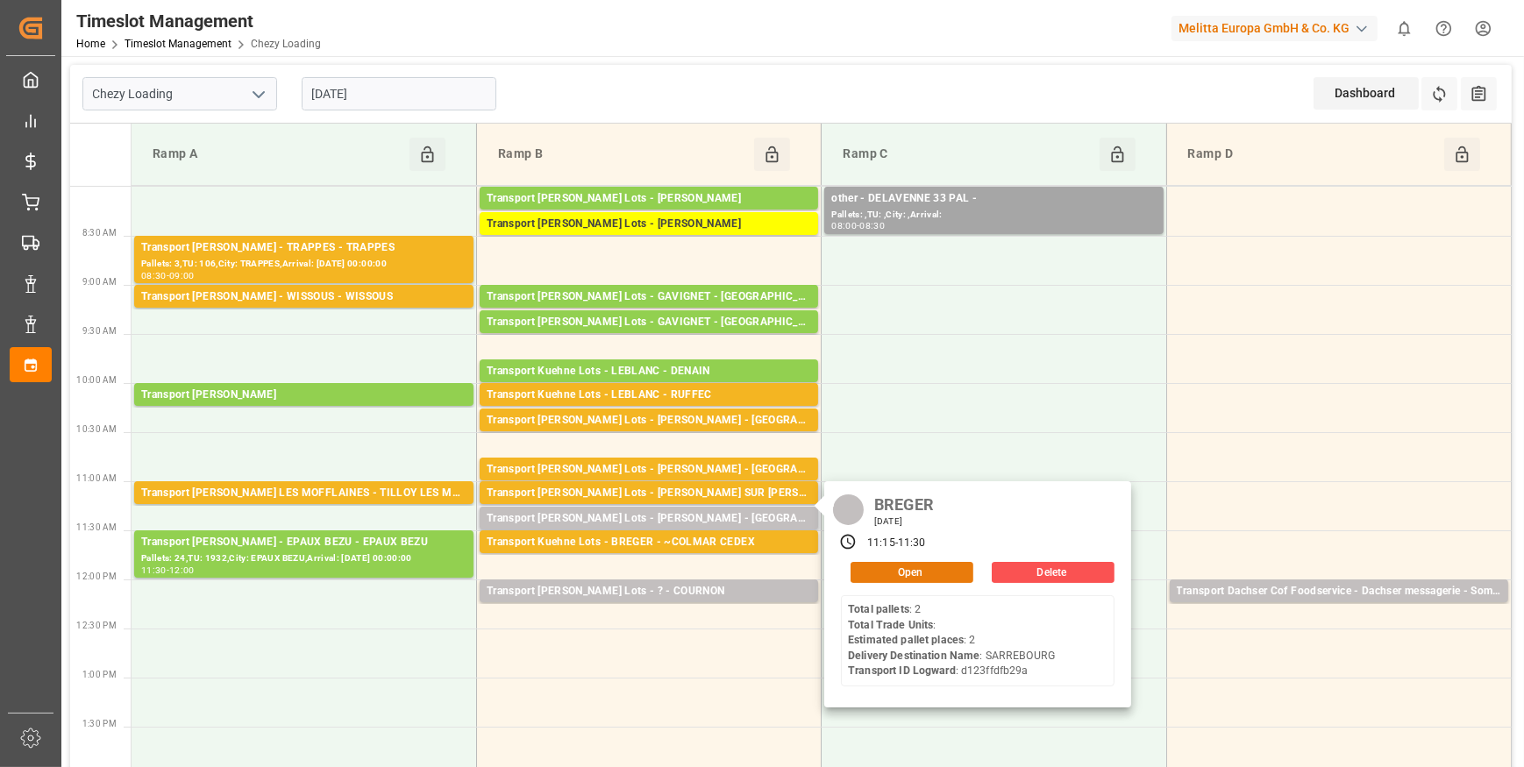
click at [911, 566] on button "Open" at bounding box center [912, 572] width 123 height 21
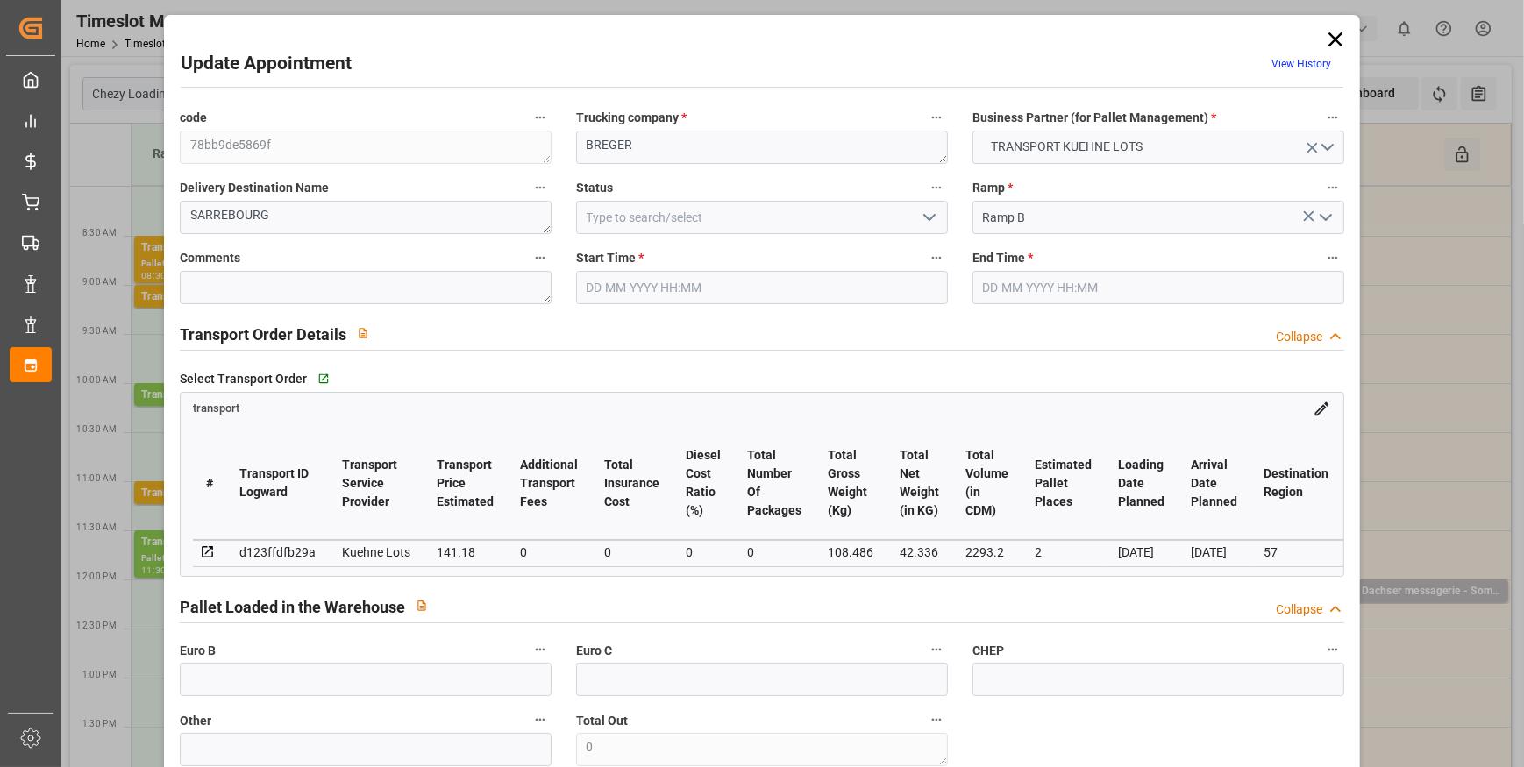
type input "2"
type input "141.18"
type input "0"
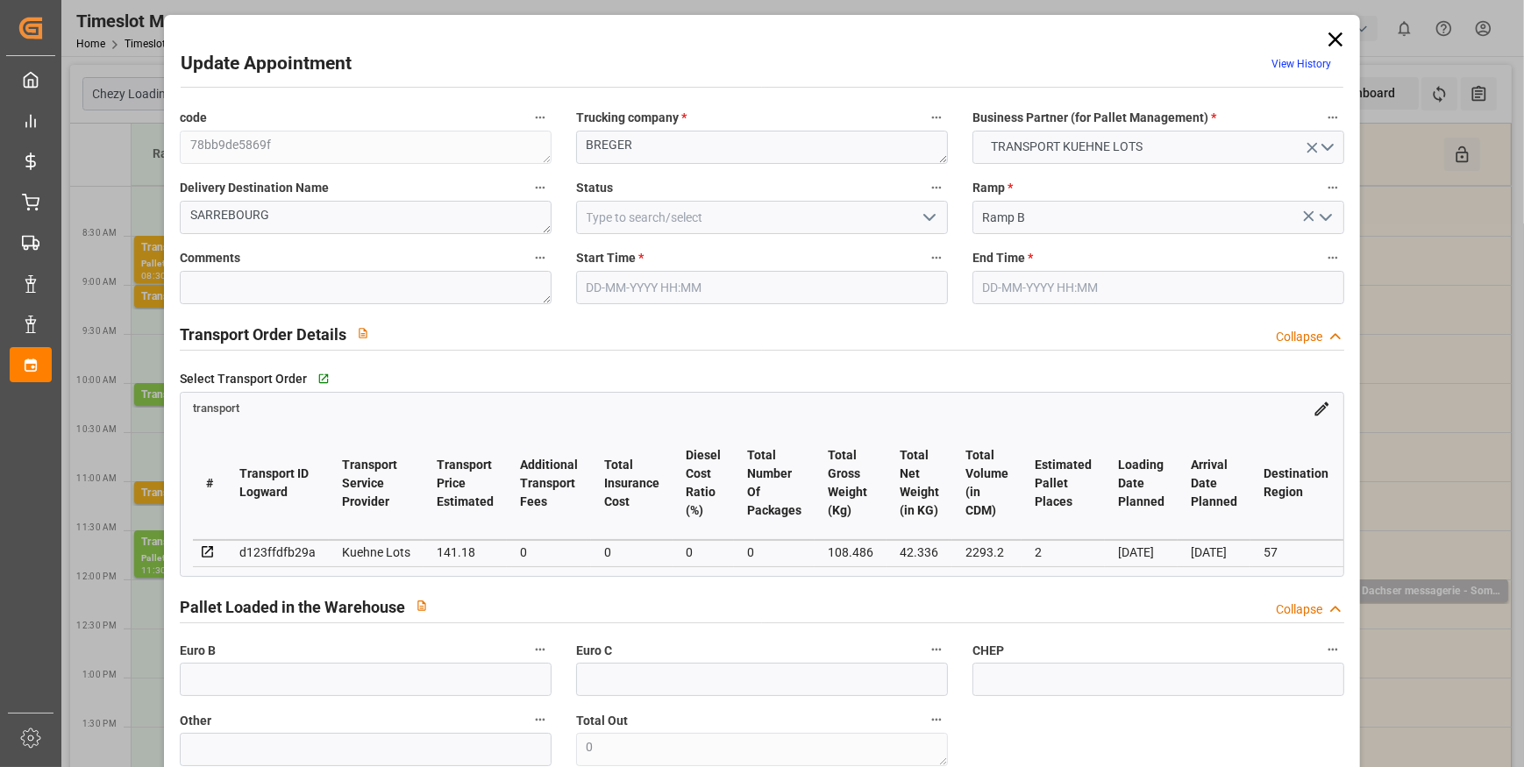
type input "141.18"
type input "0"
type input "42.336"
type input "186"
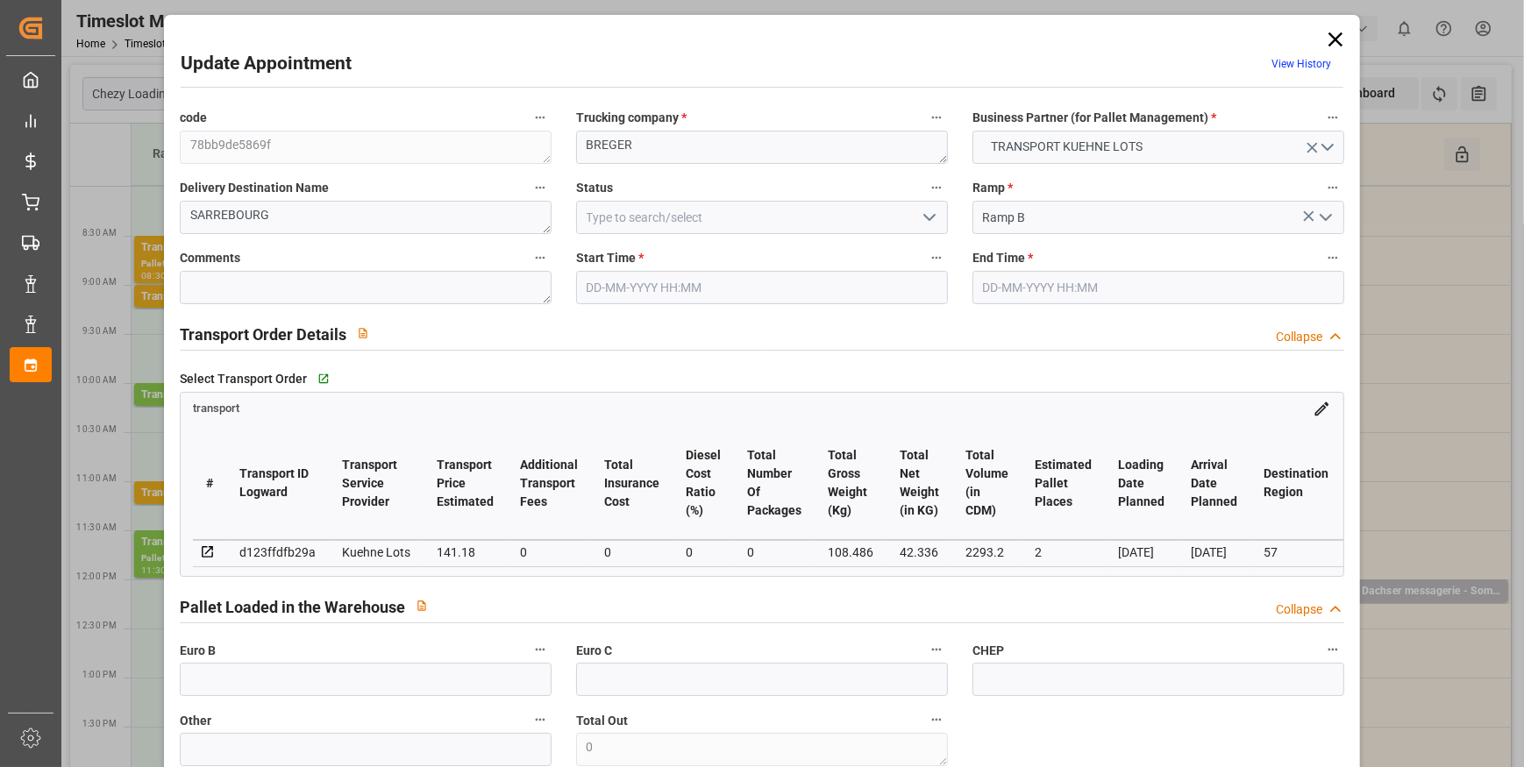
type input "2293.2"
type input "57"
type input "2"
type input "0"
type input "2"
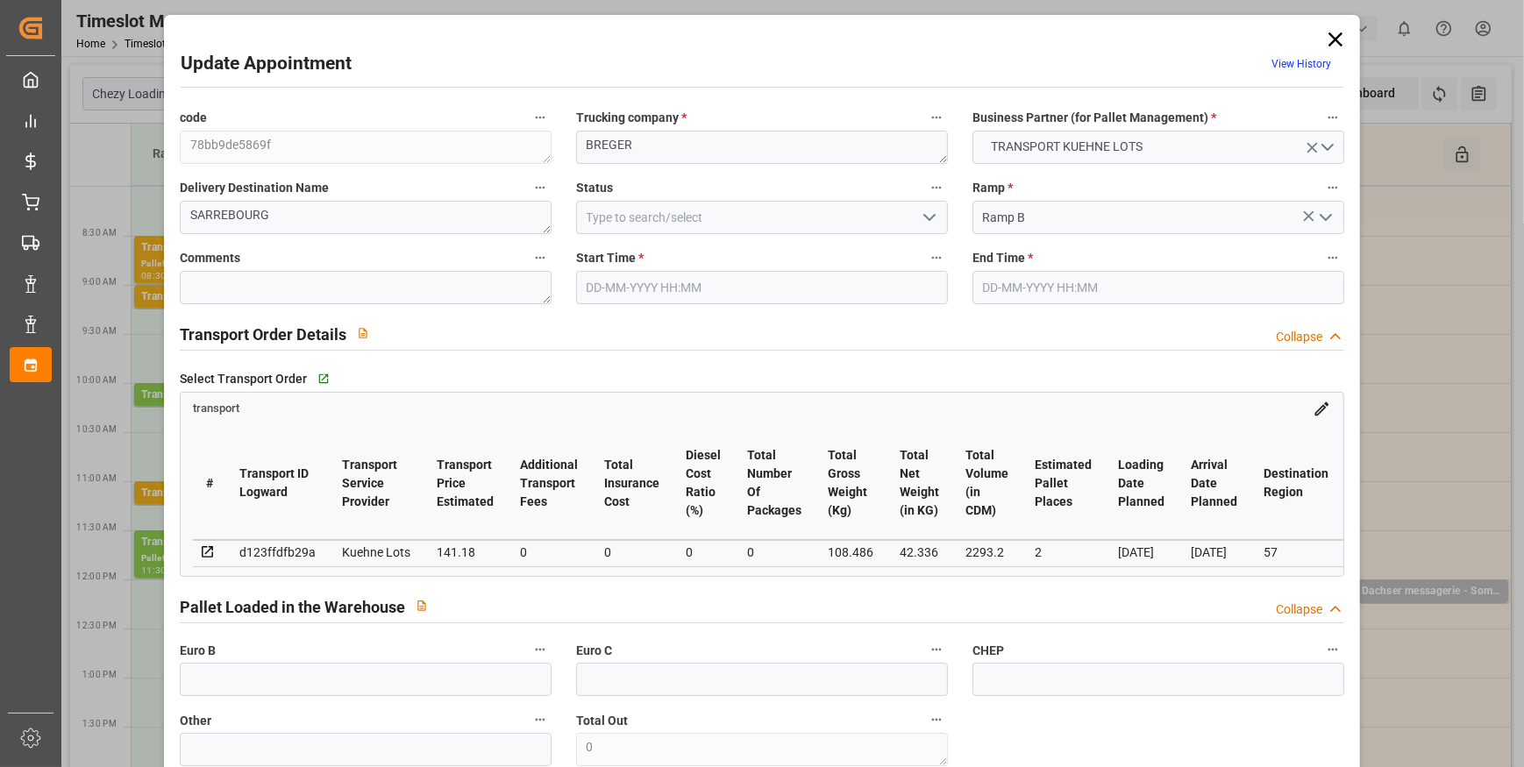
type input "101"
type input "108.486"
type input "0"
type input "4710.8598"
type input "0"
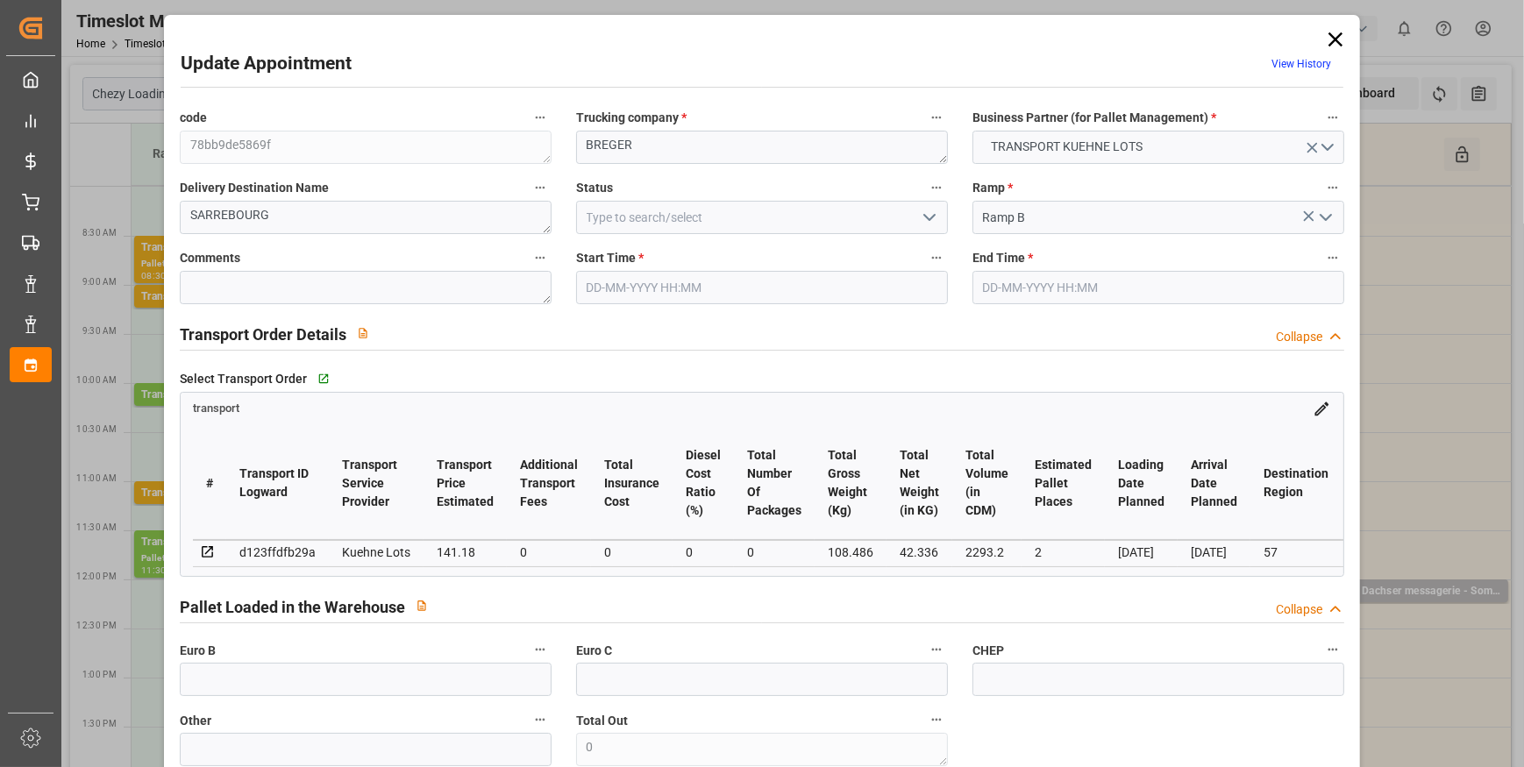
type input "0"
type input "21"
type input "35"
type input "[DATE] 11:15"
type input "[DATE] 11:30"
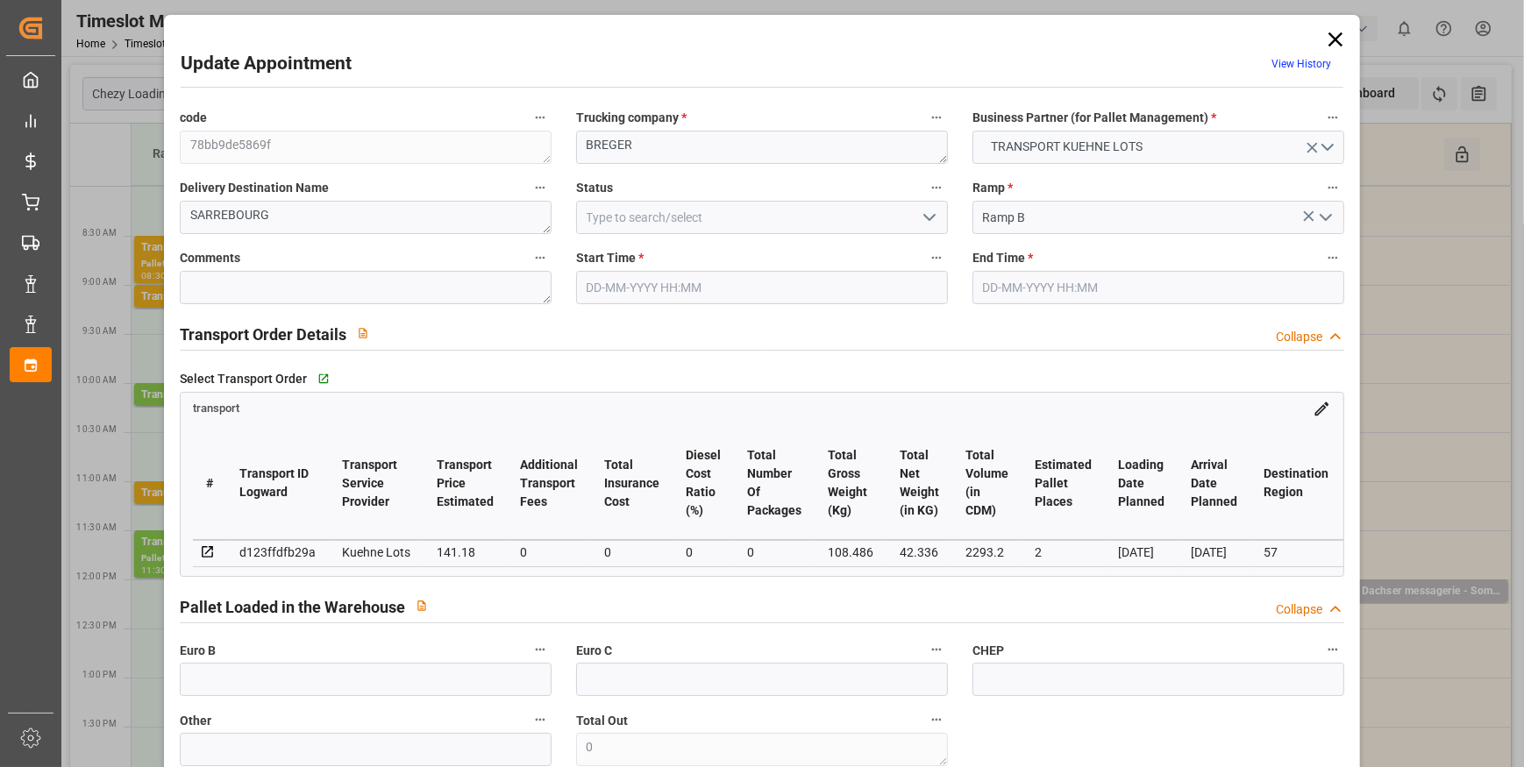
type input "[DATE] 13:05"
type input "[DATE] 11:31"
type input "[DATE]"
click at [925, 217] on icon "open menu" at bounding box center [929, 217] width 21 height 21
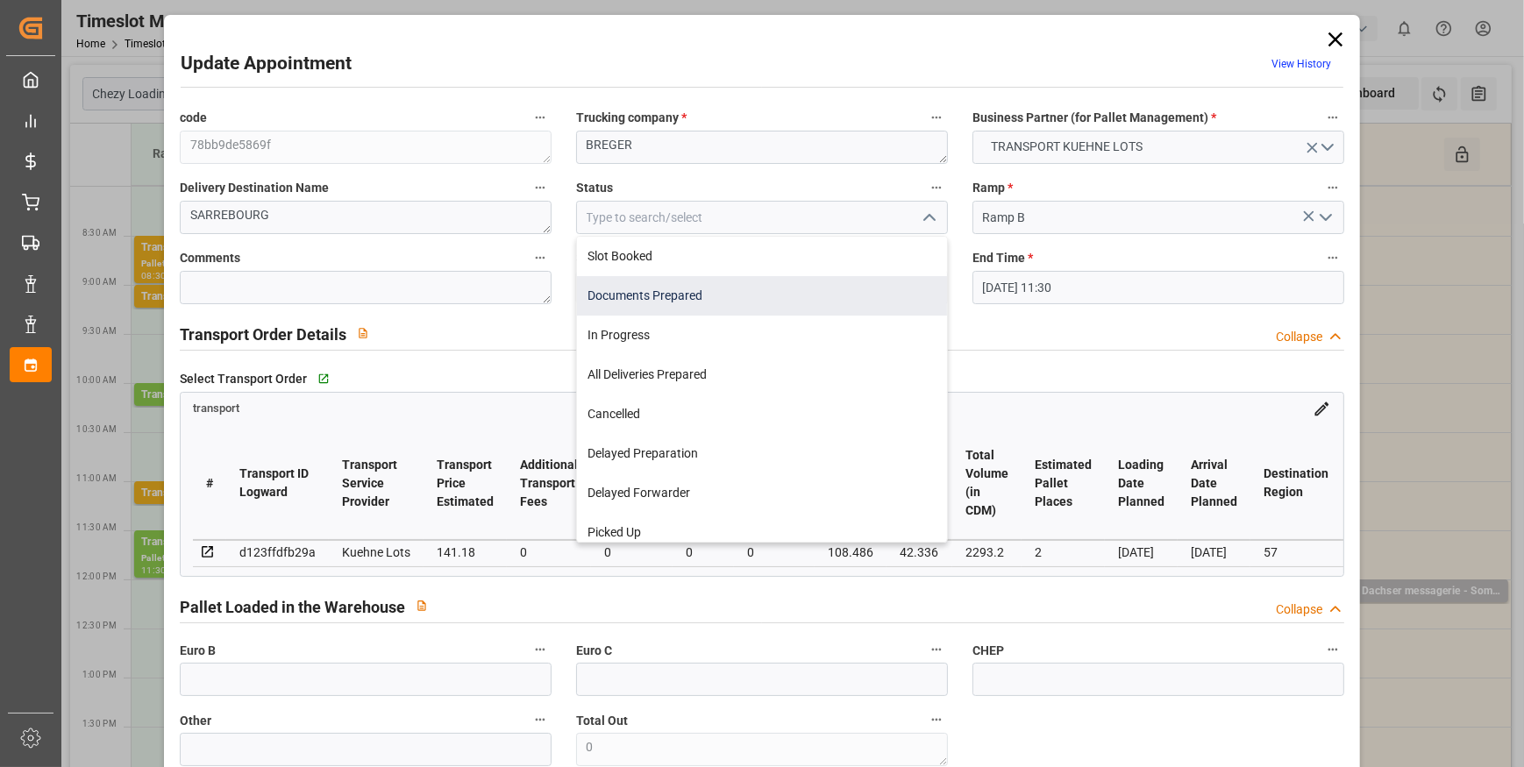
click at [715, 302] on div "Documents Prepared" at bounding box center [762, 295] width 370 height 39
type input "Documents Prepared"
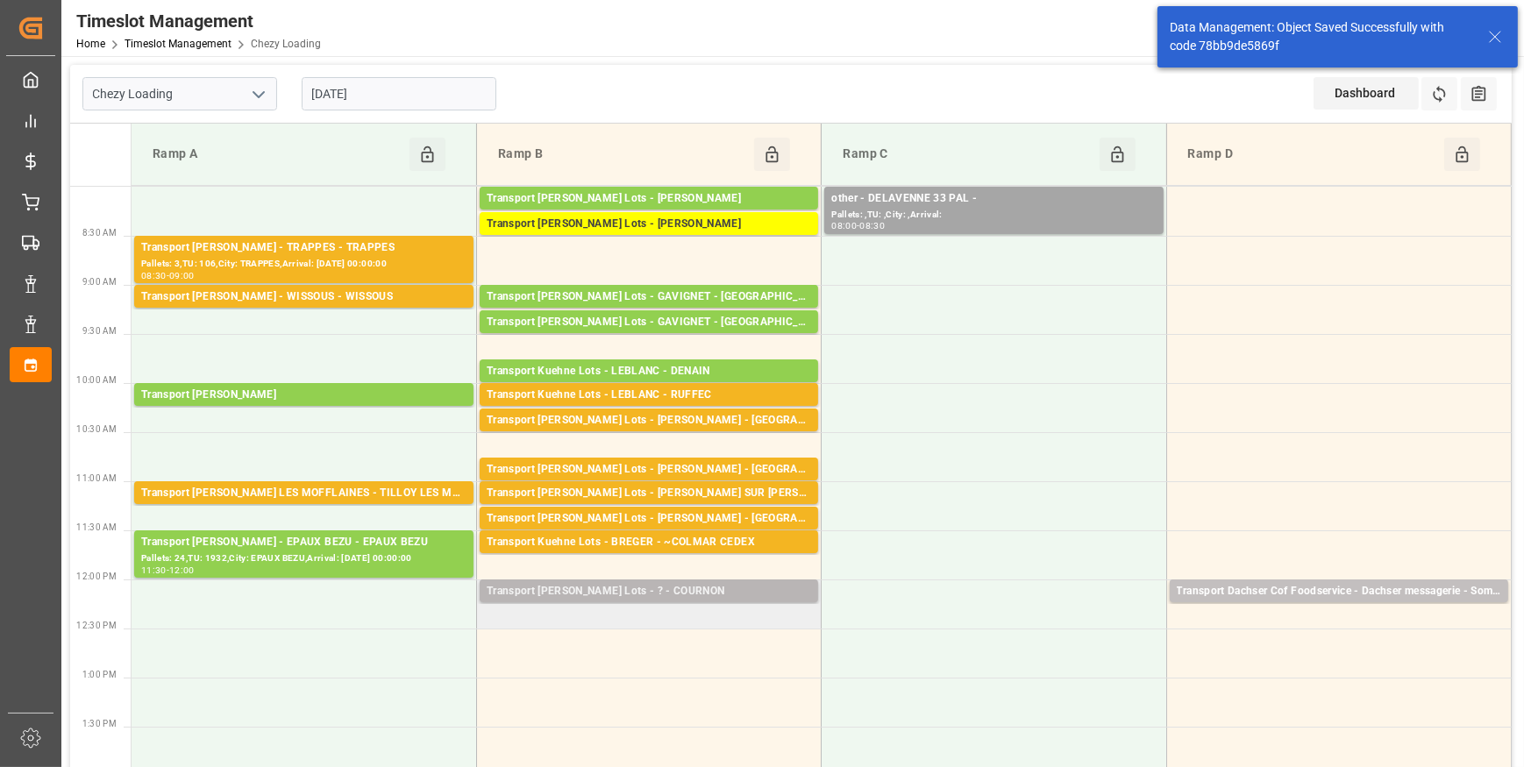
click at [680, 594] on div "Transport [PERSON_NAME] Lots - ? - COURNON" at bounding box center [649, 592] width 324 height 18
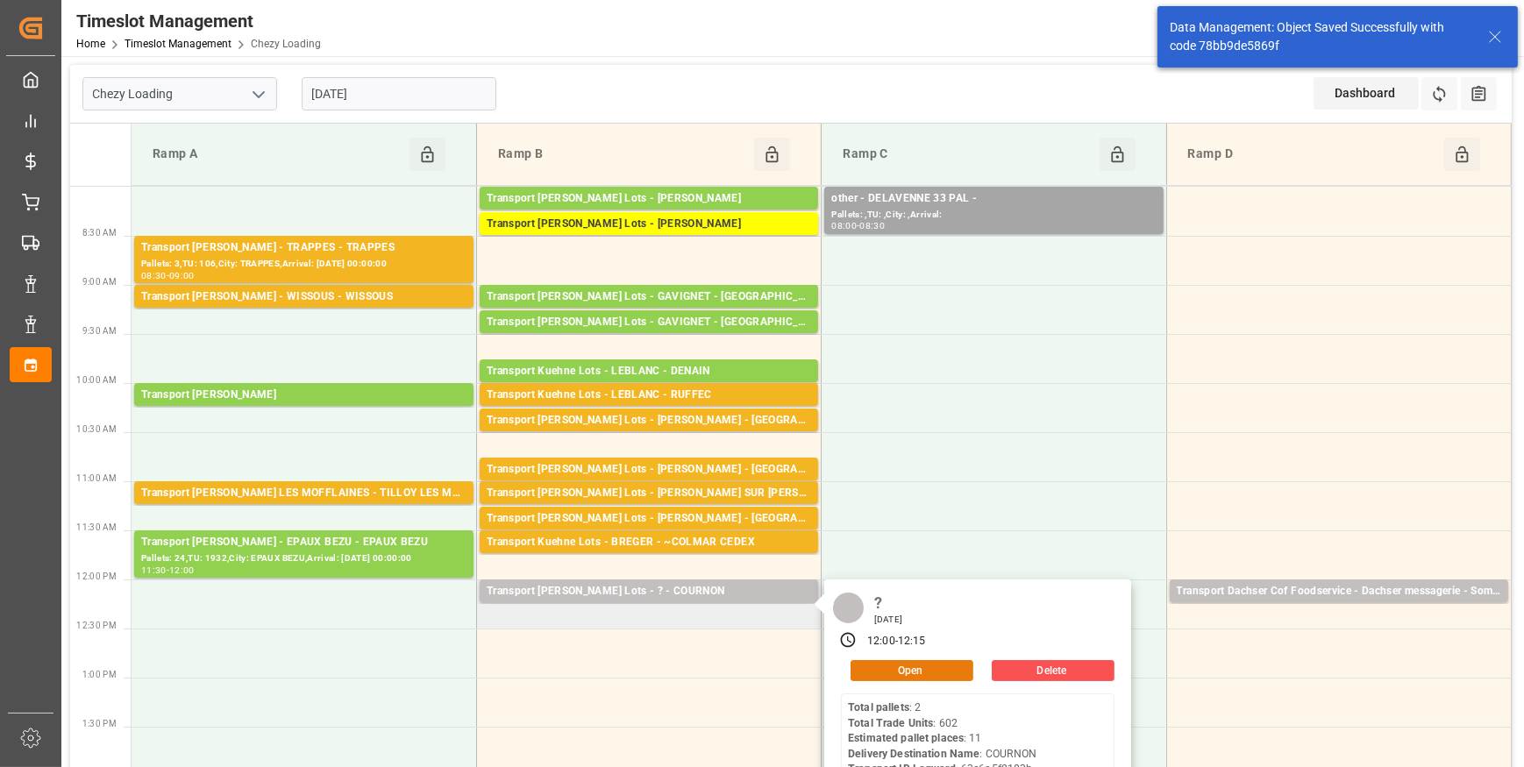
click at [912, 673] on button "Open" at bounding box center [912, 670] width 123 height 21
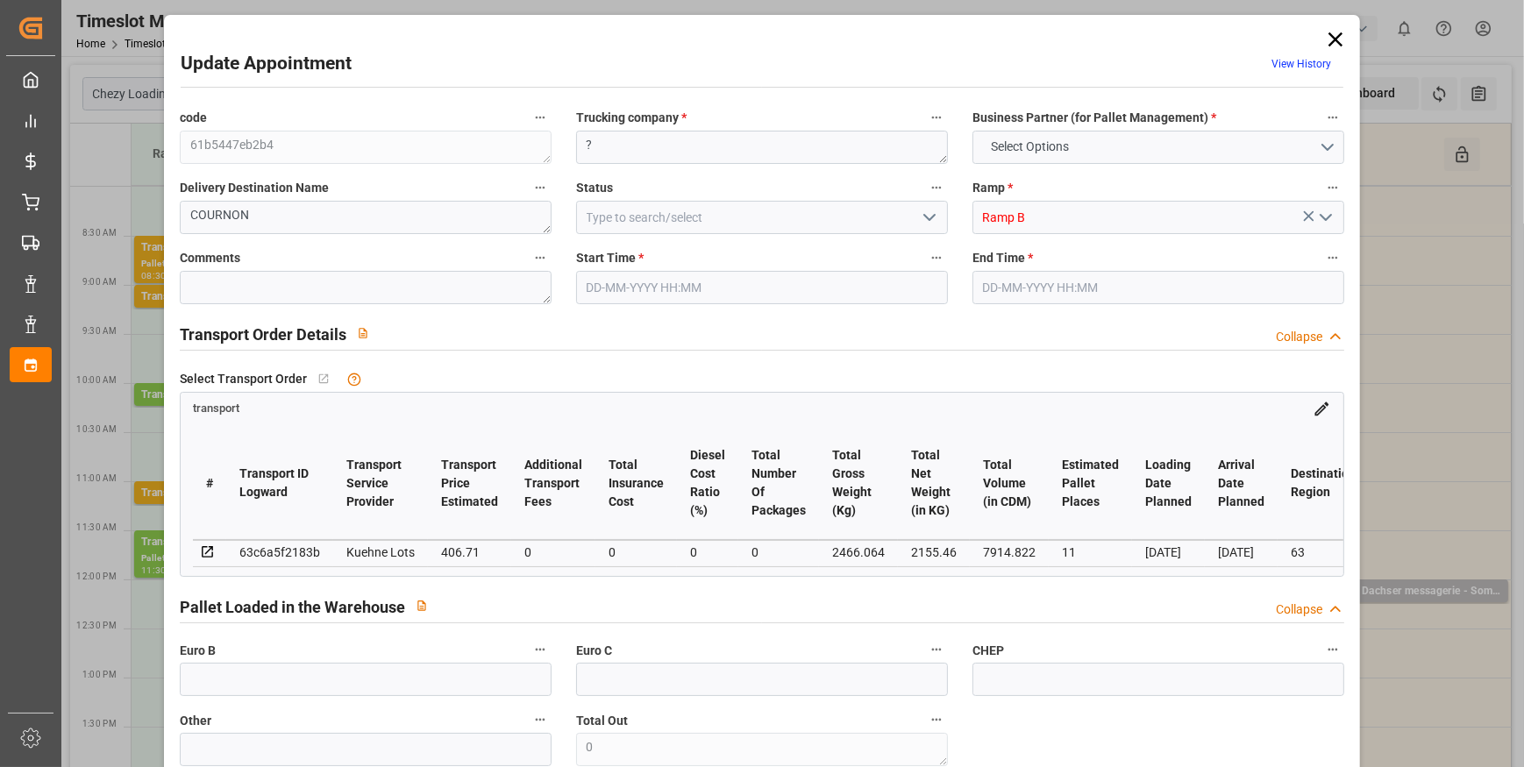
type input "11"
type input "406.71"
type input "0"
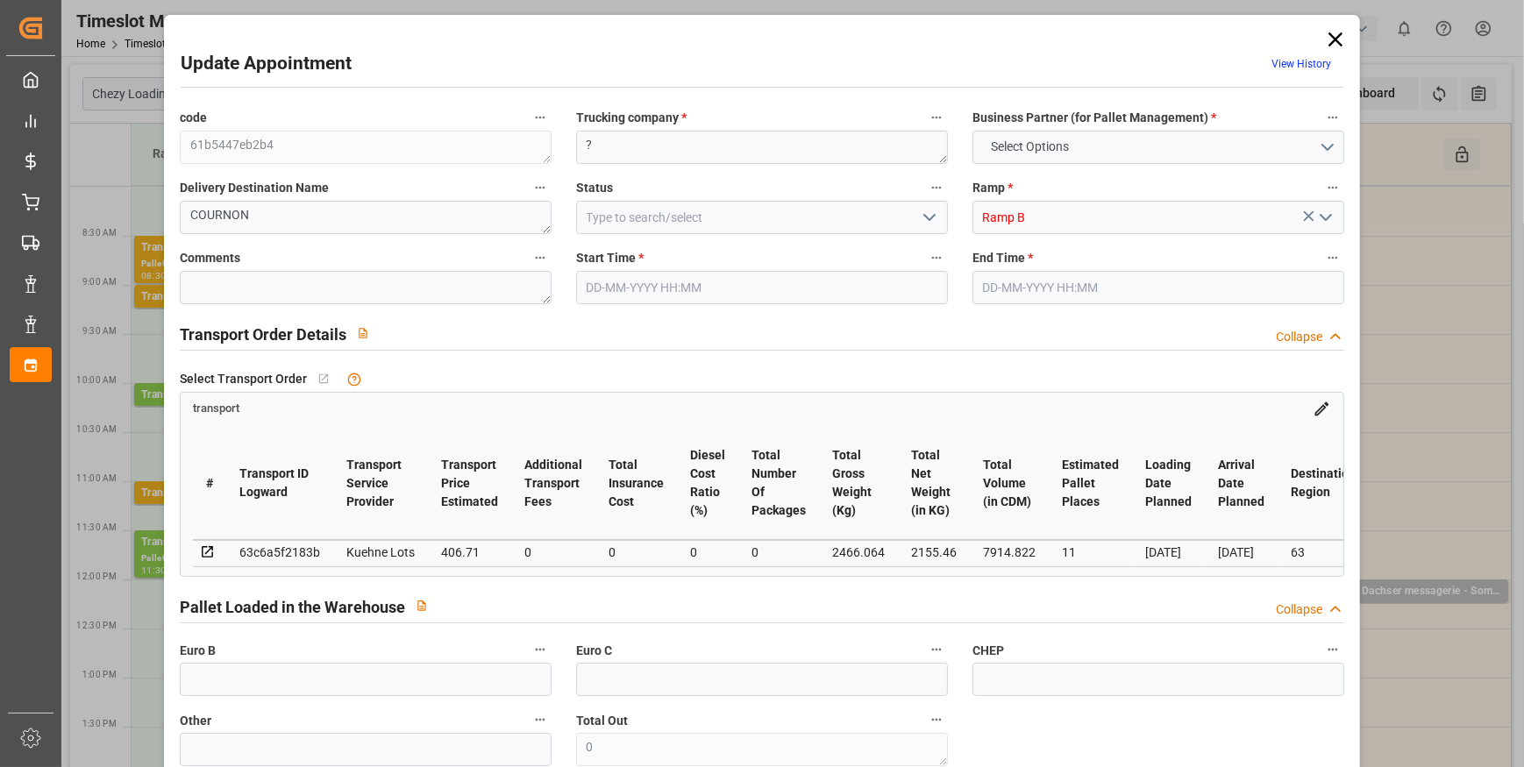
type input "406.71"
type input "0"
type input "2155.46"
type input "3419.464"
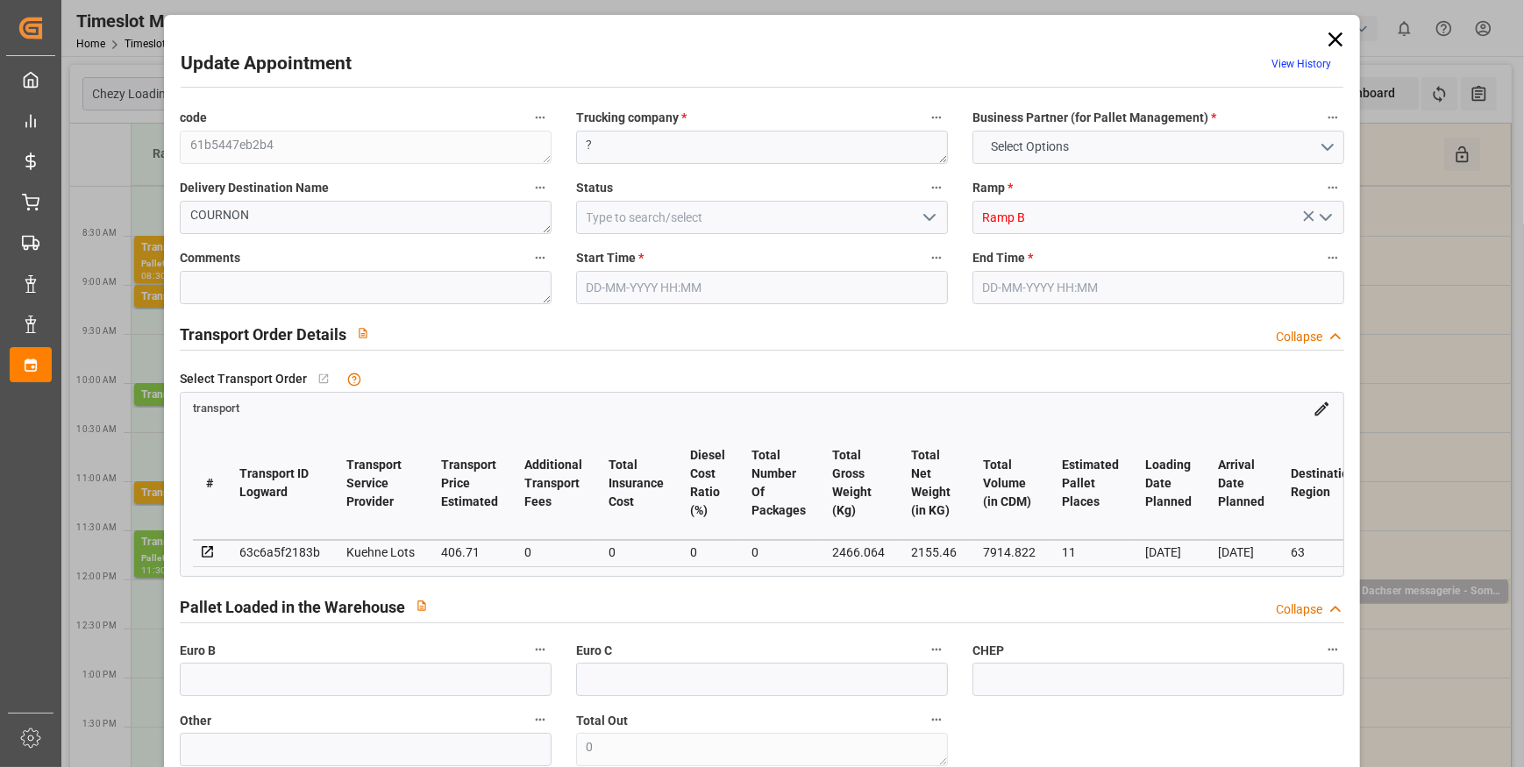
type input "7914.822"
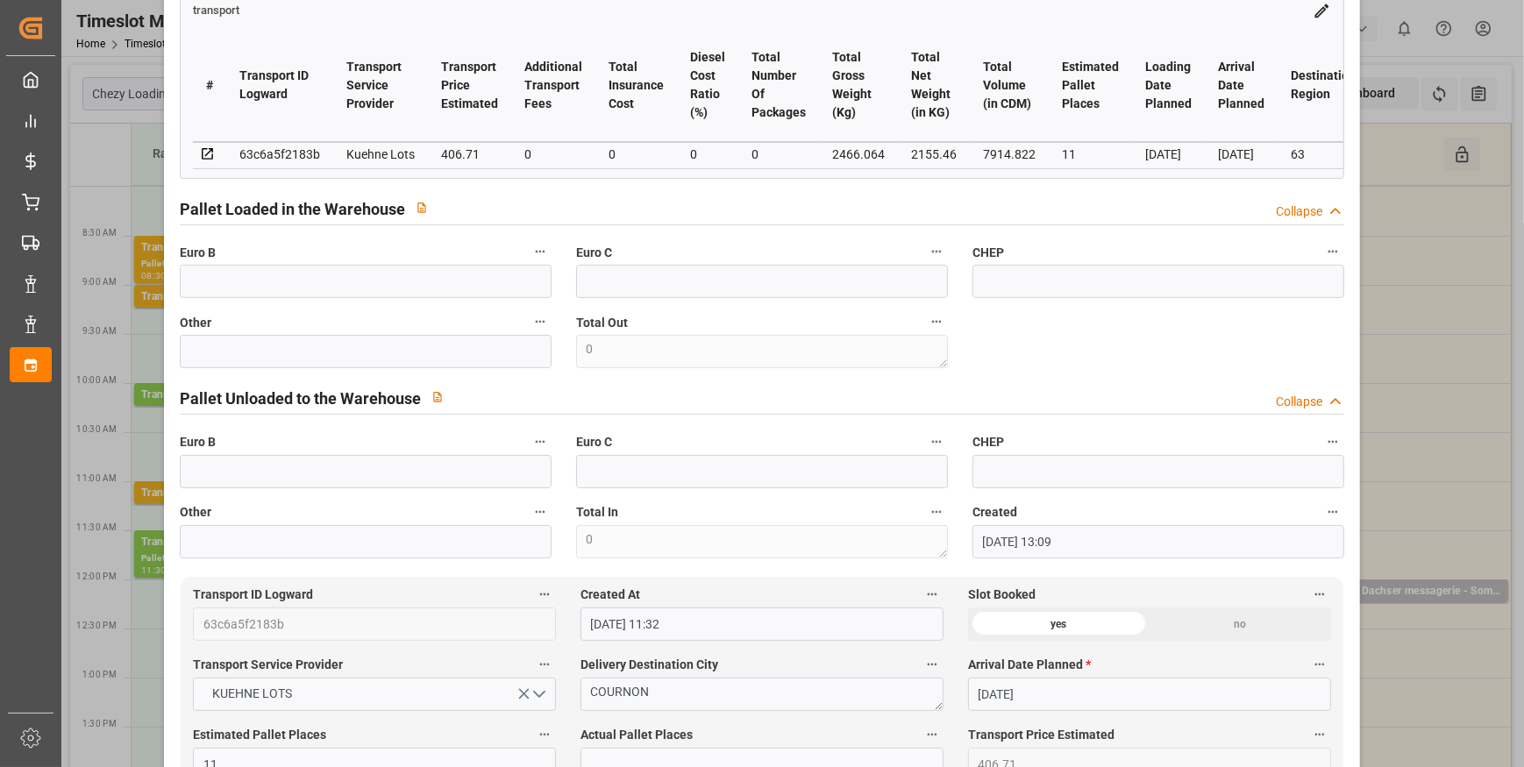
scroll to position [79, 0]
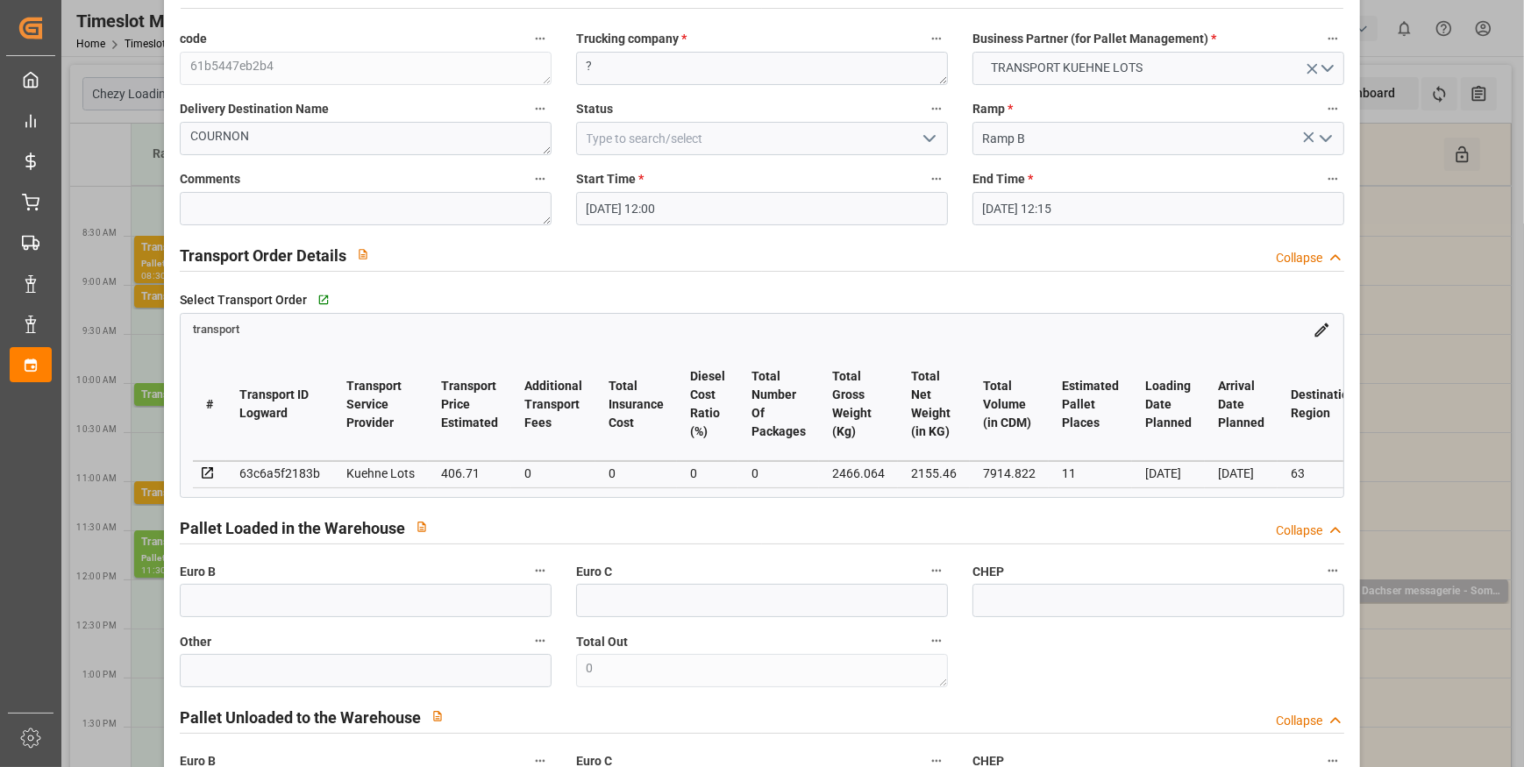
click at [922, 132] on icon "open menu" at bounding box center [929, 138] width 21 height 21
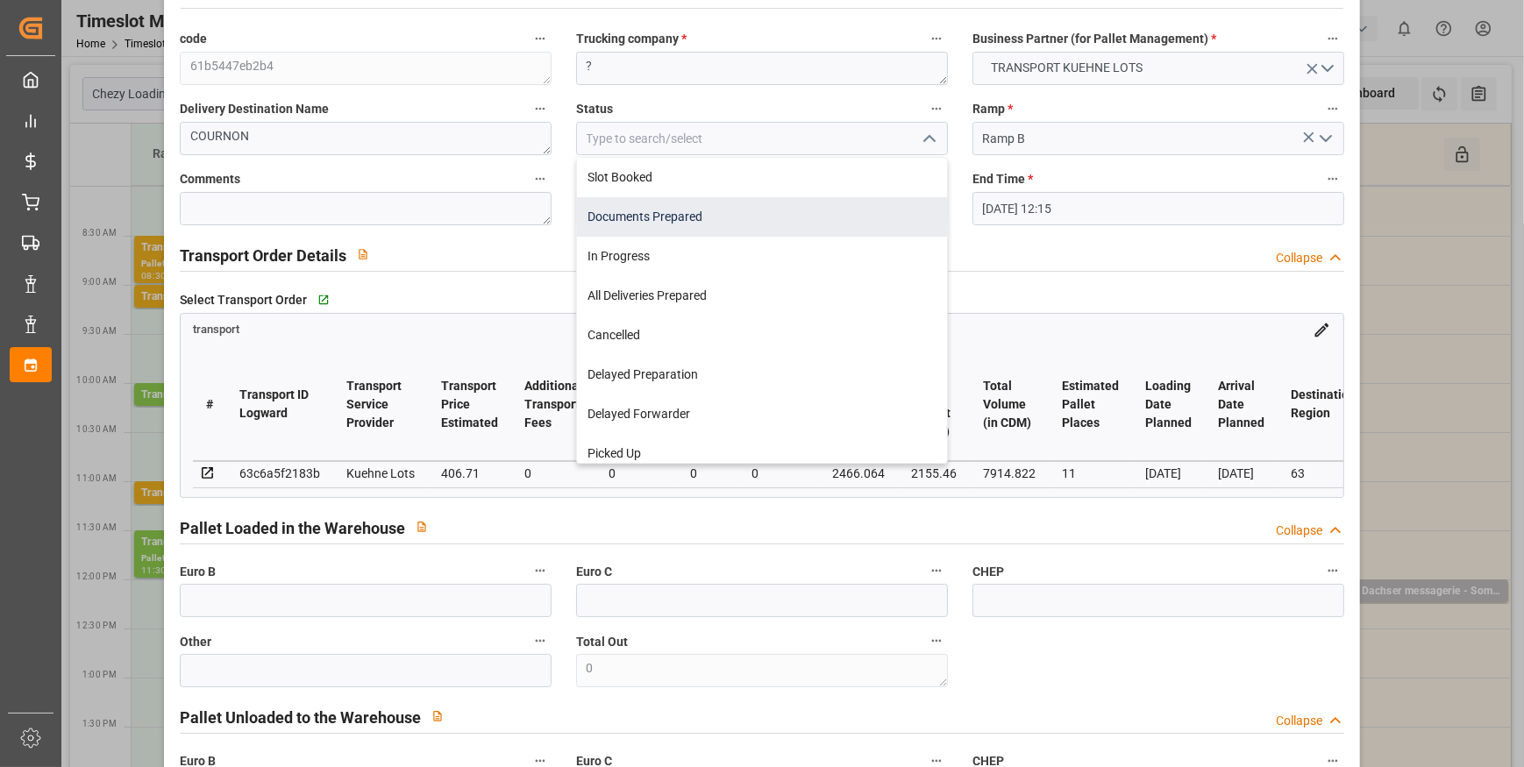
click at [694, 213] on div "Documents Prepared" at bounding box center [762, 216] width 370 height 39
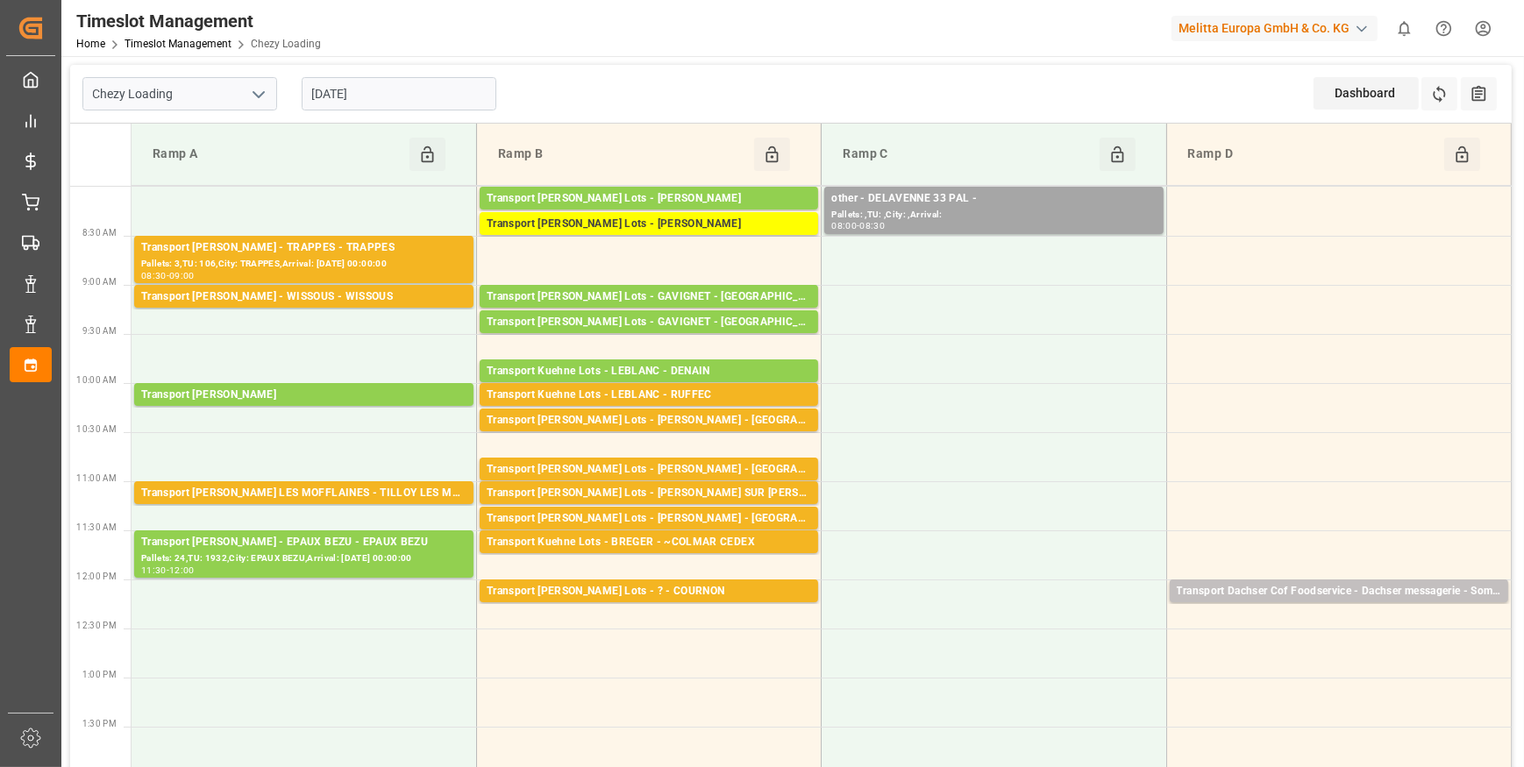
click at [394, 99] on input "[DATE]" at bounding box center [399, 93] width 195 height 33
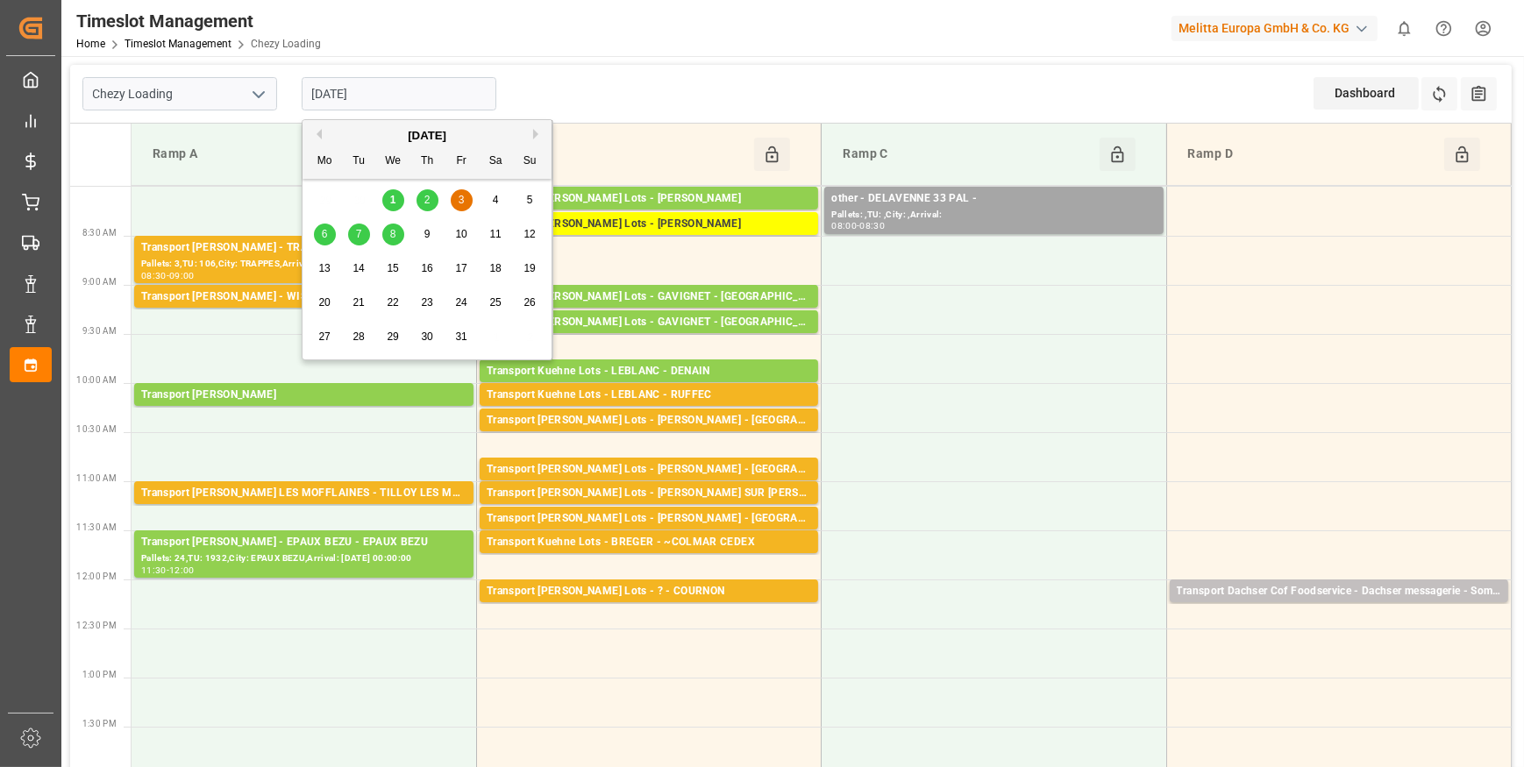
click at [424, 201] on span "2" at bounding box center [427, 200] width 6 height 12
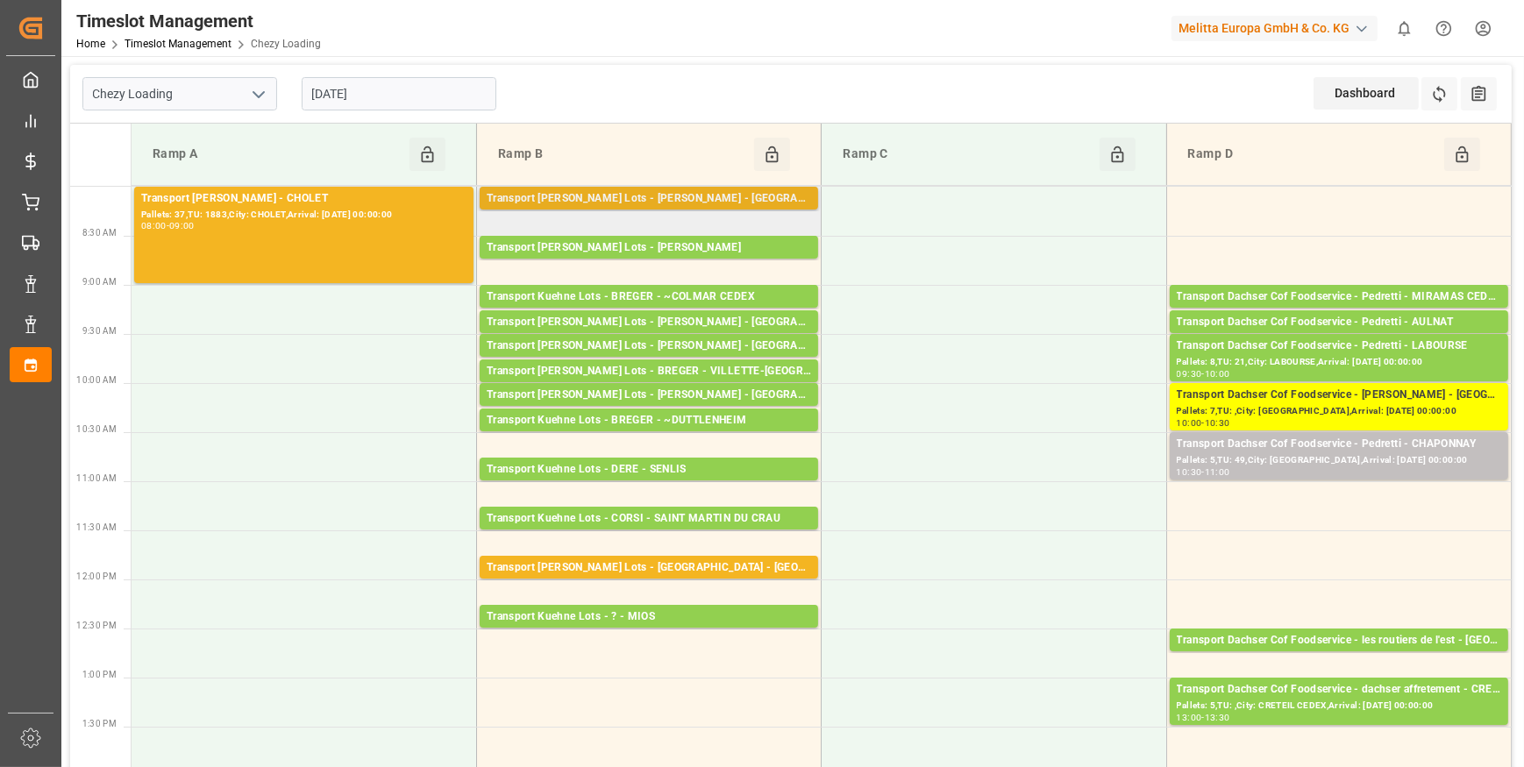
click at [738, 192] on div "Transport [PERSON_NAME] Lots - [PERSON_NAME] - [GEOGRAPHIC_DATA][PERSON_NAME]" at bounding box center [649, 199] width 324 height 18
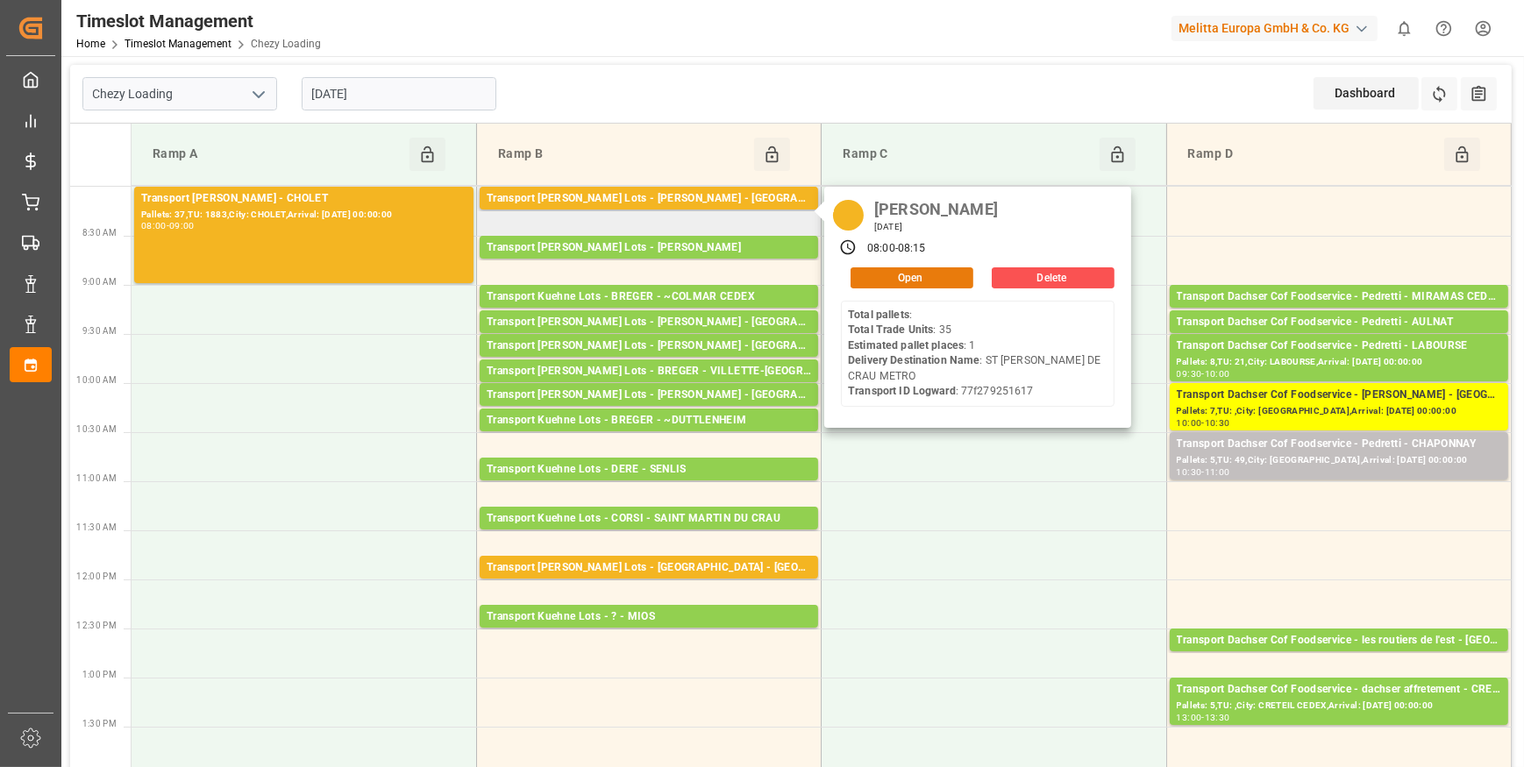
click at [897, 274] on button "Open" at bounding box center [912, 277] width 123 height 21
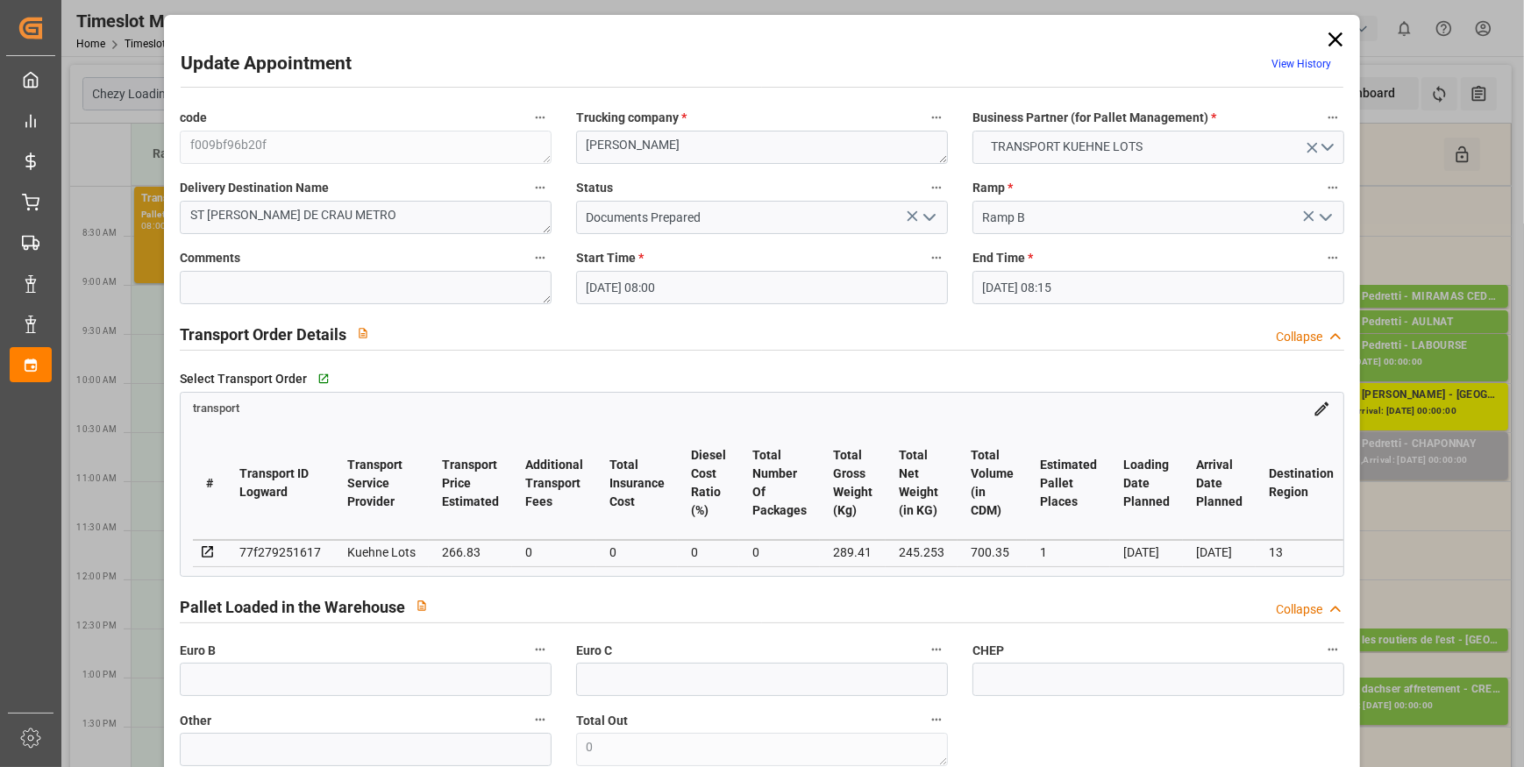
click at [927, 213] on icon "open menu" at bounding box center [929, 217] width 21 height 21
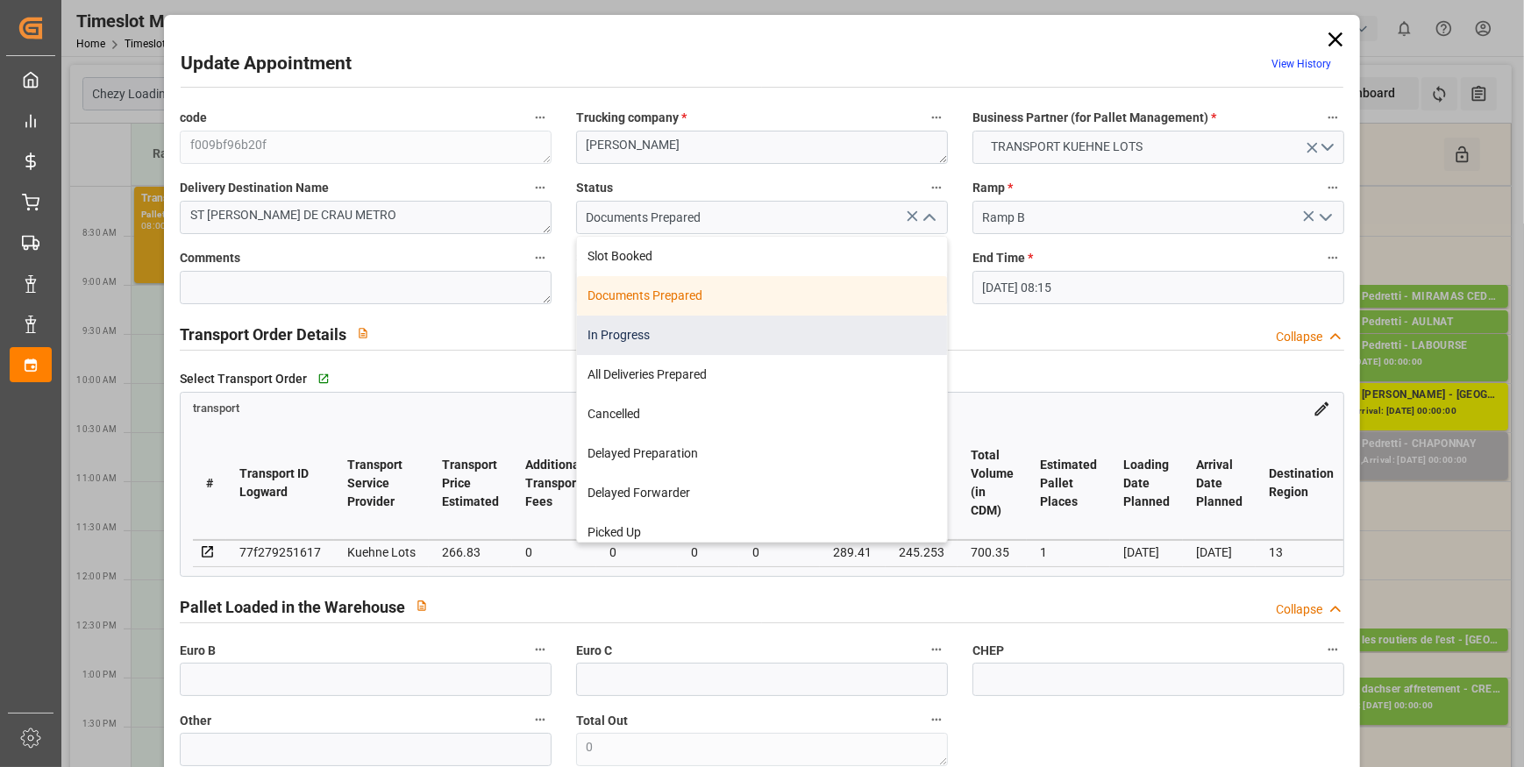
click at [630, 331] on div "In Progress" at bounding box center [762, 335] width 370 height 39
